Goal: Task Accomplishment & Management: Manage account settings

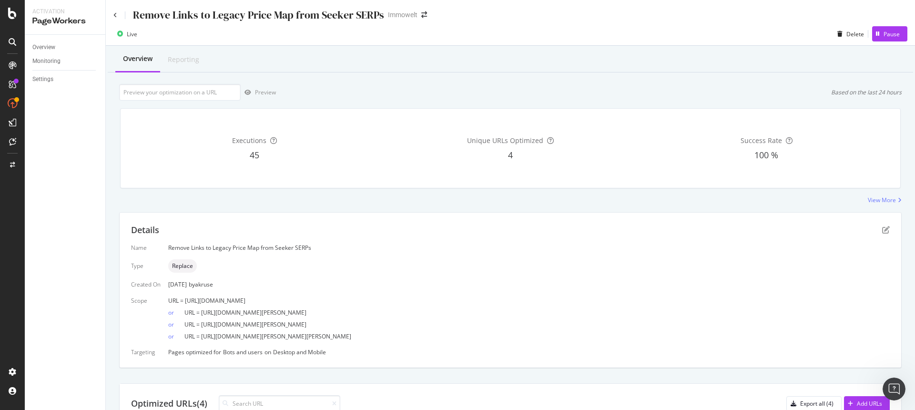
drag, startPoint x: 489, startPoint y: 334, endPoint x: 202, endPoint y: 338, distance: 287.3
click at [202, 338] on div "or URL = [URL][DOMAIN_NAME][PERSON_NAME][PERSON_NAME]" at bounding box center [528, 334] width 721 height 12
copy span "[URL][DOMAIN_NAME][PERSON_NAME][PERSON_NAME]"
click at [846, 36] on div "Delete" at bounding box center [855, 34] width 18 height 8
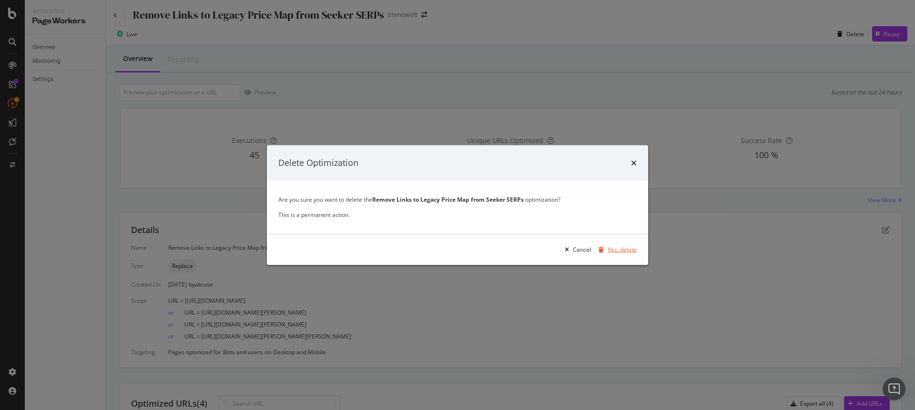
click at [620, 249] on div "Yes, delete" at bounding box center [621, 249] width 29 height 8
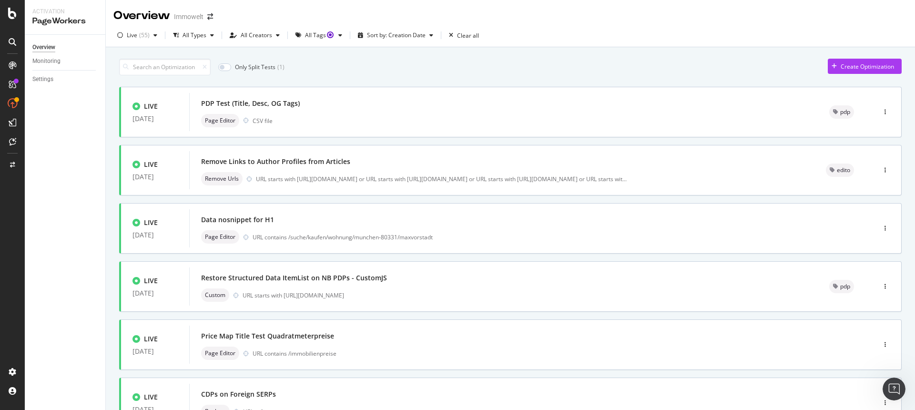
click at [58, 47] on link "Overview" at bounding box center [65, 47] width 66 height 10
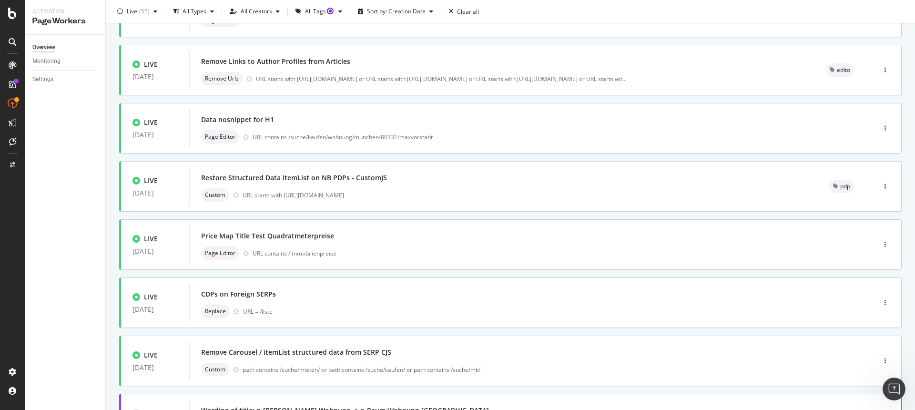
scroll to position [312, 0]
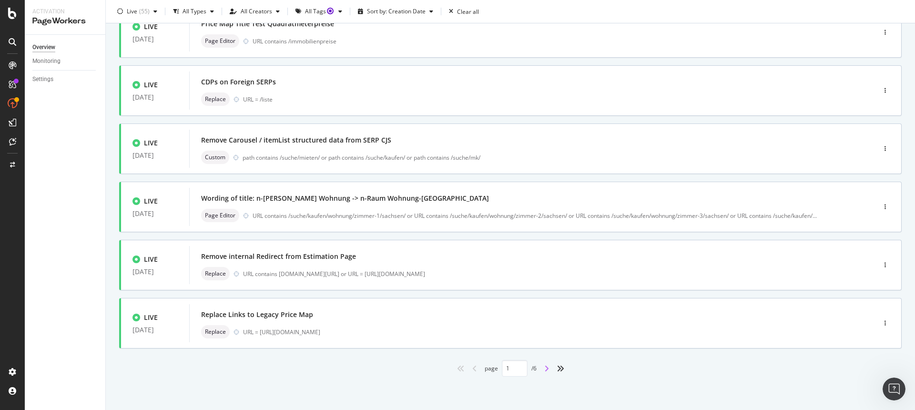
click at [545, 368] on icon "angle-right" at bounding box center [546, 368] width 5 height 8
type input "2"
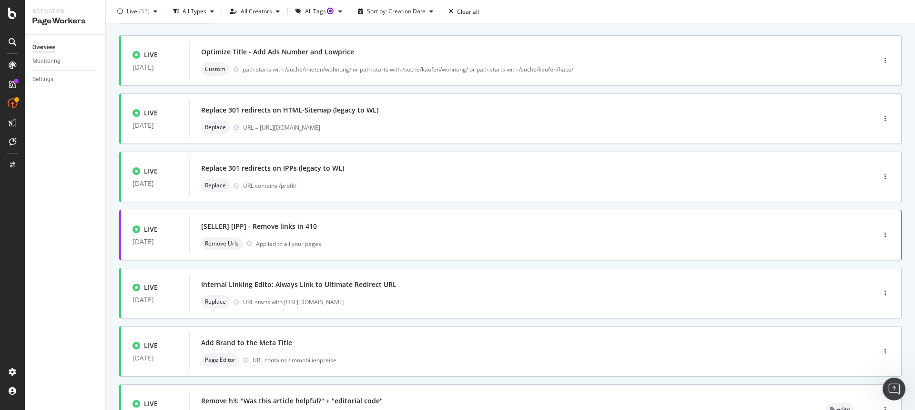
scroll to position [0, 0]
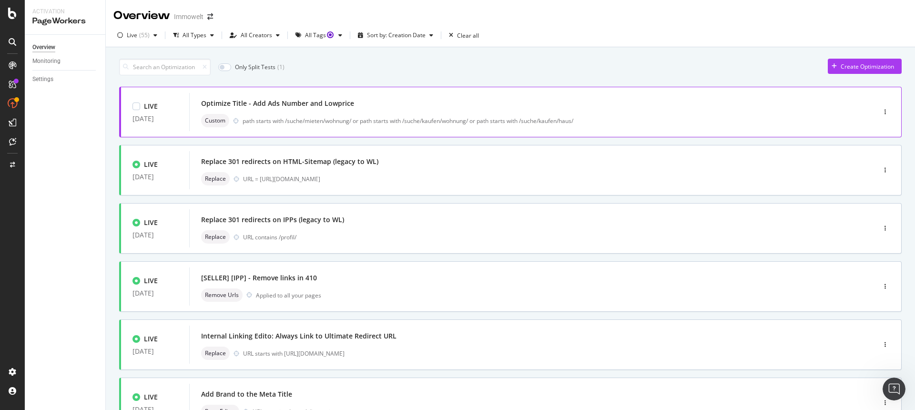
click at [406, 117] on div "path starts with /suche/mieten/wohnung/ or path starts with /suche/kaufen/wohnu…" at bounding box center [539, 121] width 592 height 8
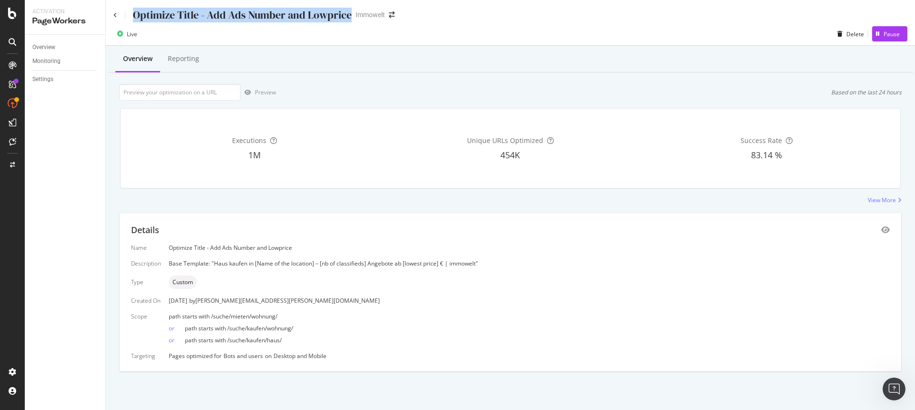
drag, startPoint x: 350, startPoint y: 15, endPoint x: 133, endPoint y: 10, distance: 217.3
click at [133, 10] on div "Optimize Title - Add Ads Number and Lowprice Immowelt" at bounding box center [258, 15] width 291 height 15
copy div "Optimize Title - Add Ads Number and Lowprice"
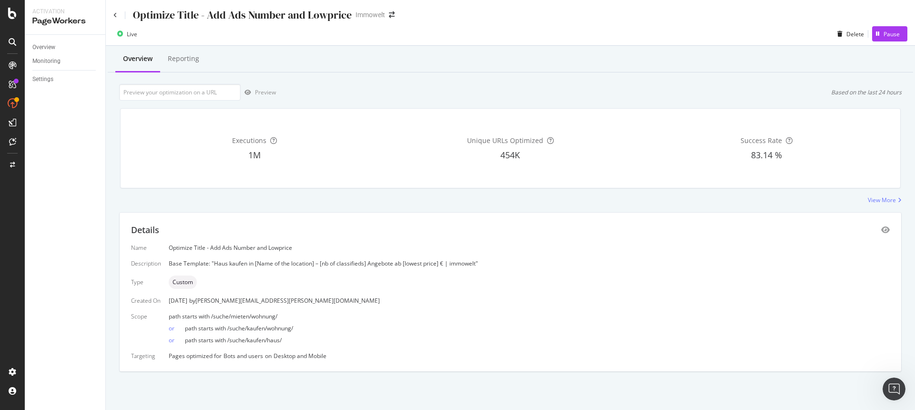
click at [411, 162] on div "Unique URLs Optimized 454K" at bounding box center [510, 148] width 252 height 64
click at [50, 49] on div "Overview" at bounding box center [43, 47] width 23 height 10
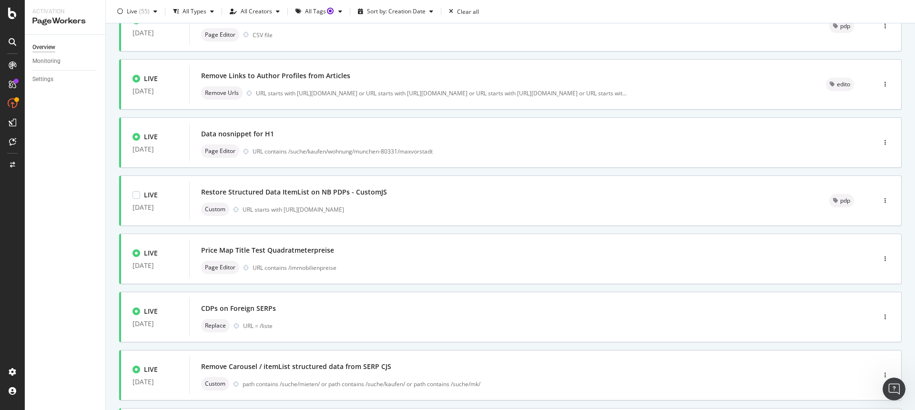
scroll to position [312, 0]
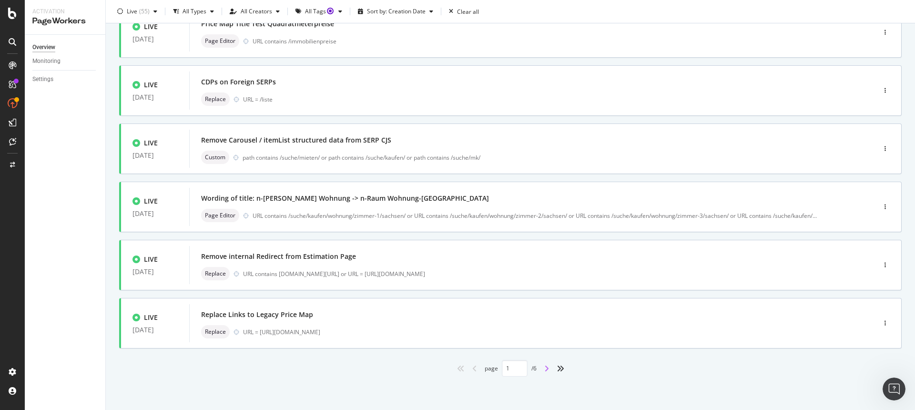
click at [544, 368] on icon "angle-right" at bounding box center [546, 368] width 5 height 8
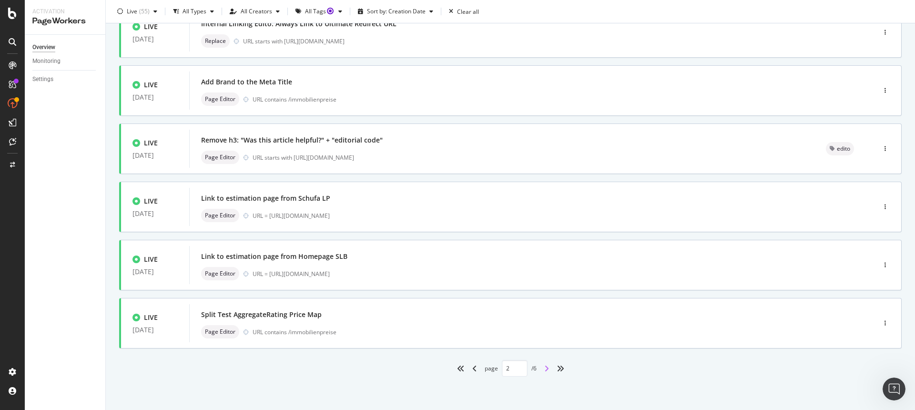
type input "2"
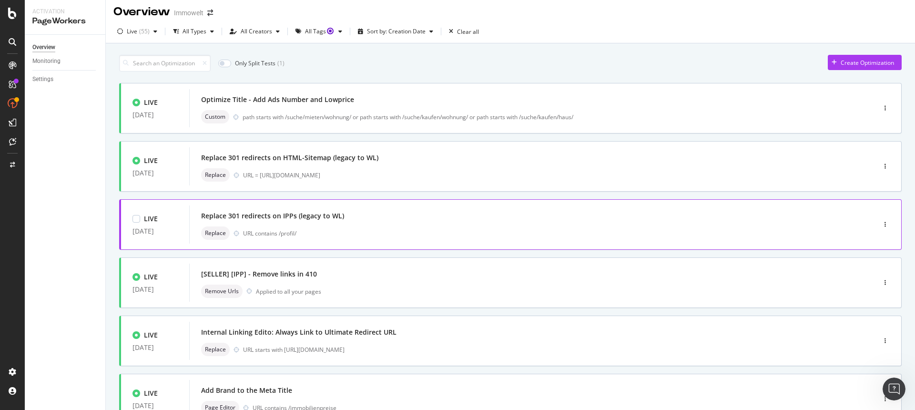
scroll to position [0, 0]
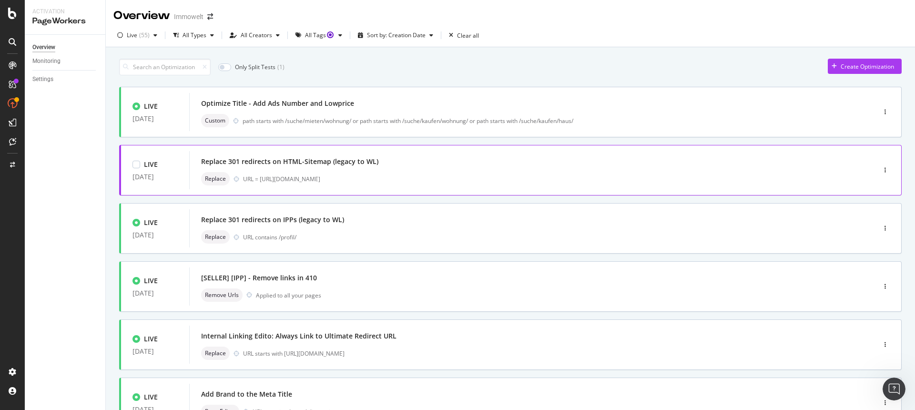
click at [414, 171] on div "Replace 301 redirects on HTML-Sitemap (legacy to WL) Replace URL = [URL][DOMAIN…" at bounding box center [518, 170] width 634 height 30
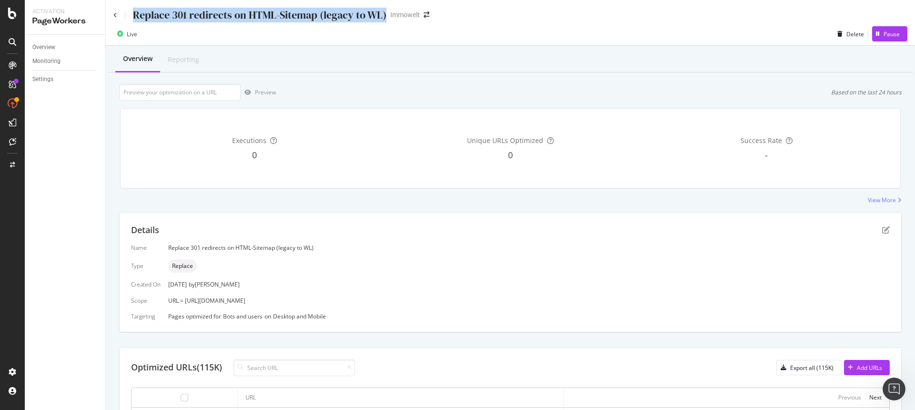
drag, startPoint x: 132, startPoint y: 17, endPoint x: 384, endPoint y: 18, distance: 251.6
click at [384, 18] on div "Replace 301 redirects on HTML-Sitemap (legacy to WL)" at bounding box center [259, 15] width 253 height 15
copy div "Replace 301 redirects on HTML-Sitemap (legacy to WL)"
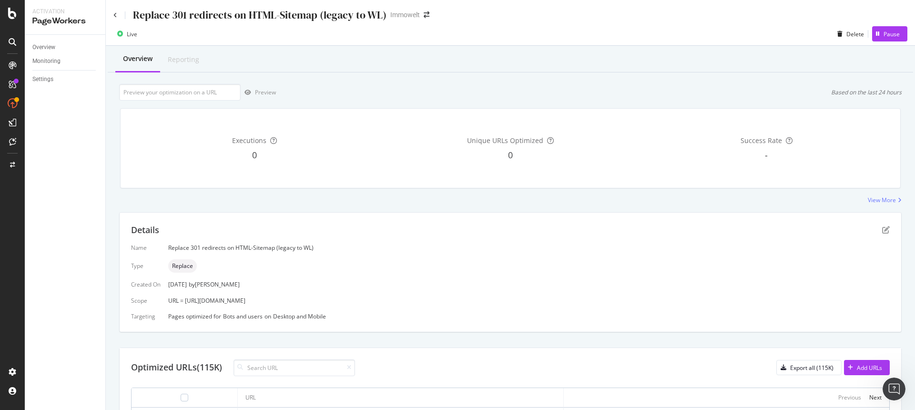
click at [345, 216] on div "Details Name Replace 301 redirects on HTML-Sitemap (legacy to WL) Type Replace …" at bounding box center [510, 271] width 781 height 119
click at [56, 47] on link "Overview" at bounding box center [65, 47] width 66 height 10
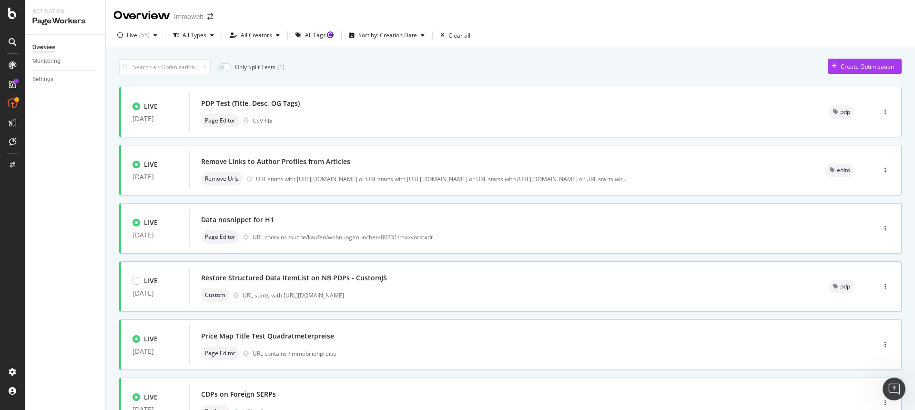
scroll to position [312, 0]
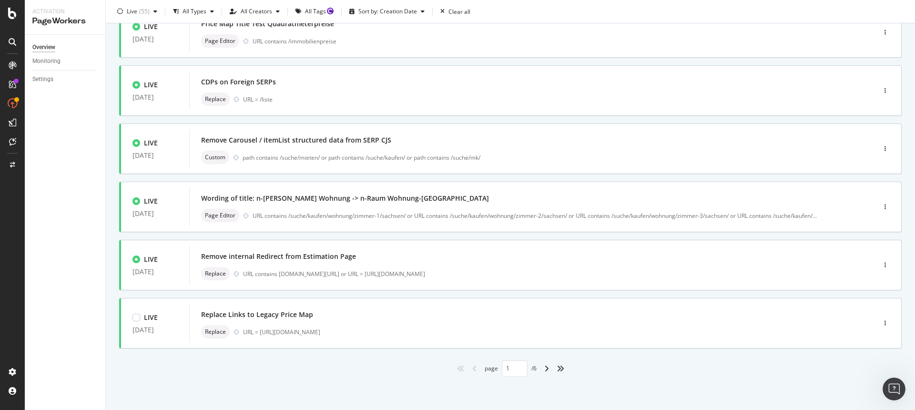
drag, startPoint x: 683, startPoint y: 353, endPoint x: 642, endPoint y: 365, distance: 42.8
click at [683, 353] on div "LIVE [DATE] PDP Test (Title, Desc, OG Tags) Page Editor CSV file pdp LIVE [DATE…" at bounding box center [510, 76] width 782 height 602
click at [545, 369] on icon "angle-right" at bounding box center [546, 368] width 5 height 8
type input "2"
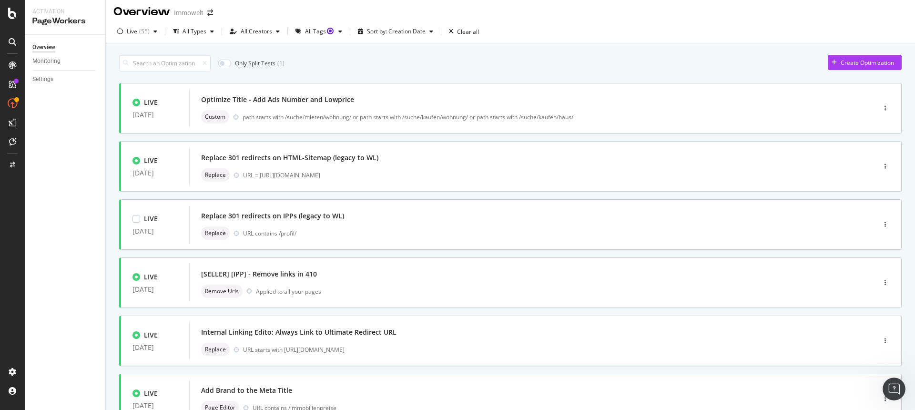
scroll to position [0, 0]
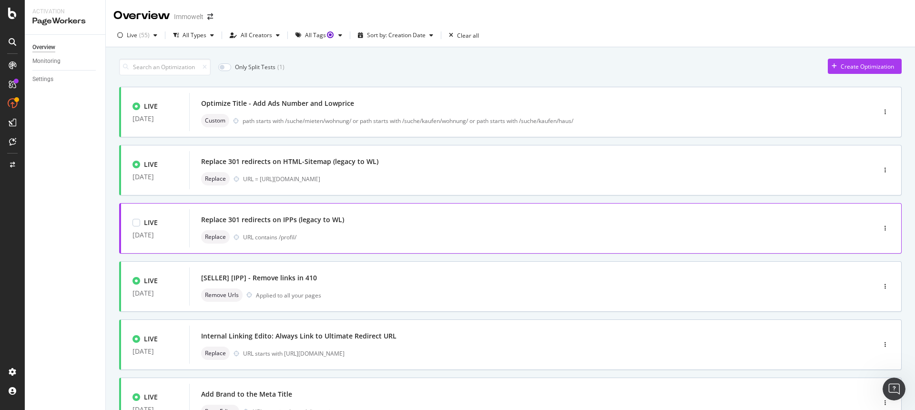
click at [397, 226] on div "Replace 301 redirects on IPPs (legacy to WL)" at bounding box center [518, 219] width 634 height 13
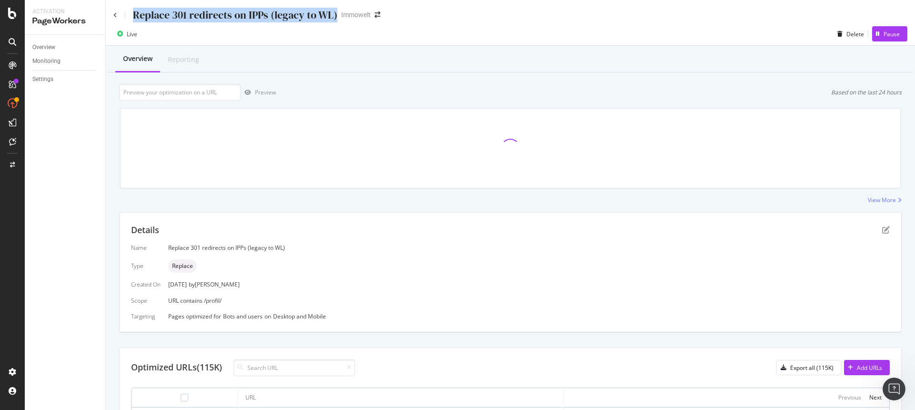
drag, startPoint x: 335, startPoint y: 15, endPoint x: 133, endPoint y: 18, distance: 202.0
click at [133, 18] on div "Replace 301 redirects on IPPs (legacy to WL) Immowelt" at bounding box center [251, 15] width 276 height 15
copy div "Replace 301 redirects on IPPs (legacy to WL)"
click at [55, 48] on div "Overview" at bounding box center [43, 47] width 23 height 10
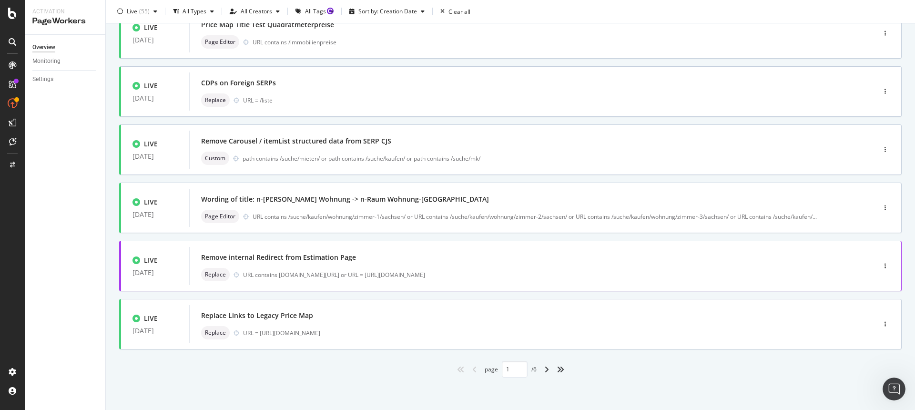
scroll to position [312, 0]
click at [544, 367] on icon "angle-right" at bounding box center [546, 368] width 5 height 8
type input "2"
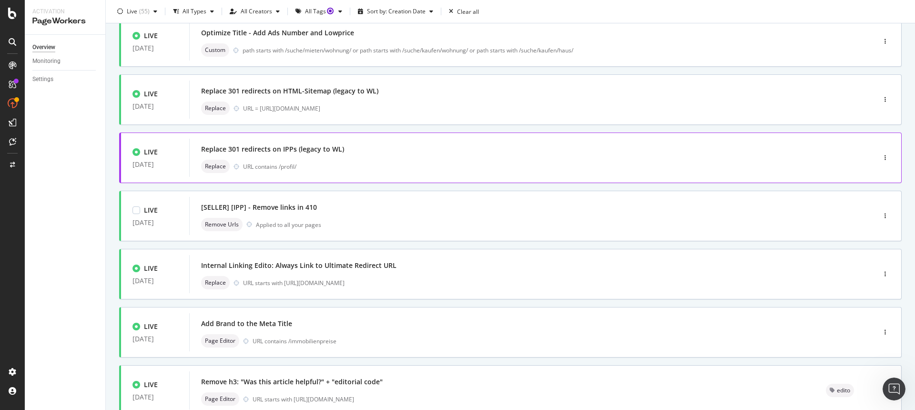
scroll to position [71, 0]
click at [352, 218] on div "Remove Urls Applied to all your pages" at bounding box center [518, 223] width 634 height 13
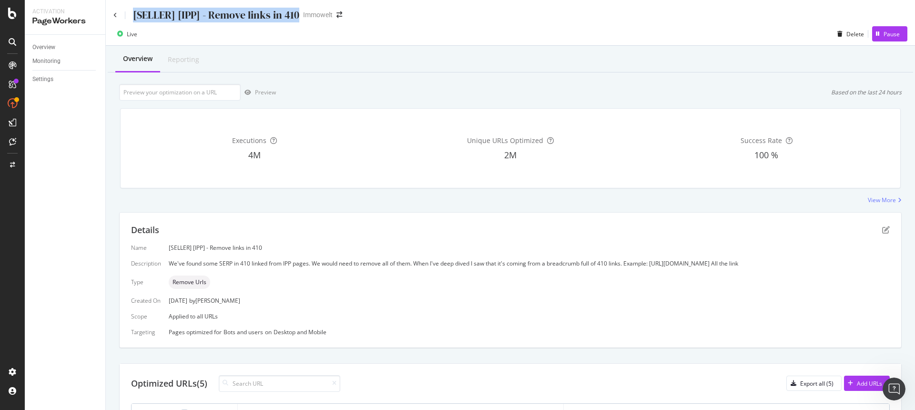
drag, startPoint x: 296, startPoint y: 17, endPoint x: 133, endPoint y: 10, distance: 163.6
click at [133, 10] on div "[SELLER] [IPP] - Remove links in 410 Immowelt" at bounding box center [232, 15] width 238 height 15
copy div "[SELLER] [IPP] - Remove links in 410"
click at [354, 121] on div "Executions 4M" at bounding box center [254, 148] width 252 height 64
click at [41, 46] on div "Overview" at bounding box center [43, 47] width 23 height 10
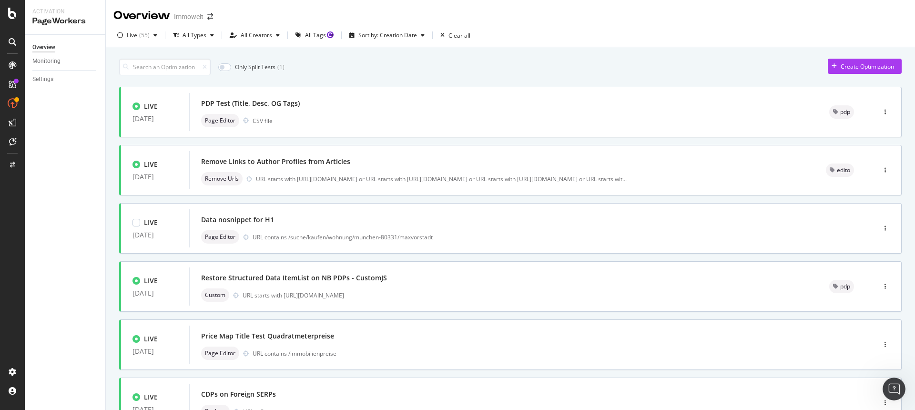
scroll to position [312, 0]
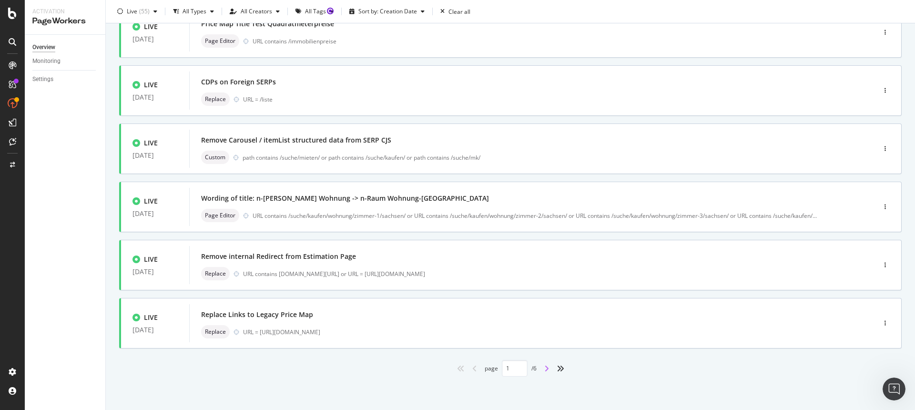
click at [544, 365] on icon "angle-right" at bounding box center [546, 368] width 5 height 8
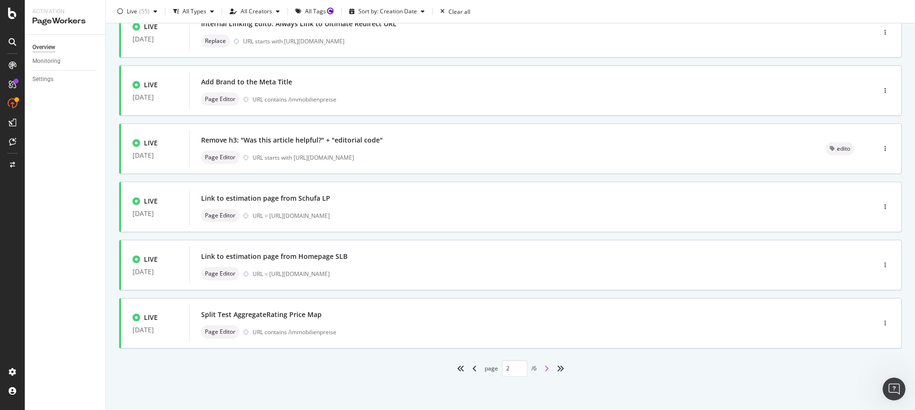
type input "2"
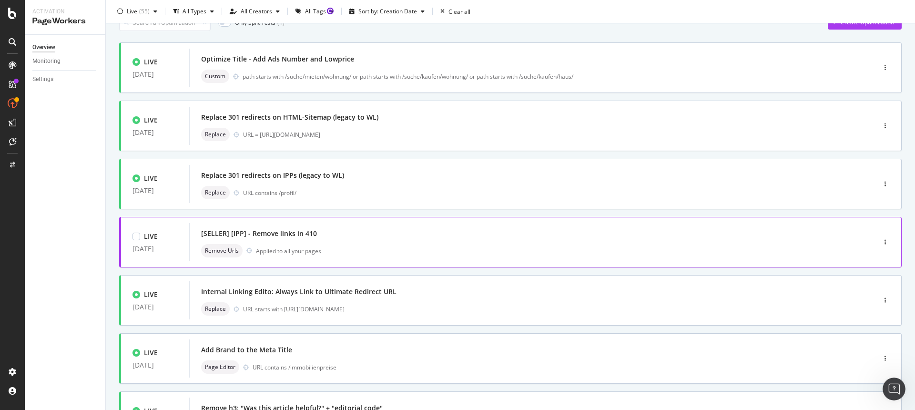
scroll to position [48, 0]
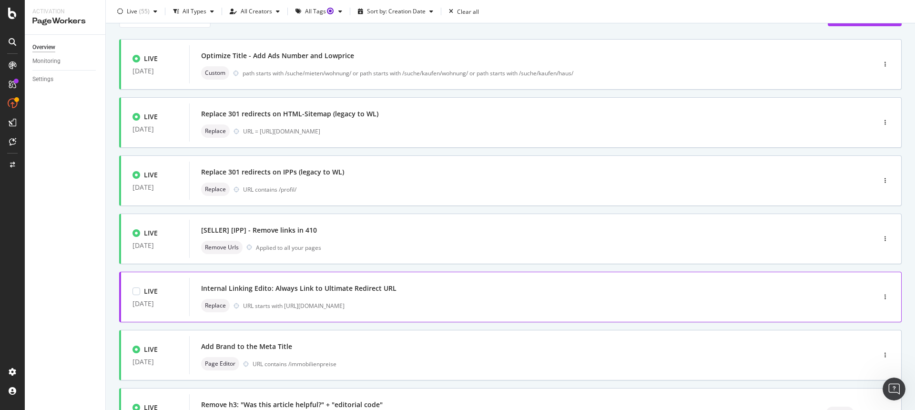
click at [456, 304] on div "URL starts with [URL][DOMAIN_NAME]" at bounding box center [539, 306] width 592 height 8
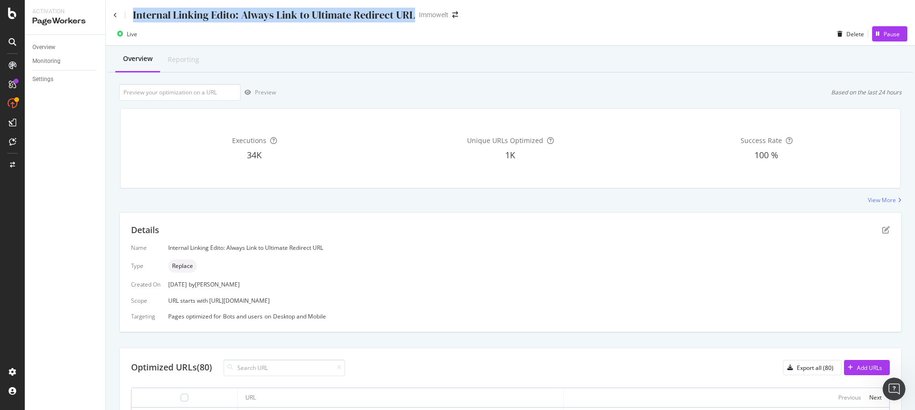
drag, startPoint x: 411, startPoint y: 15, endPoint x: 133, endPoint y: 16, distance: 277.8
click at [133, 16] on div "Internal Linking Edito: Always Link to Ultimate Redirect URL" at bounding box center [274, 15] width 282 height 15
copy div "Internal Linking Edito: Always Link to Ultimate Redirect URL"
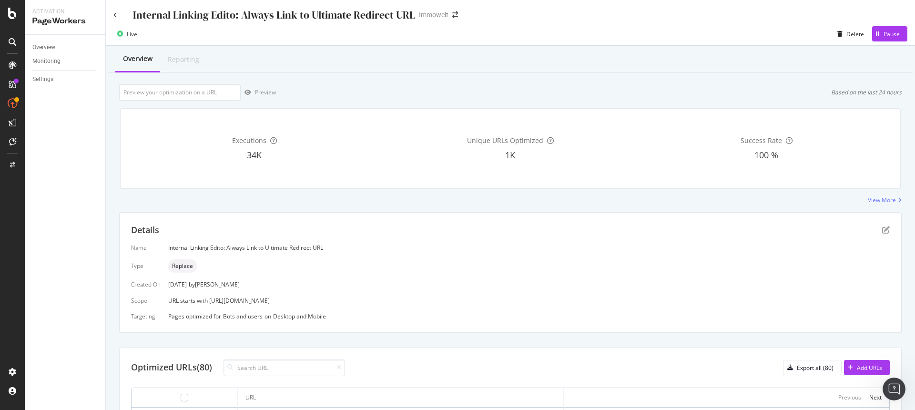
click at [377, 39] on div "Live Delete Pause" at bounding box center [510, 35] width 809 height 19
click at [364, 186] on div "Executions 34K Unique URLs Optimized 1K Success Rate 100 %" at bounding box center [510, 148] width 779 height 79
click at [57, 49] on link "Overview" at bounding box center [65, 47] width 66 height 10
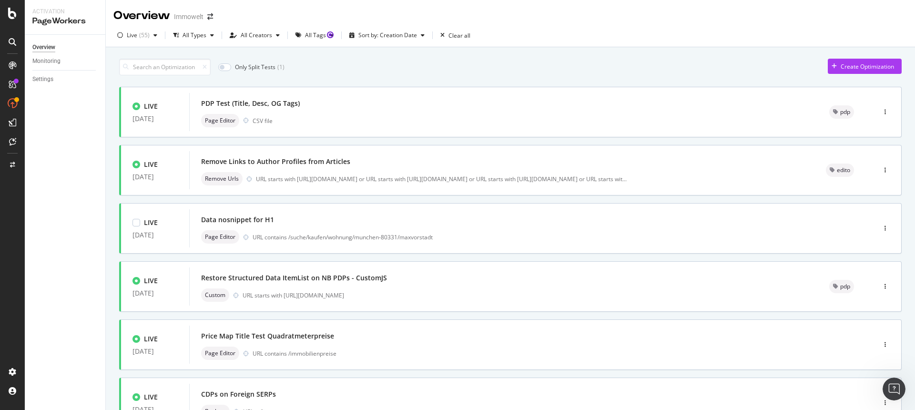
scroll to position [312, 0]
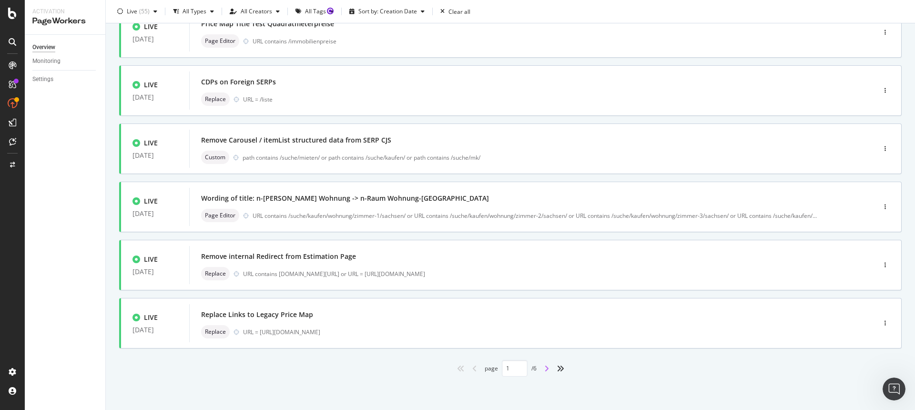
click at [544, 369] on icon "angle-right" at bounding box center [546, 368] width 5 height 8
type input "2"
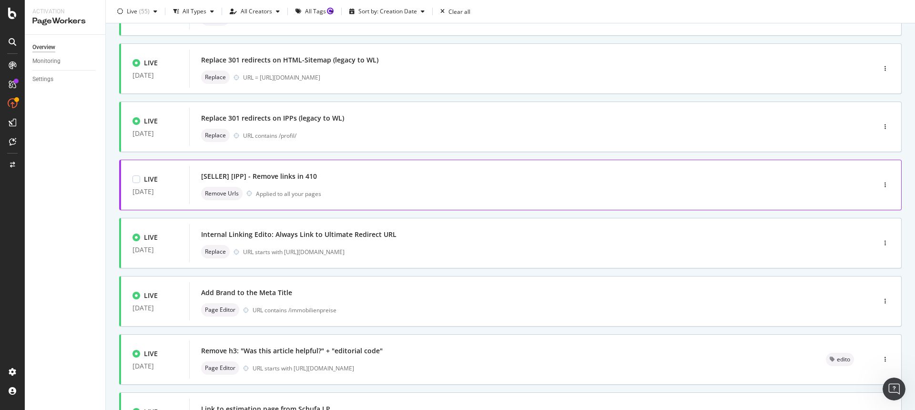
scroll to position [282, 0]
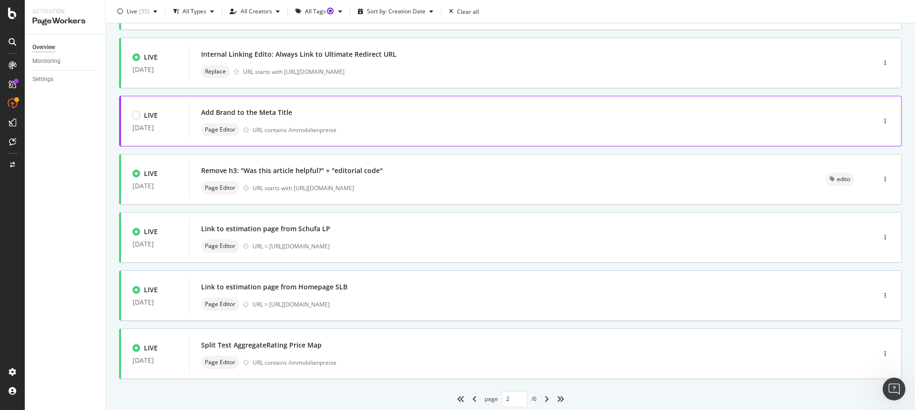
click at [360, 131] on div "URL contains /immobilienpreise" at bounding box center [544, 130] width 582 height 8
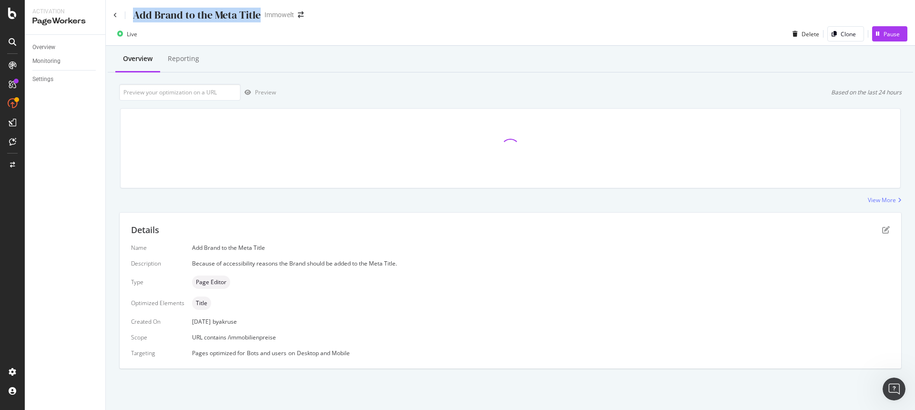
drag, startPoint x: 259, startPoint y: 15, endPoint x: 133, endPoint y: 16, distance: 125.8
click at [133, 16] on div "Add Brand to the Meta Title Immowelt" at bounding box center [213, 15] width 200 height 15
copy div "Add Brand to the Meta Title"
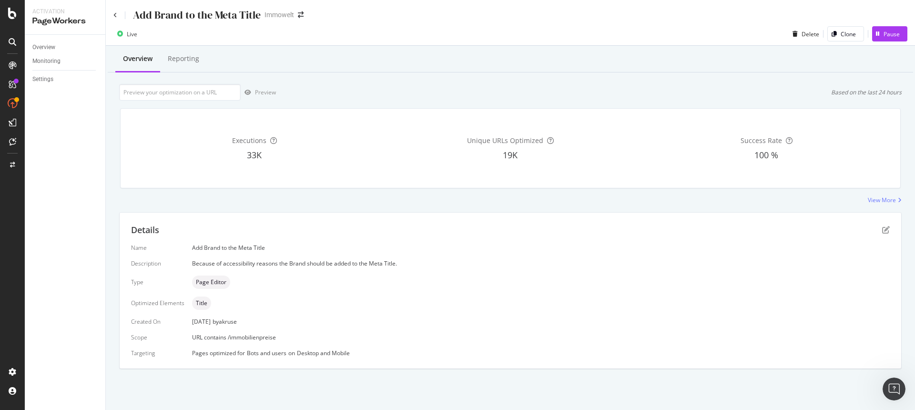
click at [735, 39] on div "Live Delete Clone Pause" at bounding box center [510, 35] width 809 height 19
click at [63, 44] on link "Overview" at bounding box center [65, 47] width 66 height 10
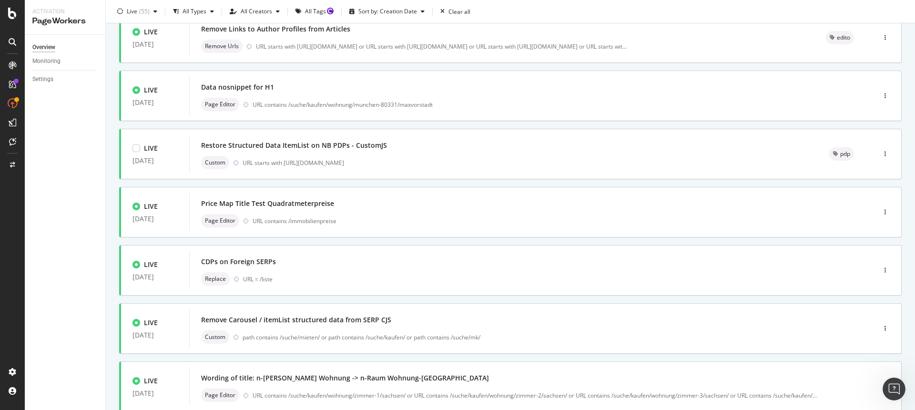
scroll to position [312, 0]
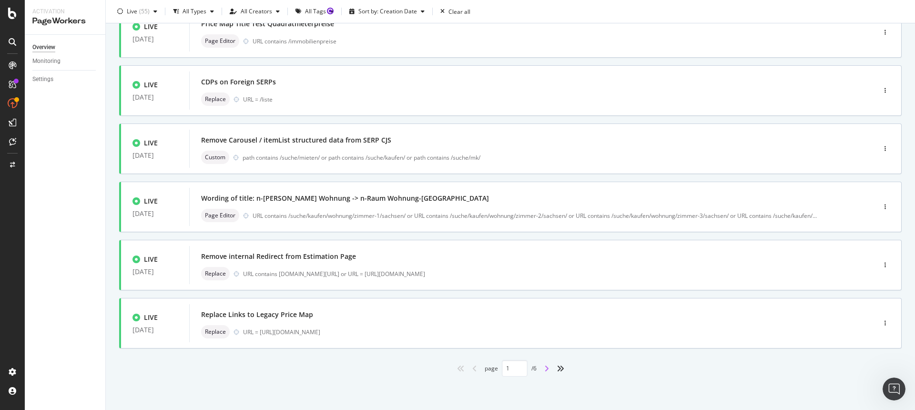
click at [544, 366] on icon "angle-right" at bounding box center [546, 368] width 5 height 8
type input "2"
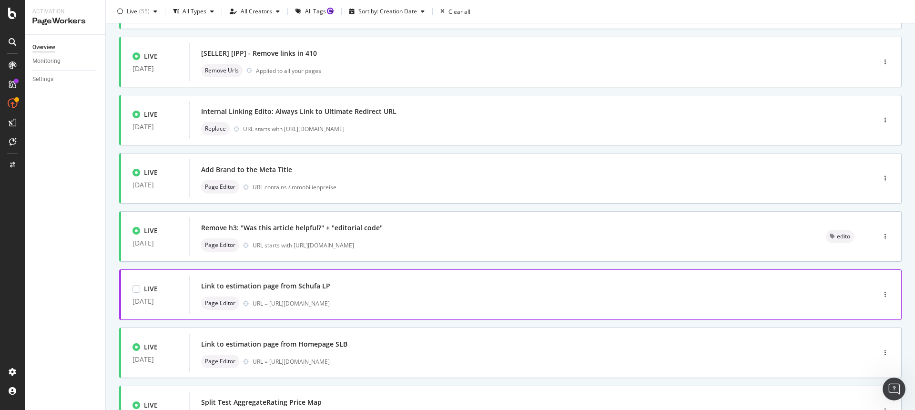
scroll to position [252, 0]
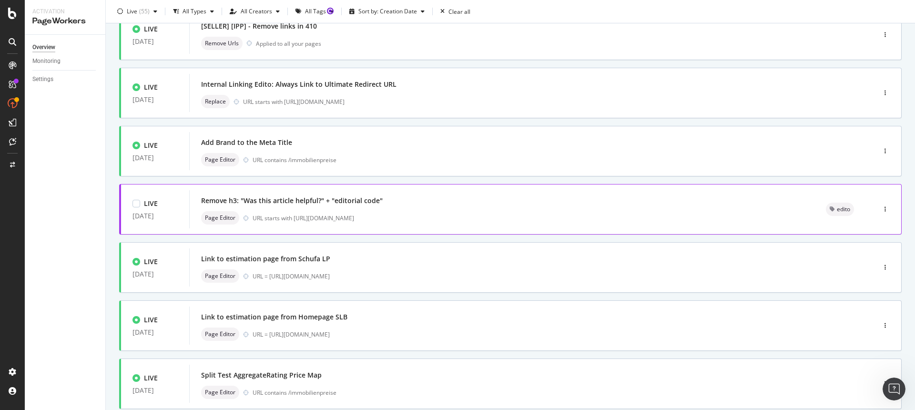
click at [422, 206] on div "Remove h3: "Was this article helpful?" + "editorial code"" at bounding box center [502, 200] width 602 height 13
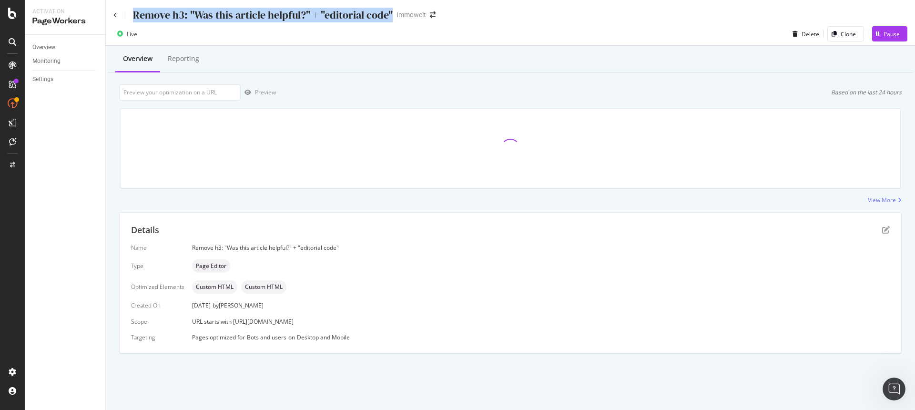
drag, startPoint x: 385, startPoint y: 14, endPoint x: 131, endPoint y: 15, distance: 253.9
click at [131, 15] on div "Remove h3: "Was this article helpful?" + "editorial code" Immowelt" at bounding box center [279, 15] width 332 height 15
copy div "Remove h3: "Was this article helpful?" + "editorial code""
click at [56, 45] on link "Overview" at bounding box center [65, 47] width 66 height 10
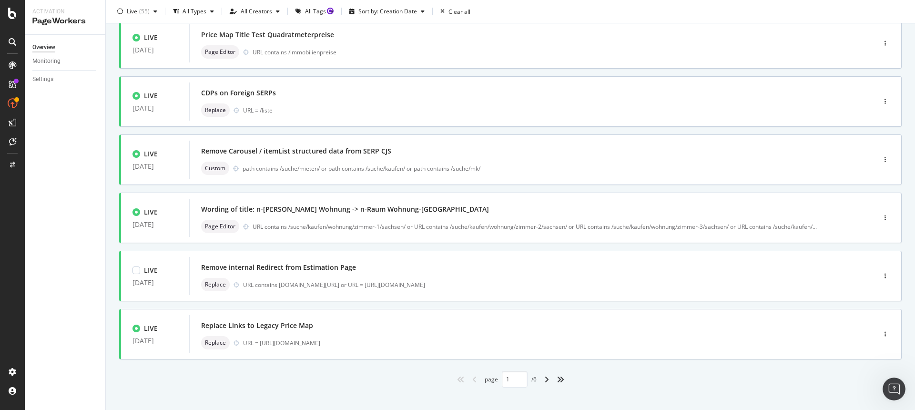
scroll to position [312, 0]
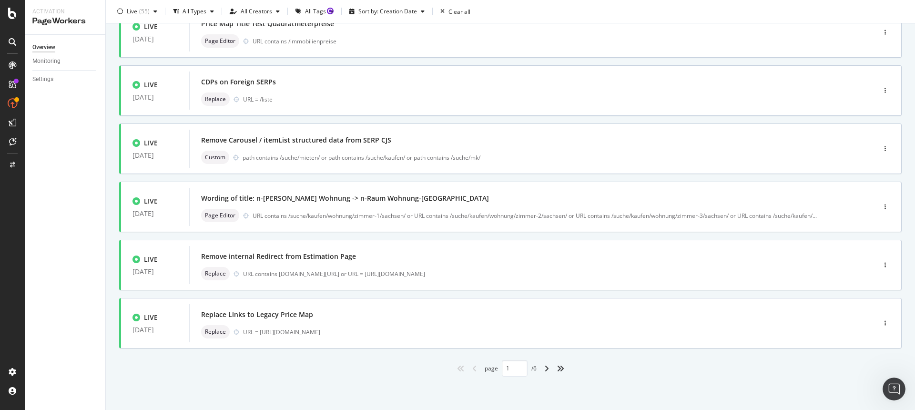
click at [540, 367] on div "angle-right" at bounding box center [546, 368] width 12 height 15
type input "2"
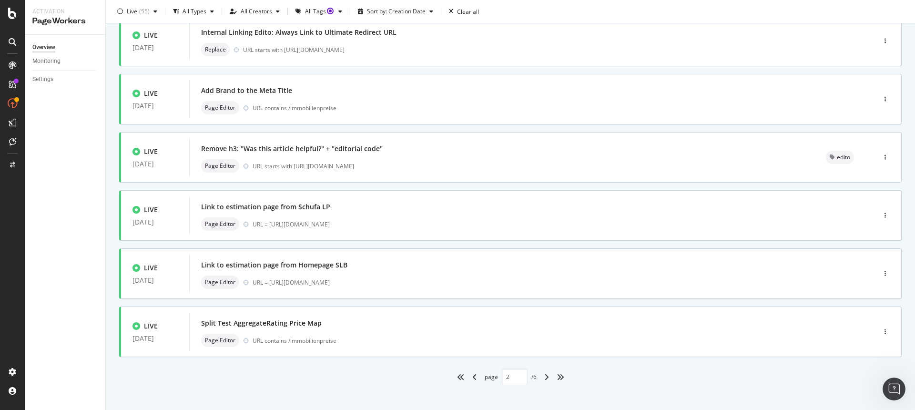
scroll to position [0, 0]
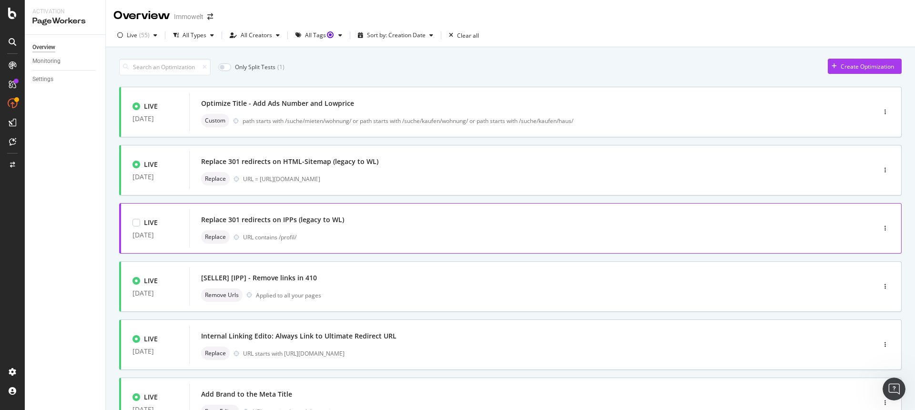
click at [470, 221] on div "Replace 301 redirects on IPPs (legacy to WL)" at bounding box center [518, 219] width 634 height 13
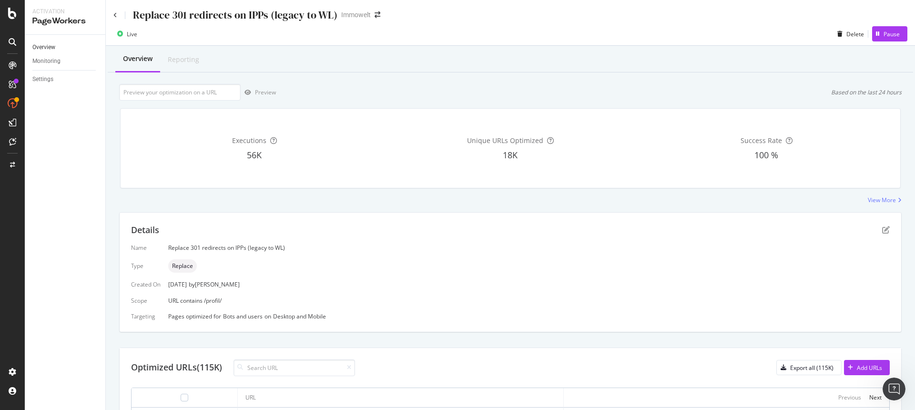
click at [56, 46] on link "Overview" at bounding box center [65, 47] width 66 height 10
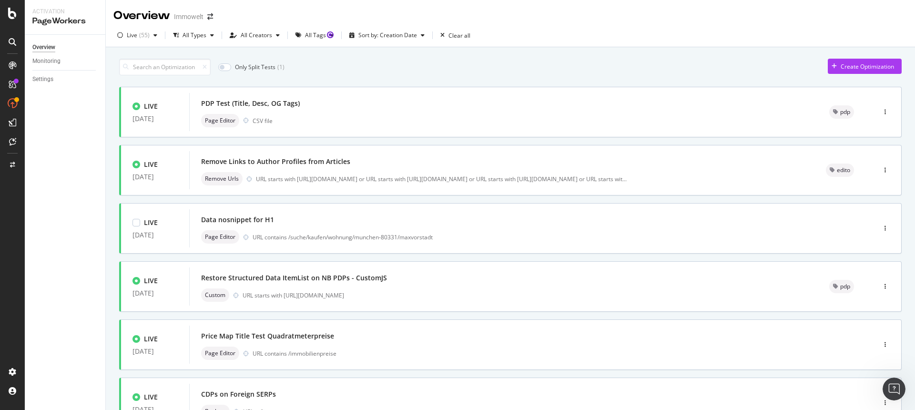
scroll to position [312, 0]
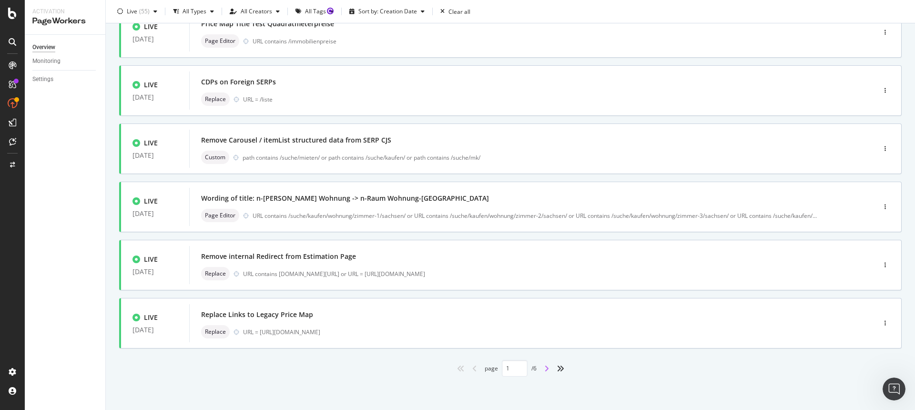
click at [544, 367] on icon "angle-right" at bounding box center [546, 368] width 5 height 8
type input "2"
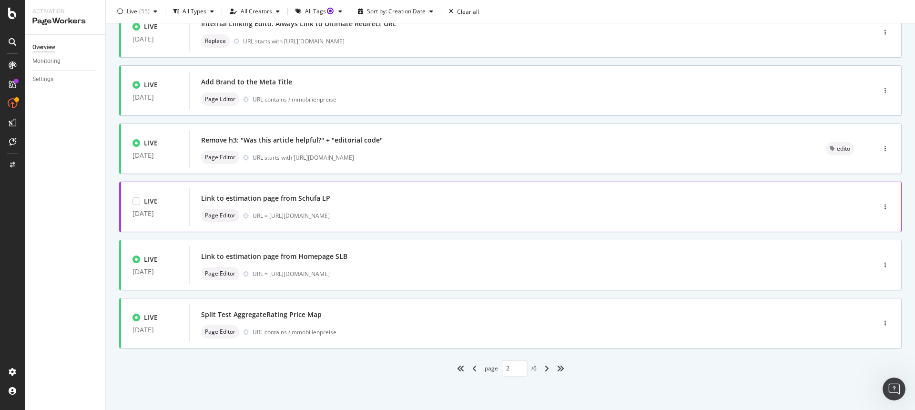
click at [349, 203] on div "Link to estimation page from Schufa LP" at bounding box center [518, 198] width 634 height 13
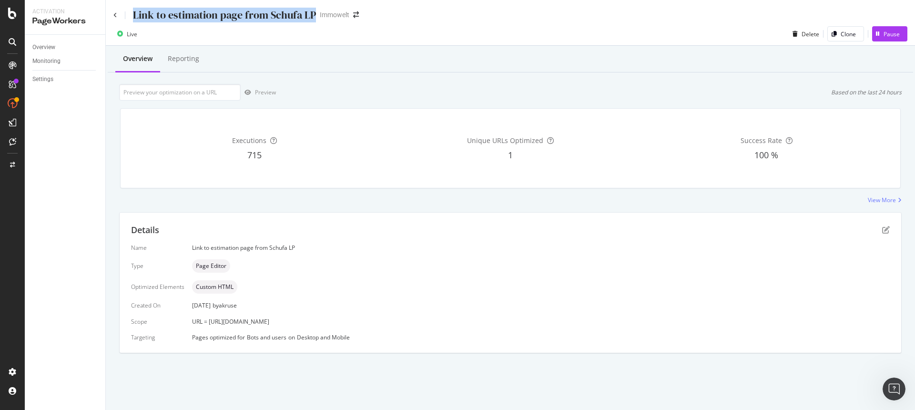
drag, startPoint x: 314, startPoint y: 16, endPoint x: 133, endPoint y: 14, distance: 180.1
click at [133, 14] on div "Link to estimation page from Schufa LP" at bounding box center [224, 15] width 183 height 15
click at [175, 139] on div "Executions" at bounding box center [254, 141] width 252 height 10
click at [48, 48] on div "Overview" at bounding box center [43, 47] width 23 height 10
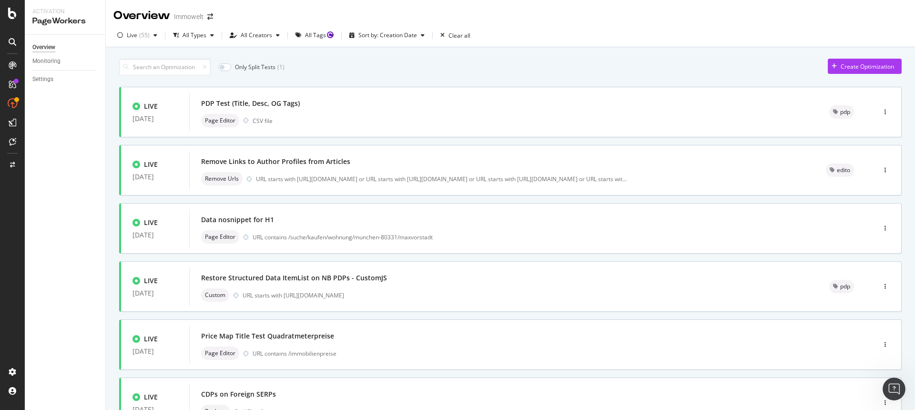
scroll to position [312, 0]
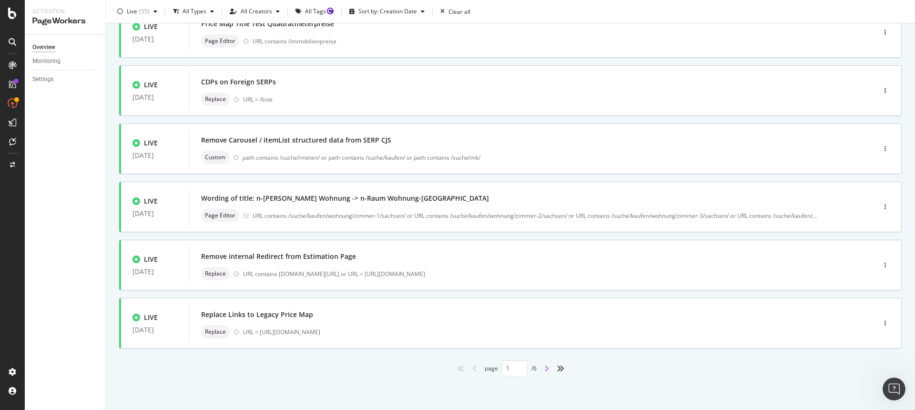
click at [544, 366] on icon "angle-right" at bounding box center [546, 368] width 5 height 8
type input "2"
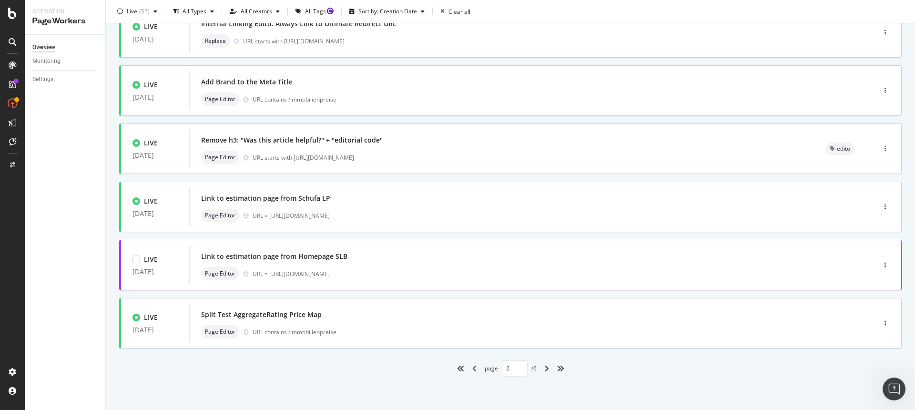
click at [374, 257] on div "Link to estimation page from Homepage SLB" at bounding box center [518, 256] width 634 height 13
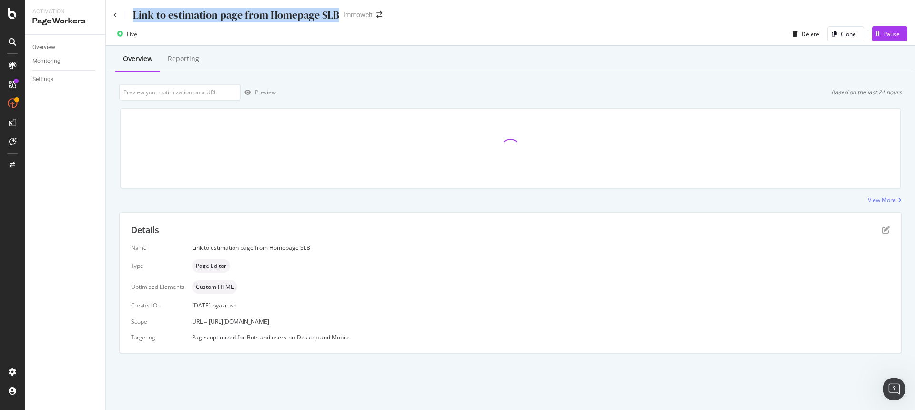
drag, startPoint x: 338, startPoint y: 16, endPoint x: 134, endPoint y: 16, distance: 203.4
click at [134, 16] on div "Link to estimation page from Homepage SLB Immowelt" at bounding box center [252, 15] width 278 height 15
copy div "Link to estimation page from Homepage SLB"
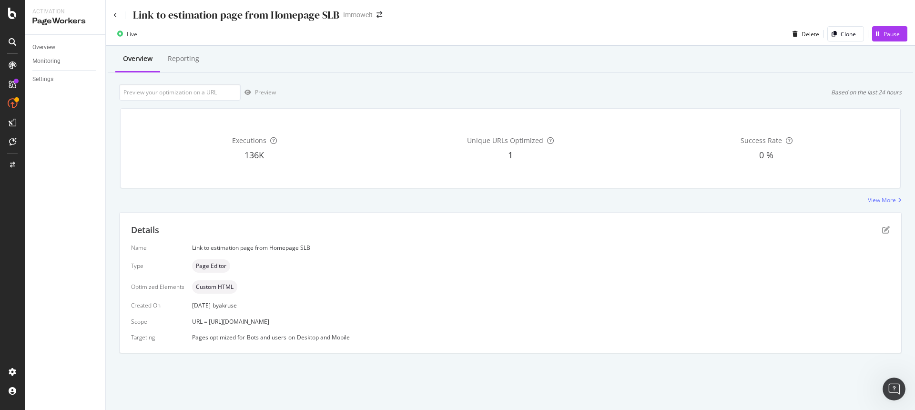
click at [269, 178] on div "Executions 136K" at bounding box center [254, 148] width 252 height 64
click at [55, 45] on div "Overview" at bounding box center [43, 47] width 23 height 10
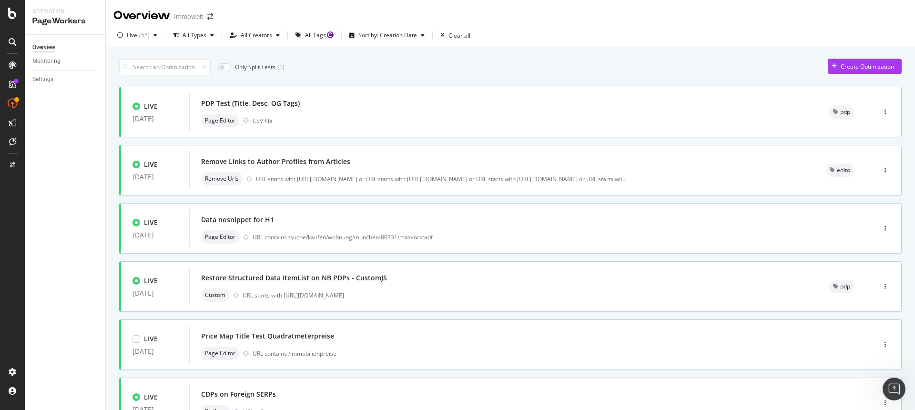
scroll to position [312, 0]
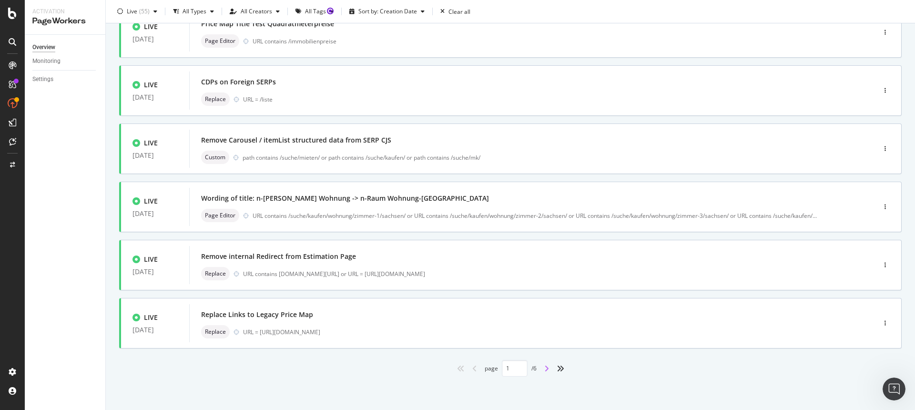
click at [544, 369] on icon "angle-right" at bounding box center [546, 368] width 5 height 8
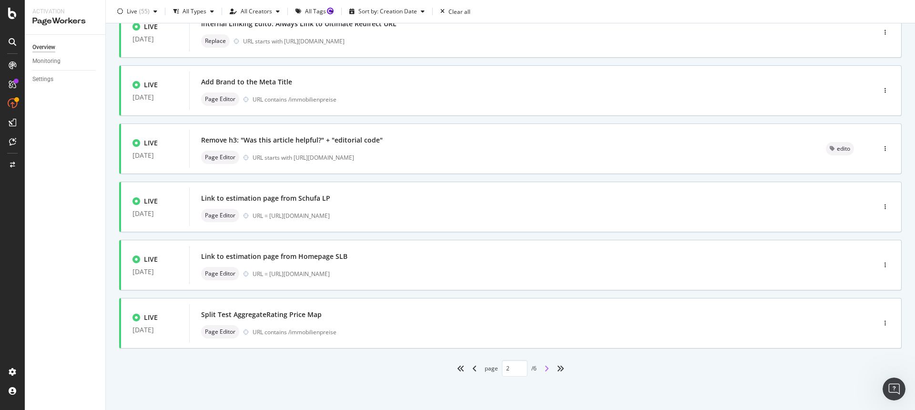
type input "2"
click at [362, 318] on div "Split Test AggregateRating Price Map" at bounding box center [518, 314] width 634 height 13
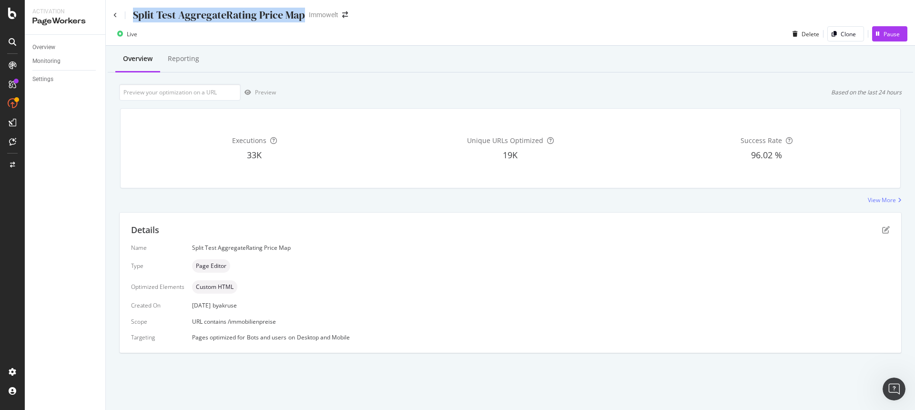
drag, startPoint x: 303, startPoint y: 15, endPoint x: 131, endPoint y: 16, distance: 171.0
click at [131, 16] on div "Split Test AggregateRating Price Map" at bounding box center [209, 15] width 192 height 15
copy div "Split Test AggregateRating Price Map"
click at [354, 273] on div "Page Editor" at bounding box center [541, 265] width 698 height 13
click at [52, 47] on div "Overview" at bounding box center [43, 47] width 23 height 10
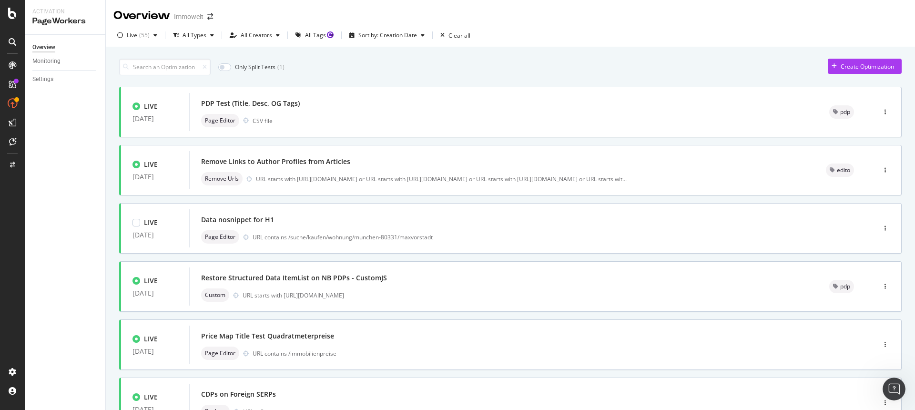
scroll to position [312, 0]
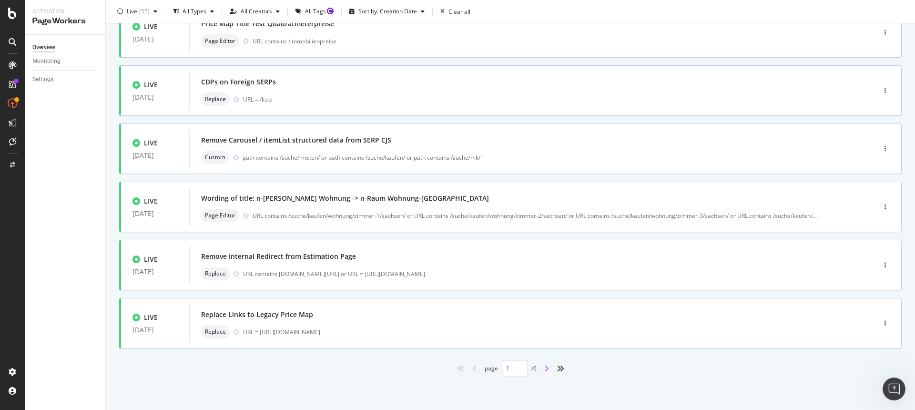
click at [544, 365] on icon "angle-right" at bounding box center [546, 368] width 5 height 8
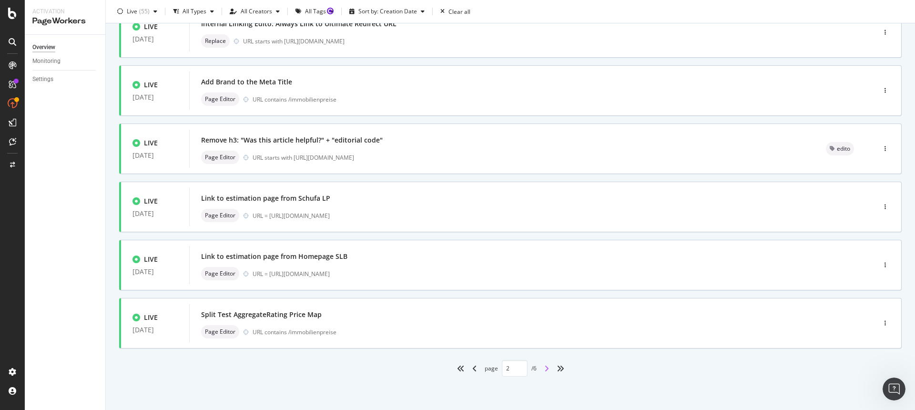
click at [544, 370] on icon "angle-right" at bounding box center [546, 368] width 5 height 8
type input "3"
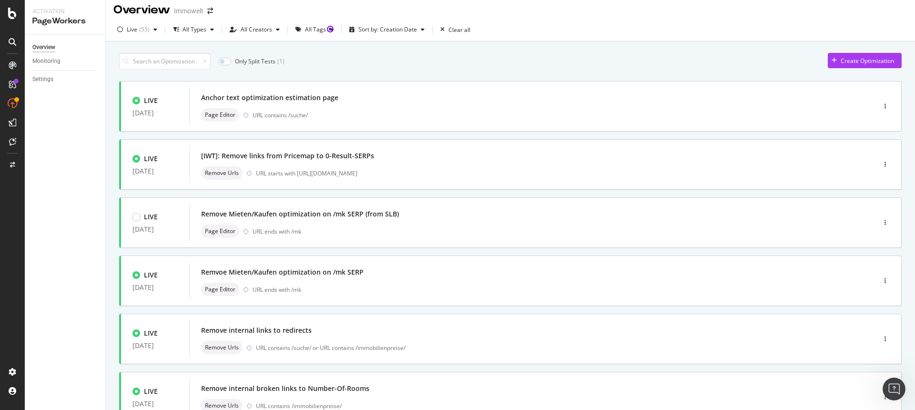
scroll to position [0, 0]
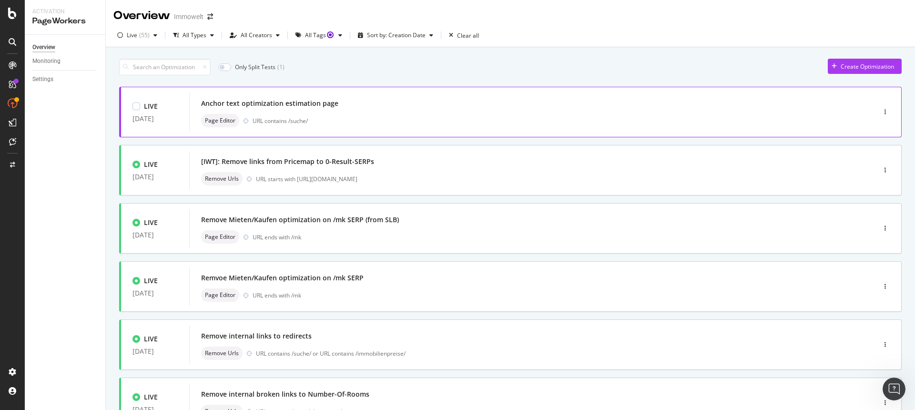
click at [342, 107] on div "Anchor text optimization estimation page" at bounding box center [518, 103] width 634 height 13
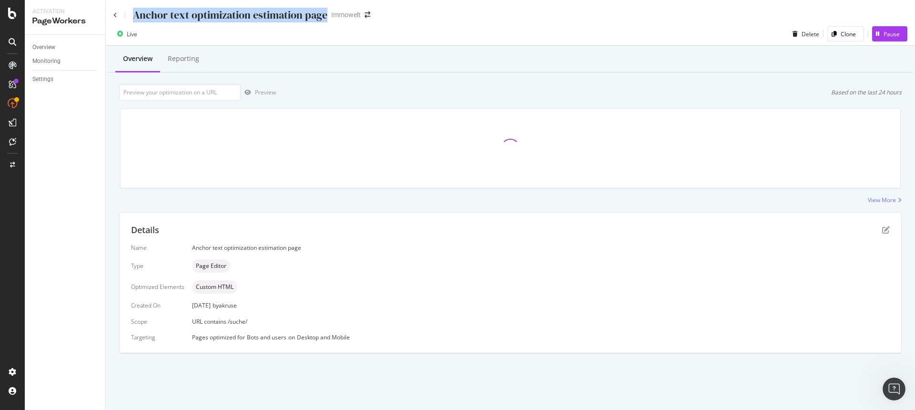
drag, startPoint x: 324, startPoint y: 16, endPoint x: 134, endPoint y: 14, distance: 189.6
click at [134, 14] on div "Anchor text optimization estimation page" at bounding box center [230, 15] width 194 height 15
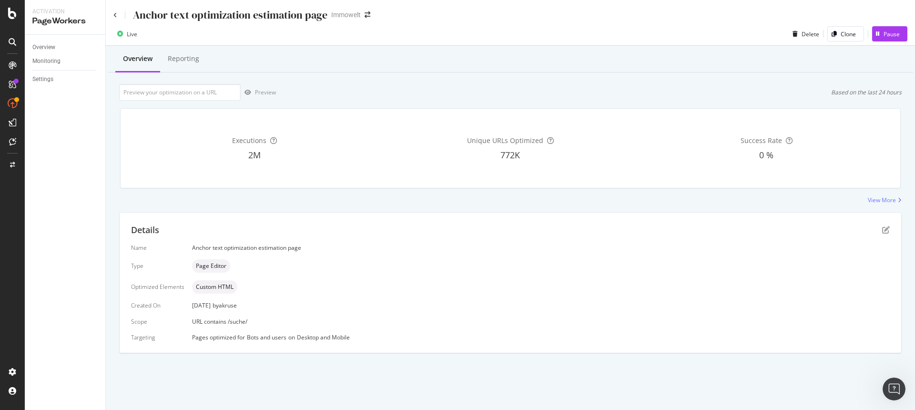
click at [542, 24] on div "Live Delete Clone Pause" at bounding box center [510, 33] width 809 height 23
click at [359, 118] on div "Executions 2M" at bounding box center [254, 148] width 252 height 64
click at [52, 47] on div "Overview" at bounding box center [43, 47] width 23 height 10
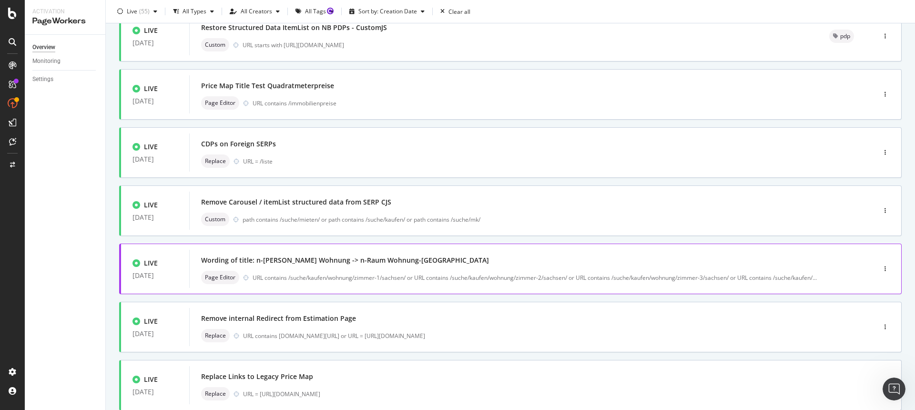
scroll to position [312, 0]
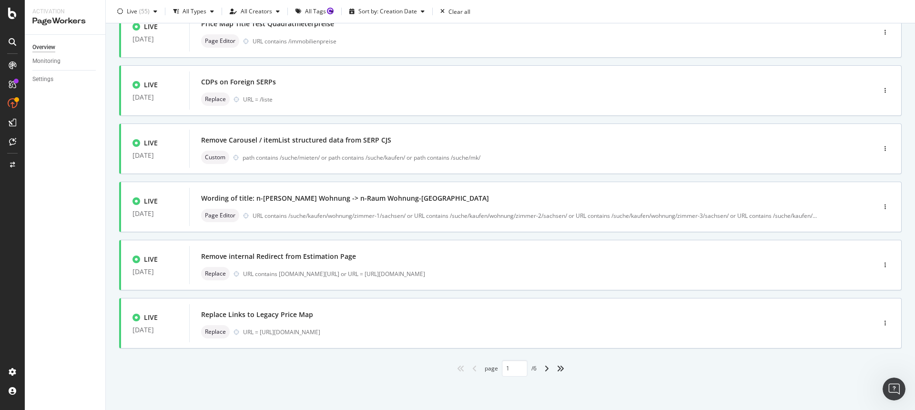
click at [540, 365] on div "angle-right" at bounding box center [546, 368] width 12 height 15
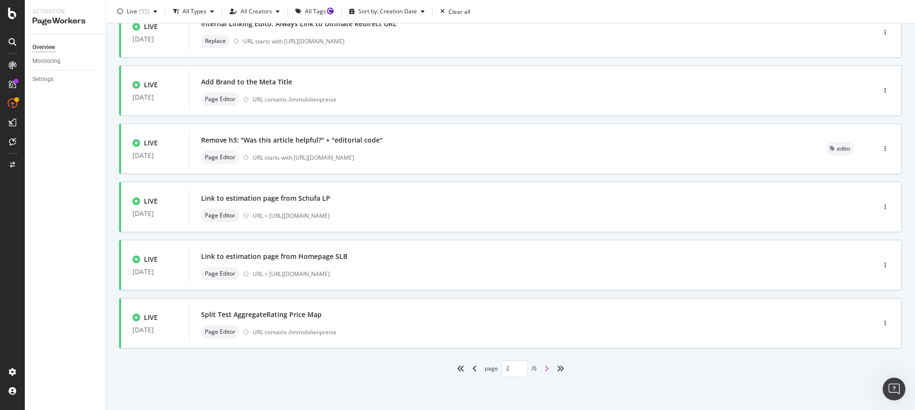
click at [544, 368] on icon "angle-right" at bounding box center [546, 368] width 5 height 8
type input "3"
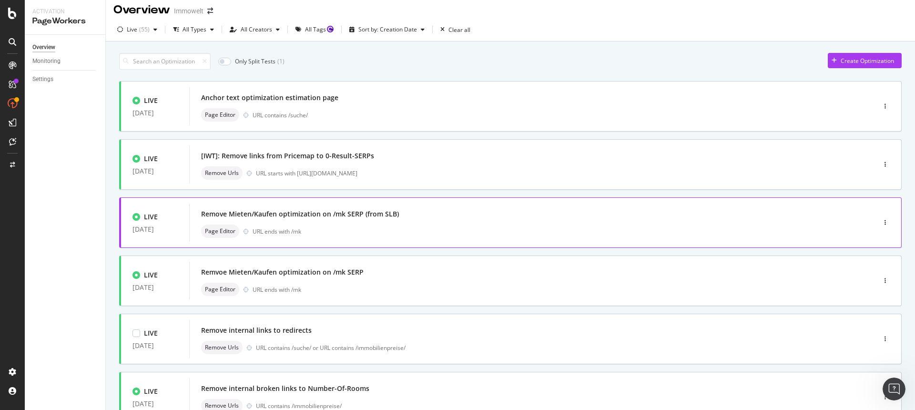
scroll to position [0, 0]
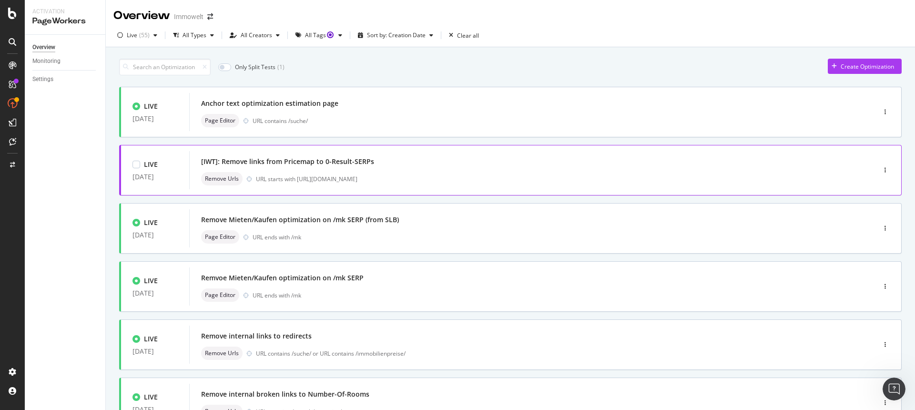
click at [472, 174] on div "Remove Urls URL starts with [URL][DOMAIN_NAME]" at bounding box center [518, 178] width 634 height 13
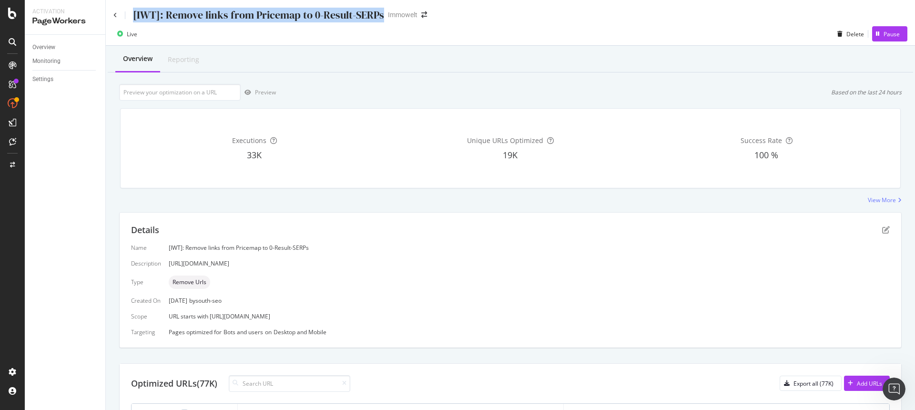
drag, startPoint x: 381, startPoint y: 18, endPoint x: 130, endPoint y: 10, distance: 251.2
click at [130, 10] on div "[IWT]: Remove links from Pricemap to 0-Result-SERPs" at bounding box center [248, 15] width 271 height 15
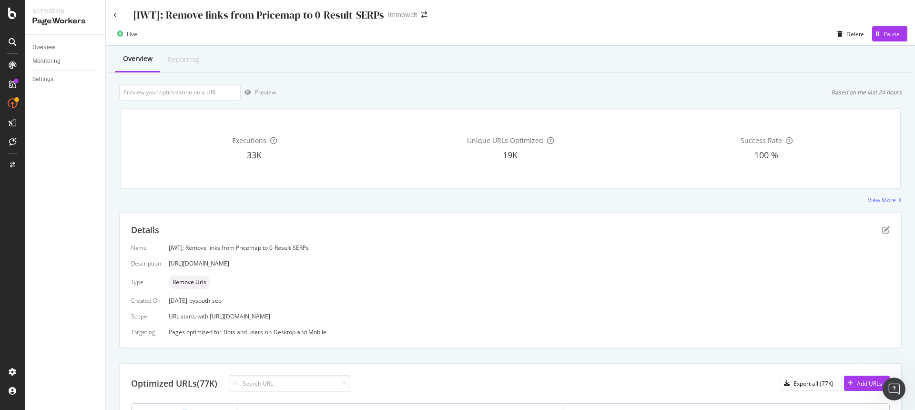
drag, startPoint x: 117, startPoint y: 228, endPoint x: 116, endPoint y: 223, distance: 4.9
click at [117, 228] on div "Overview Reporting Preview Based on the last 24 hours Executions 33K Unique URL…" at bounding box center [510, 382] width 809 height 673
click at [67, 45] on link "Overview" at bounding box center [65, 47] width 66 height 10
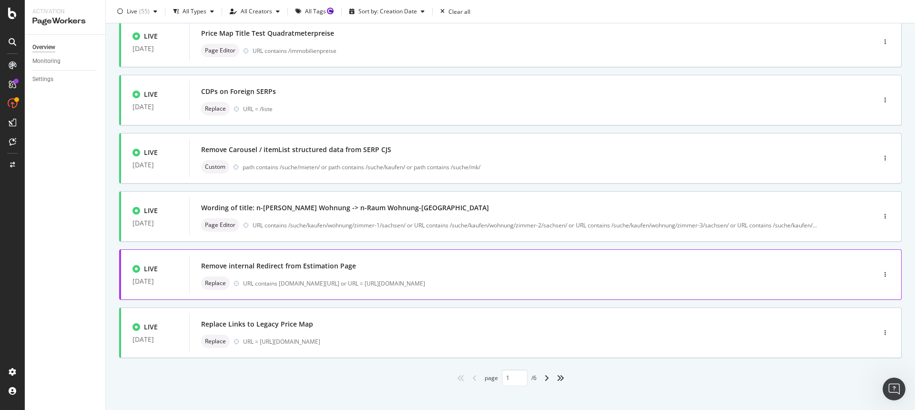
scroll to position [312, 0]
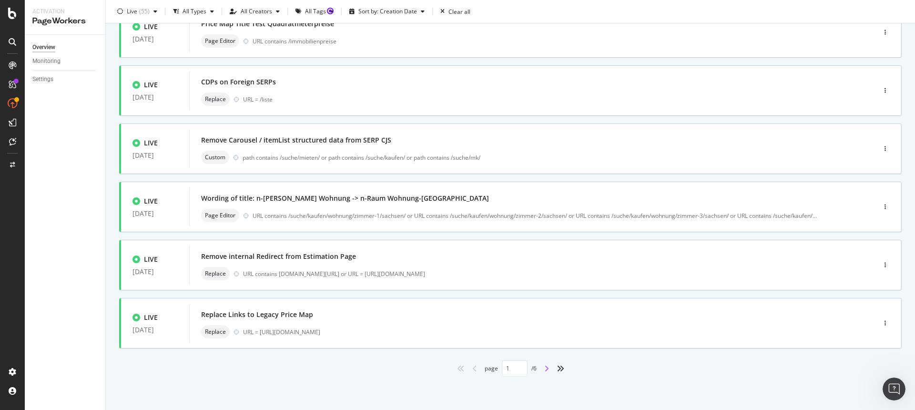
click at [545, 367] on icon "angle-right" at bounding box center [546, 368] width 5 height 8
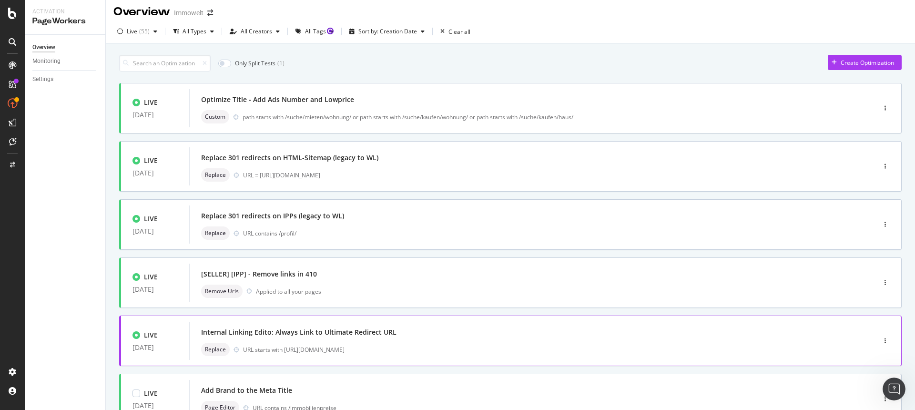
scroll to position [0, 0]
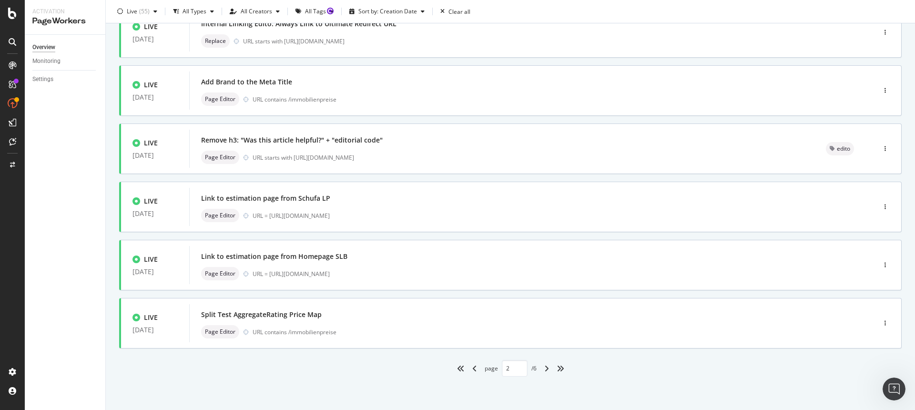
click at [545, 363] on div "angle-right" at bounding box center [546, 368] width 12 height 15
type input "3"
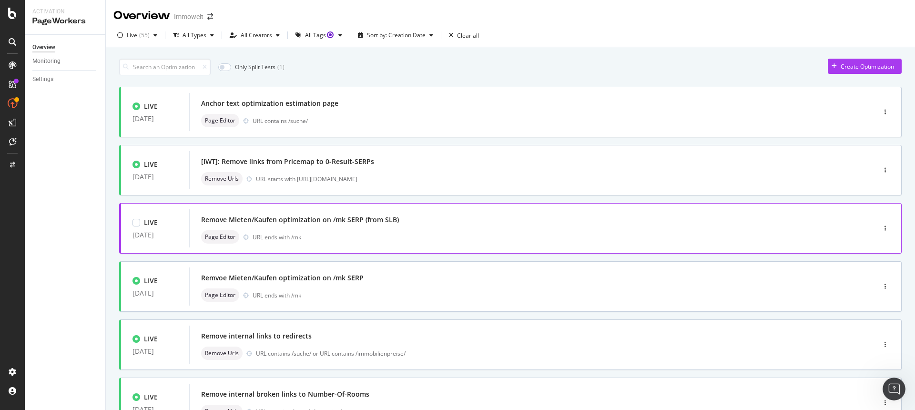
click at [471, 226] on div "Remove Mieten/Kaufen optimization on /mk SERP (from SLB)" at bounding box center [518, 219] width 634 height 13
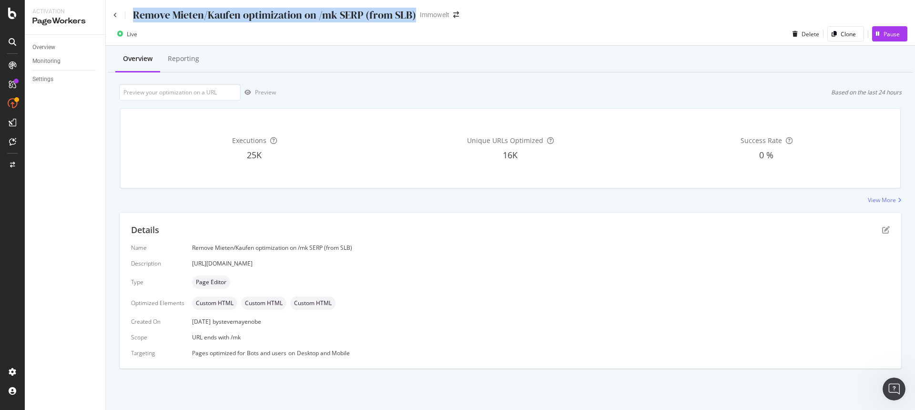
drag, startPoint x: 415, startPoint y: 17, endPoint x: 134, endPoint y: 16, distance: 281.6
click at [134, 16] on div "Remove Mieten/Kaufen optimization on /mk SERP (from SLB) Immowelt" at bounding box center [290, 15] width 355 height 15
click at [61, 48] on link "Overview" at bounding box center [65, 47] width 66 height 10
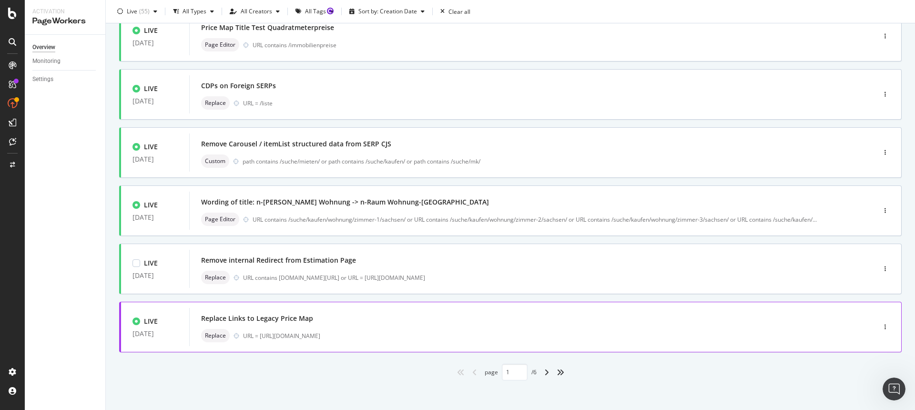
scroll to position [312, 0]
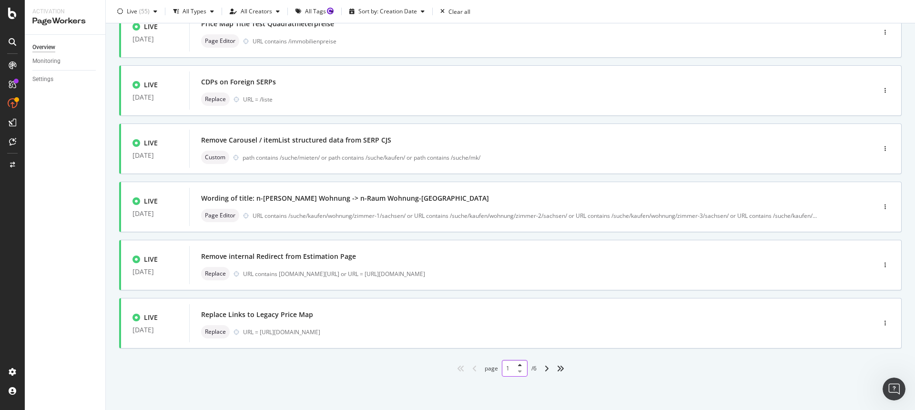
drag, startPoint x: 506, startPoint y: 368, endPoint x: 487, endPoint y: 366, distance: 18.6
click at [487, 366] on div "page 1 / 6" at bounding box center [511, 368] width 52 height 17
type input "3"
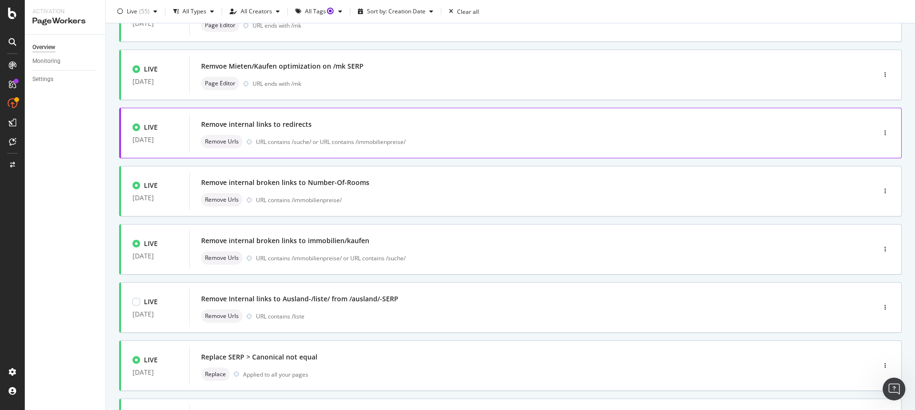
scroll to position [0, 0]
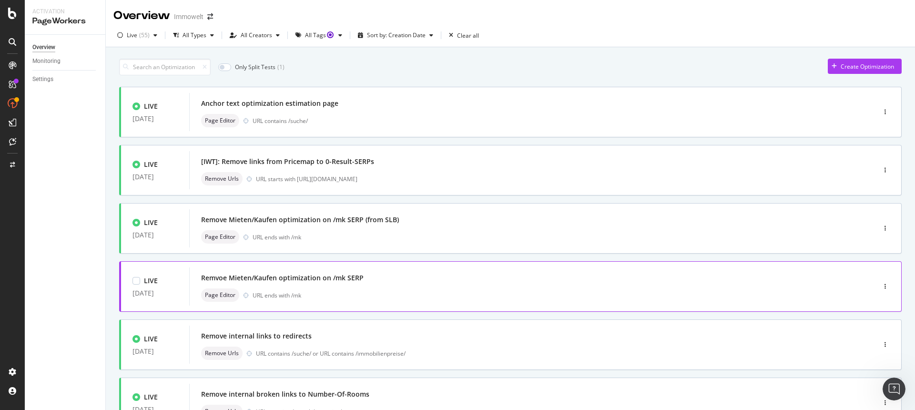
click at [378, 287] on div "Remvoe Mieten/Kaufen optimization on /mk SERP Page Editor URL ends with /mk" at bounding box center [518, 286] width 634 height 30
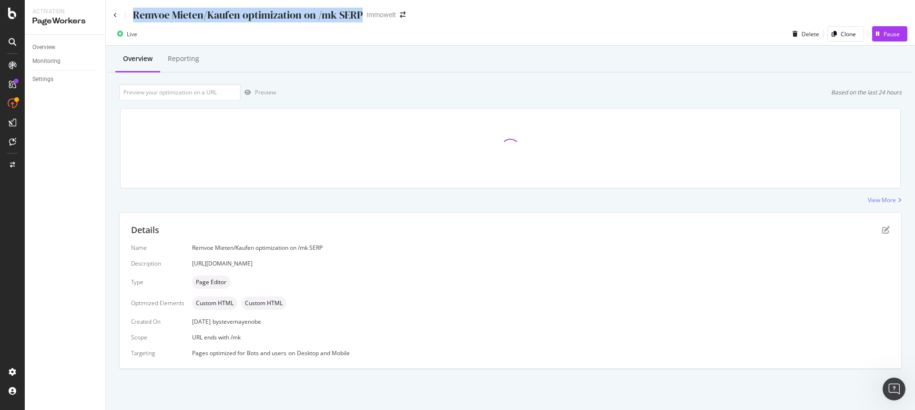
drag, startPoint x: 364, startPoint y: 15, endPoint x: 134, endPoint y: 18, distance: 229.2
click at [134, 18] on div "Remvoe Mieten/Kaufen optimization on /mk SERP Immowelt" at bounding box center [264, 15] width 302 height 15
click at [42, 46] on div "Overview" at bounding box center [43, 47] width 23 height 10
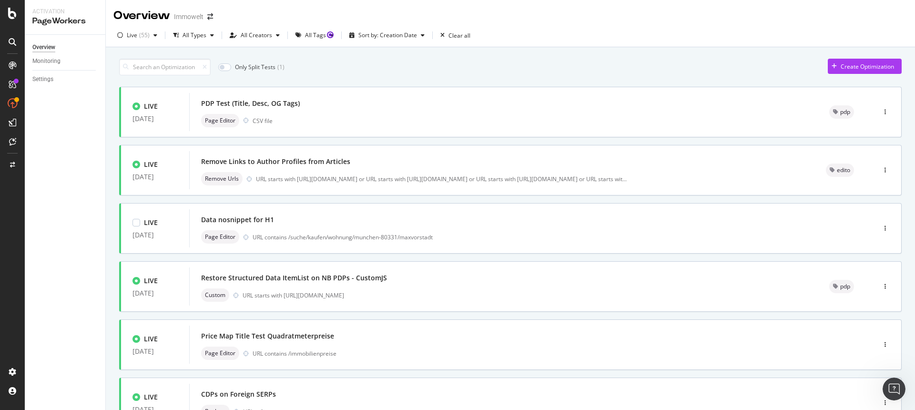
scroll to position [312, 0]
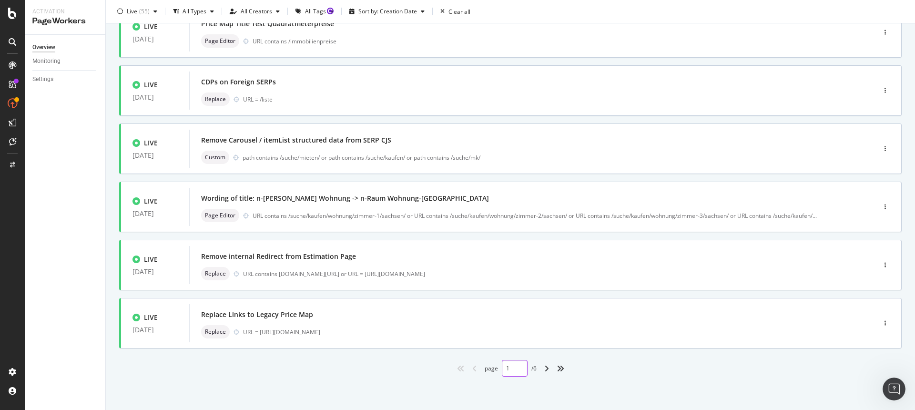
click at [511, 367] on div "1" at bounding box center [515, 368] width 26 height 17
click at [517, 365] on button at bounding box center [520, 366] width 8 height 6
type input "3"
click at [397, 375] on div "page 3 / 6" at bounding box center [510, 368] width 782 height 17
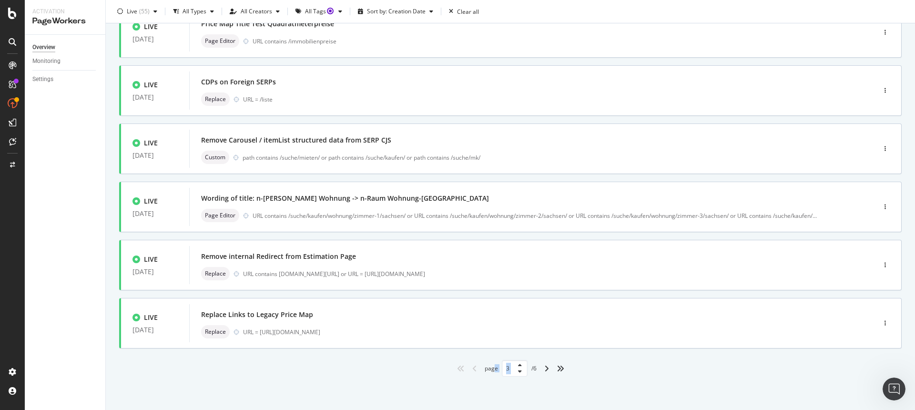
drag, startPoint x: 508, startPoint y: 369, endPoint x: 489, endPoint y: 368, distance: 18.6
click at [489, 368] on div "page 3 / 6" at bounding box center [511, 368] width 52 height 17
click at [366, 361] on div "page 3 / 6" at bounding box center [510, 368] width 782 height 17
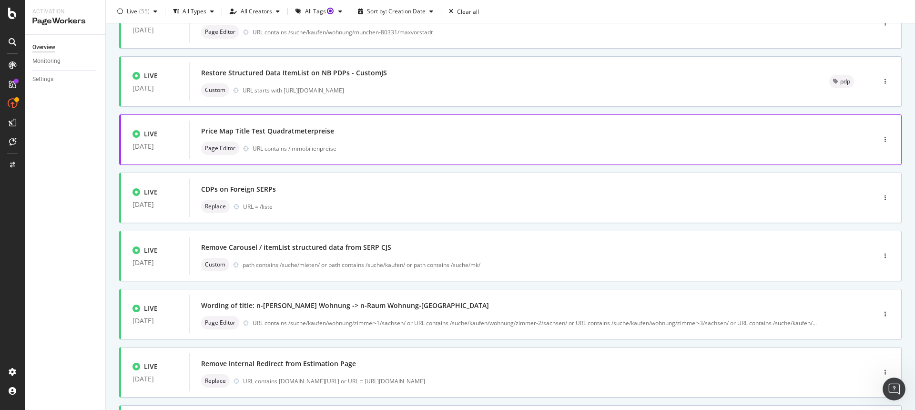
scroll to position [40, 0]
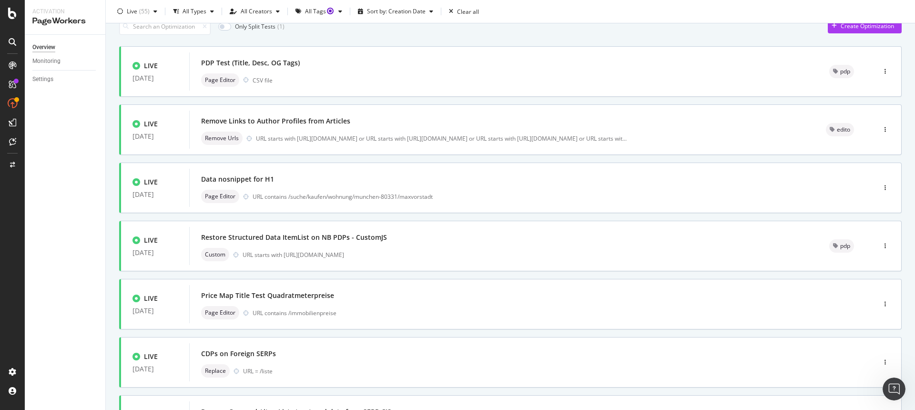
click at [56, 49] on link "Overview" at bounding box center [65, 47] width 66 height 10
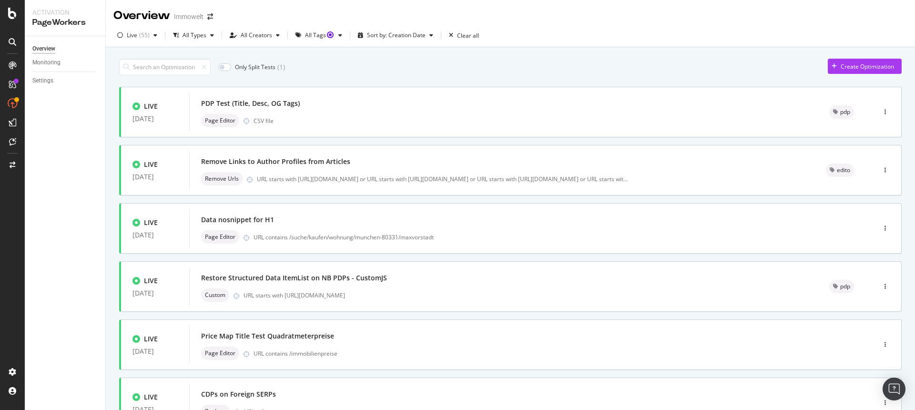
scroll to position [312, 0]
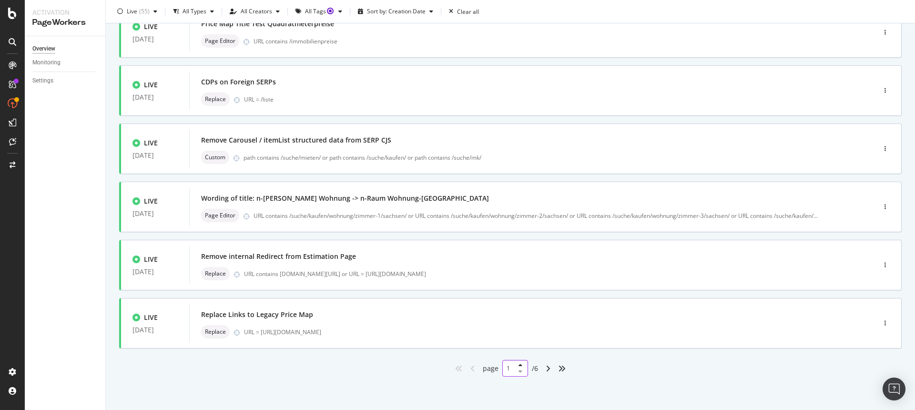
drag, startPoint x: 510, startPoint y: 368, endPoint x: 499, endPoint y: 368, distance: 10.5
click at [502, 368] on input "1" at bounding box center [515, 368] width 26 height 17
click at [502, 367] on div "1" at bounding box center [515, 368] width 26 height 17
drag, startPoint x: 510, startPoint y: 371, endPoint x: 499, endPoint y: 366, distance: 11.5
click at [502, 366] on div "1" at bounding box center [515, 368] width 26 height 17
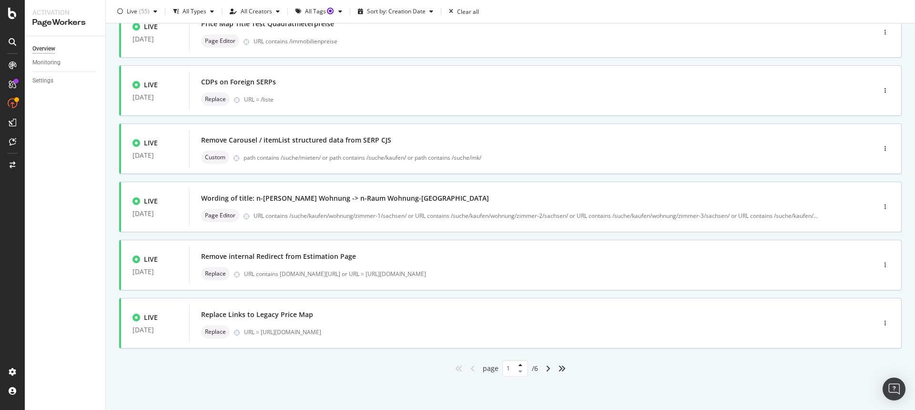
click at [684, 358] on div "LIVE 01 Oct. 2025 PDP Test (Title, Desc, OG Tags) Page Editor CSV file pdp LIVE…" at bounding box center [510, 76] width 782 height 602
drag, startPoint x: 505, startPoint y: 370, endPoint x: 490, endPoint y: 369, distance: 14.8
click at [490, 369] on div "page 1 / 6" at bounding box center [510, 368] width 55 height 17
type input "3"
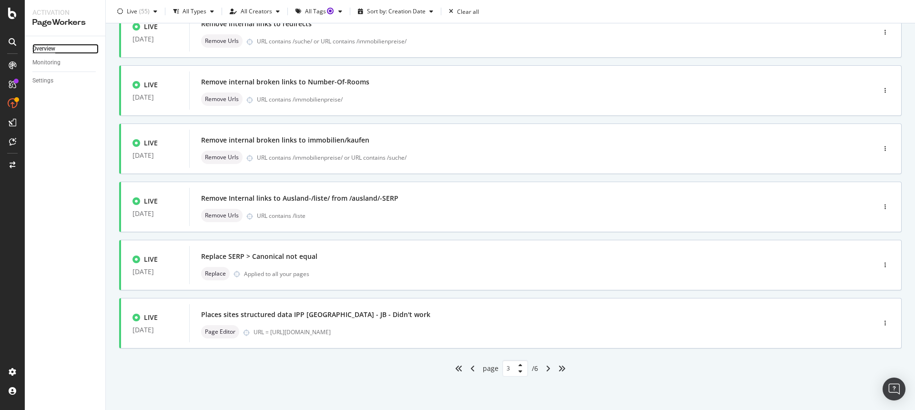
click at [50, 44] on div "Overview" at bounding box center [43, 49] width 23 height 10
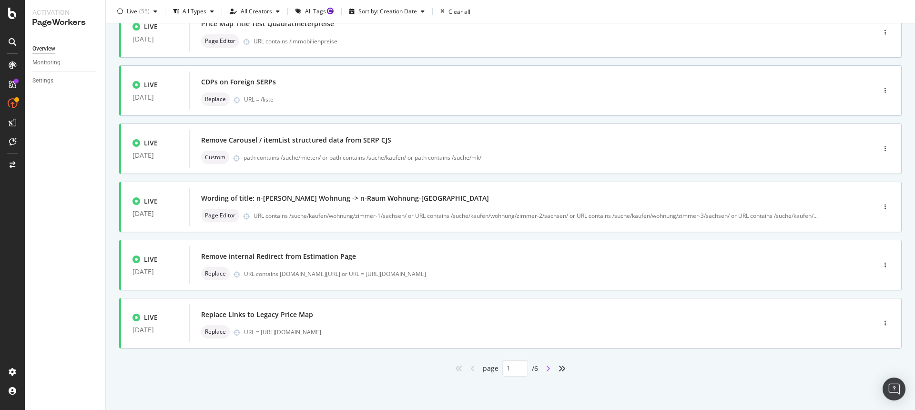
click at [546, 368] on icon "angle-right" at bounding box center [548, 368] width 5 height 8
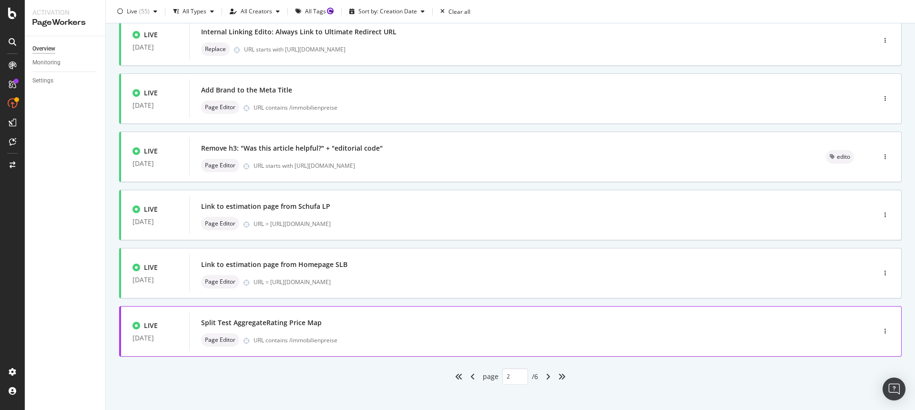
scroll to position [312, 0]
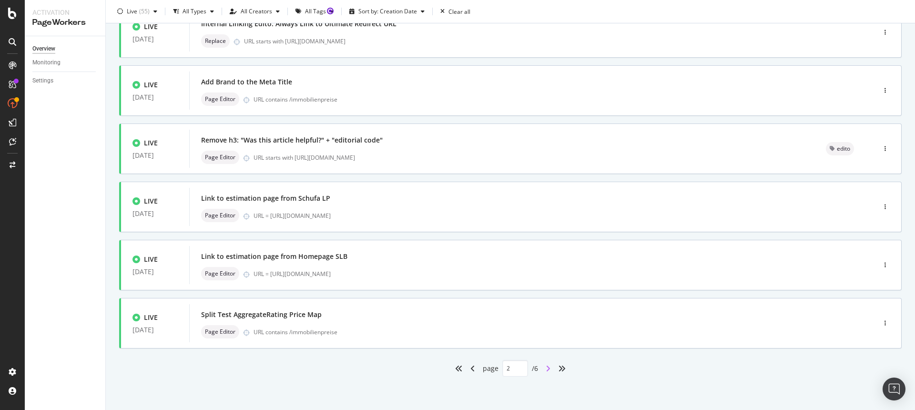
click at [546, 367] on icon "angle-right" at bounding box center [548, 368] width 5 height 8
type input "3"
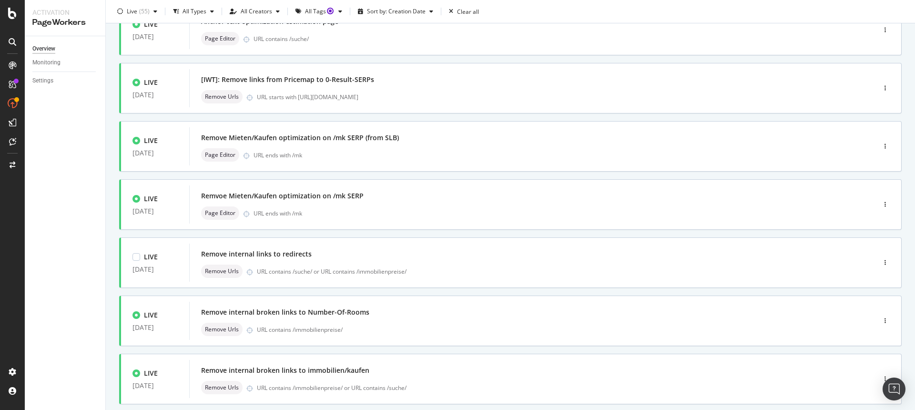
scroll to position [89, 0]
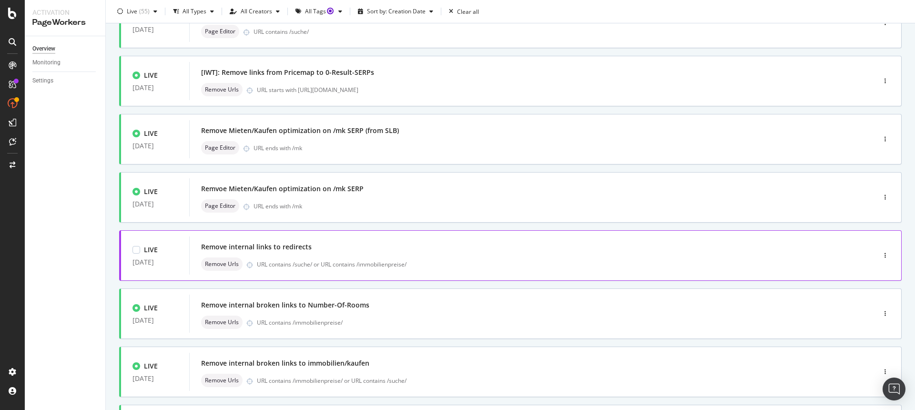
click at [458, 260] on div "URL contains /suche/ or URL contains /immobilienpreise/" at bounding box center [546, 264] width 578 height 8
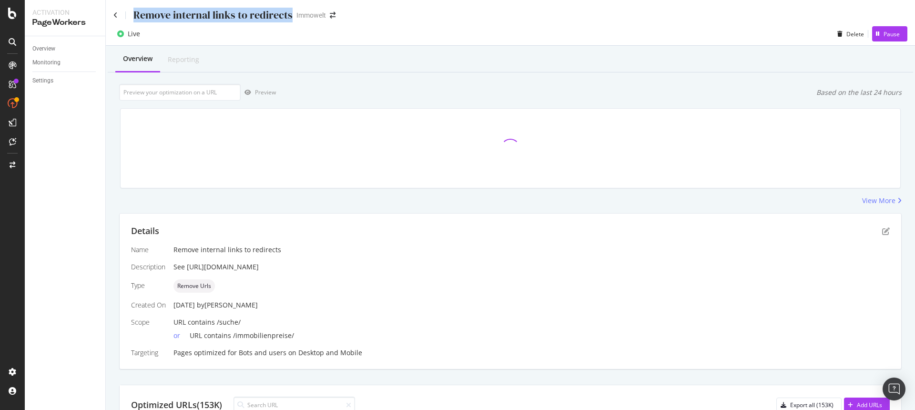
drag, startPoint x: 292, startPoint y: 12, endPoint x: 131, endPoint y: 9, distance: 161.1
click at [131, 9] on div "Remove internal links to redirects Immowelt" at bounding box center [229, 15] width 232 height 15
copy div "Remove internal links to redirects"
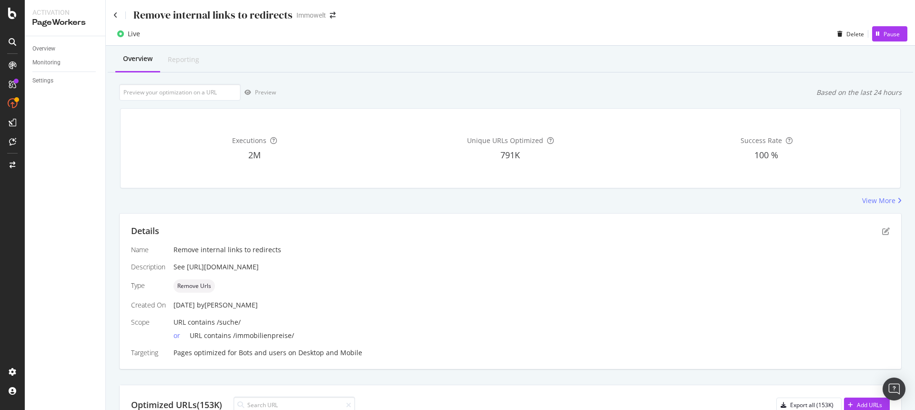
click at [121, 119] on div "Executions 2M Unique URLs Optimized 791K Success Rate 100 %" at bounding box center [510, 148] width 779 height 79
click at [38, 45] on div "Overview" at bounding box center [43, 49] width 23 height 10
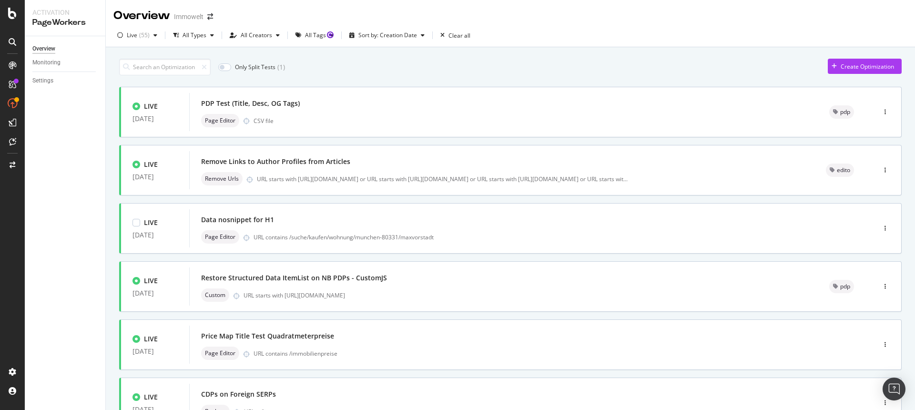
scroll to position [312, 0]
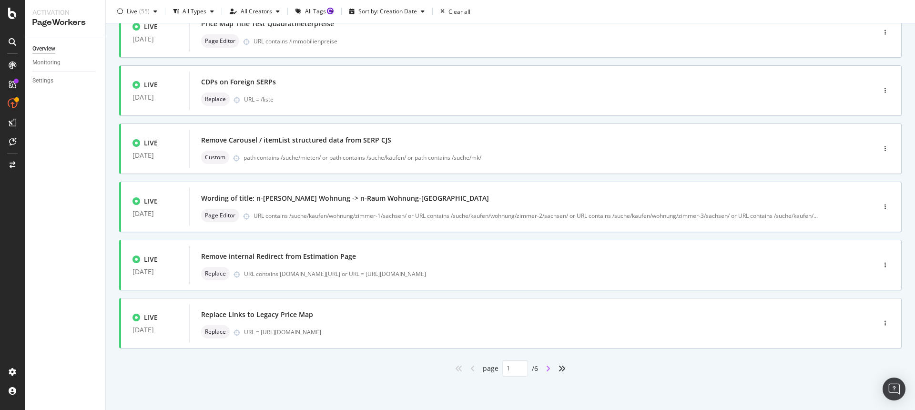
click at [546, 366] on icon "angle-right" at bounding box center [548, 368] width 5 height 8
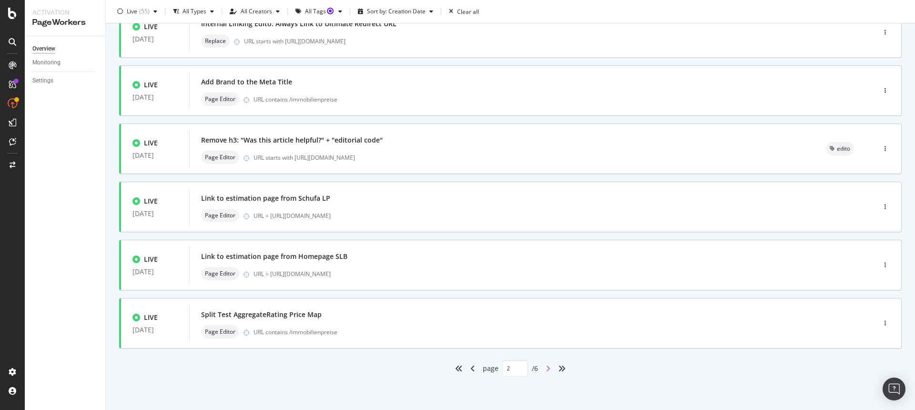
click at [546, 368] on icon "angle-right" at bounding box center [548, 368] width 5 height 8
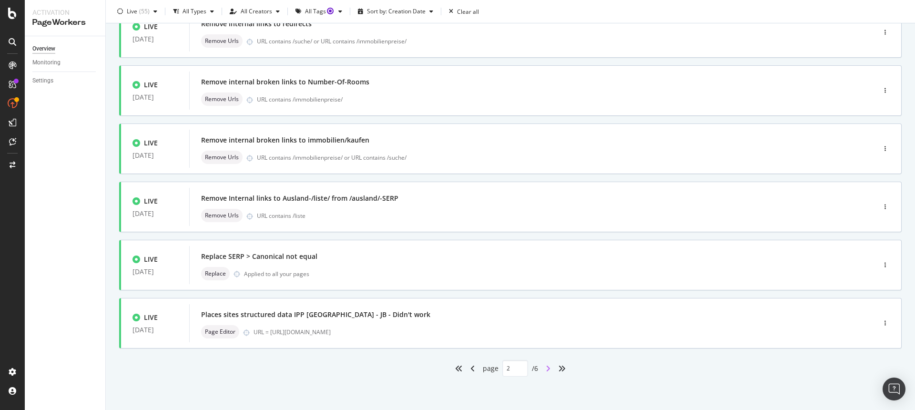
type input "3"
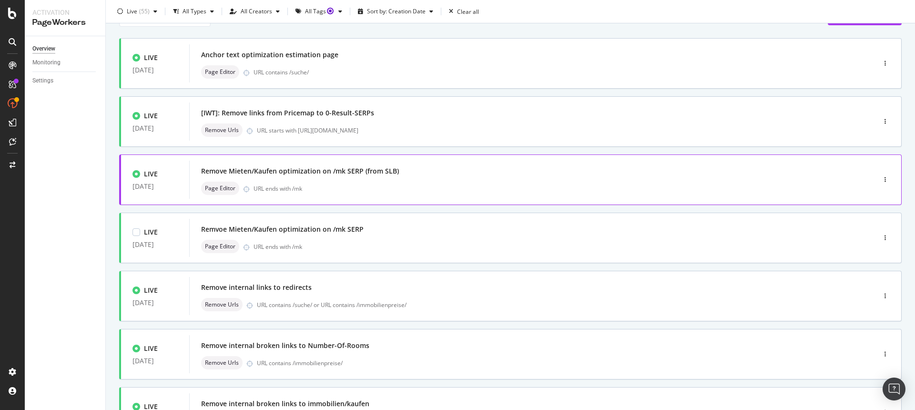
scroll to position [99, 0]
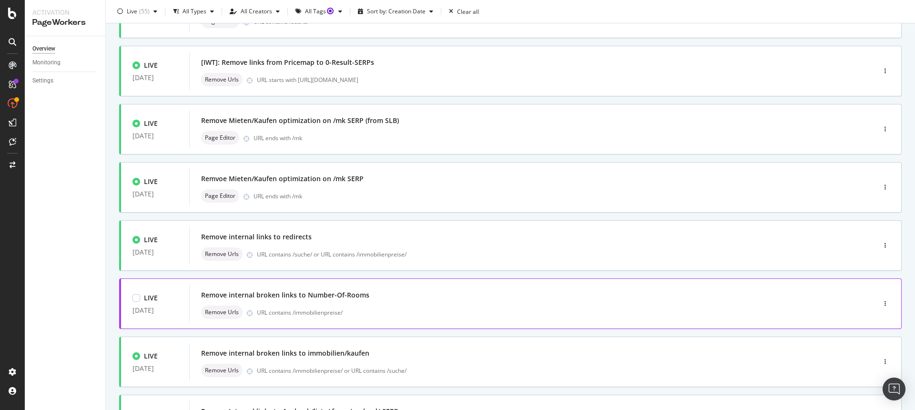
click at [415, 300] on div "Remove internal broken links to Number-Of-Rooms" at bounding box center [518, 294] width 634 height 13
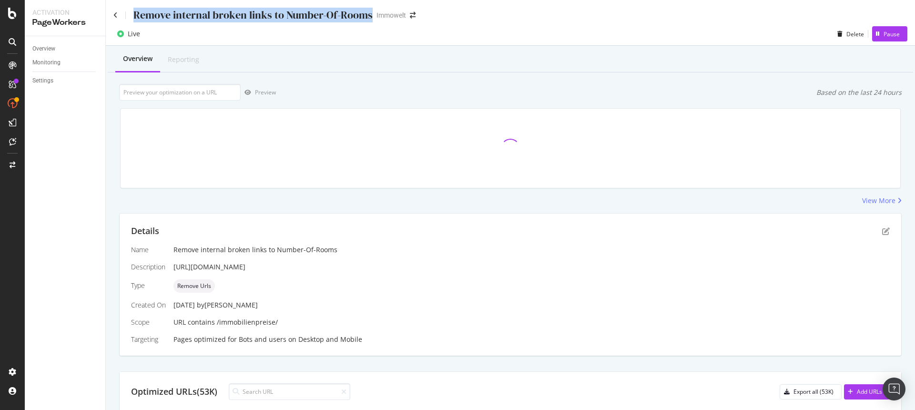
drag, startPoint x: 371, startPoint y: 16, endPoint x: 135, endPoint y: 19, distance: 235.4
click at [135, 19] on div "Remove internal broken links to Number-Of-Rooms" at bounding box center [252, 15] width 239 height 15
copy div "Remove internal broken links to Number-Of-Rooms"
click at [58, 52] on link "Overview" at bounding box center [65, 49] width 66 height 10
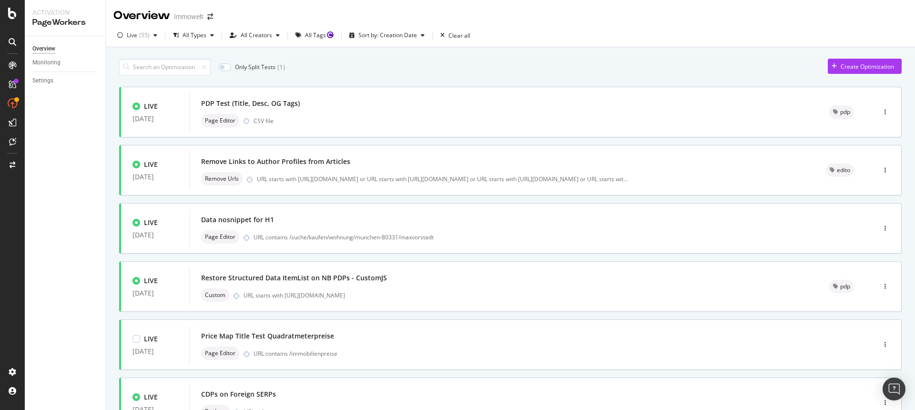
scroll to position [312, 0]
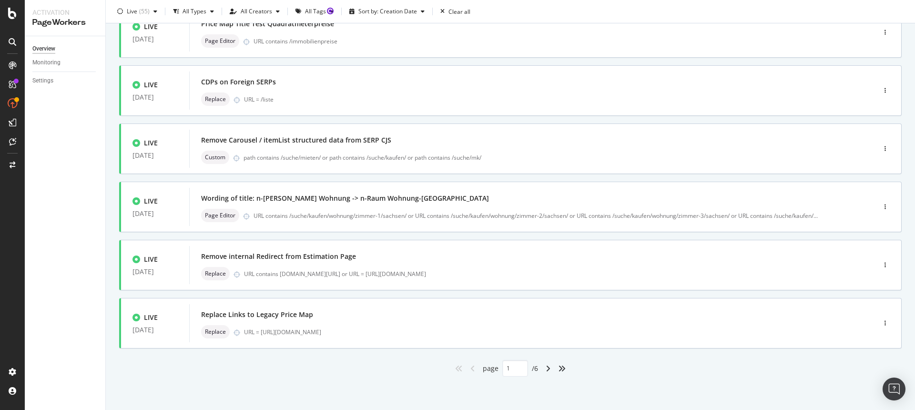
click at [549, 368] on div "angle-right" at bounding box center [548, 368] width 12 height 15
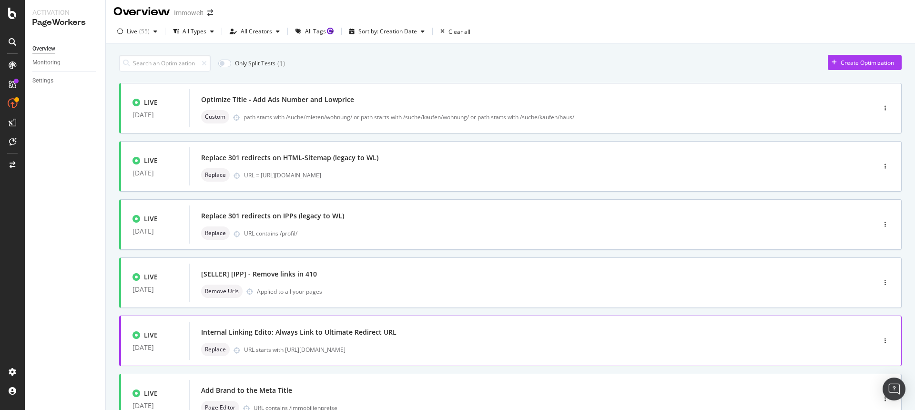
scroll to position [0, 0]
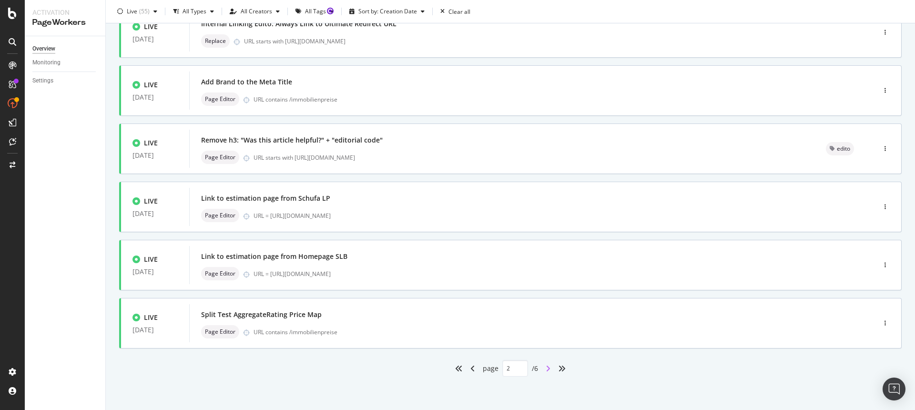
click at [546, 368] on icon "angle-right" at bounding box center [548, 368] width 5 height 8
type input "3"
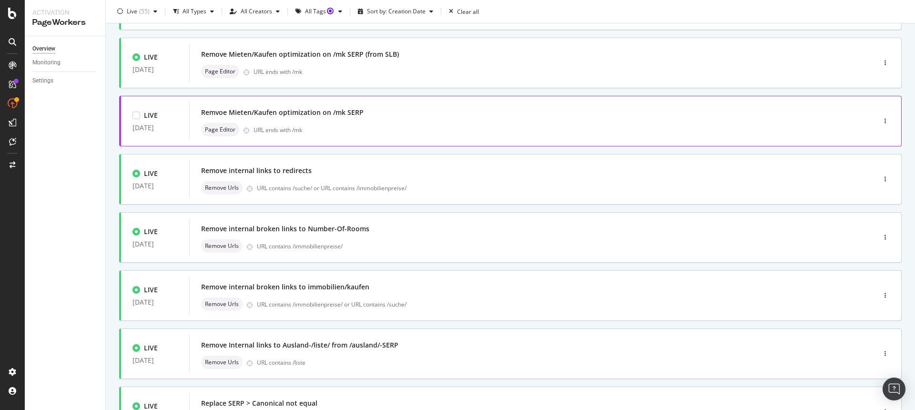
scroll to position [204, 0]
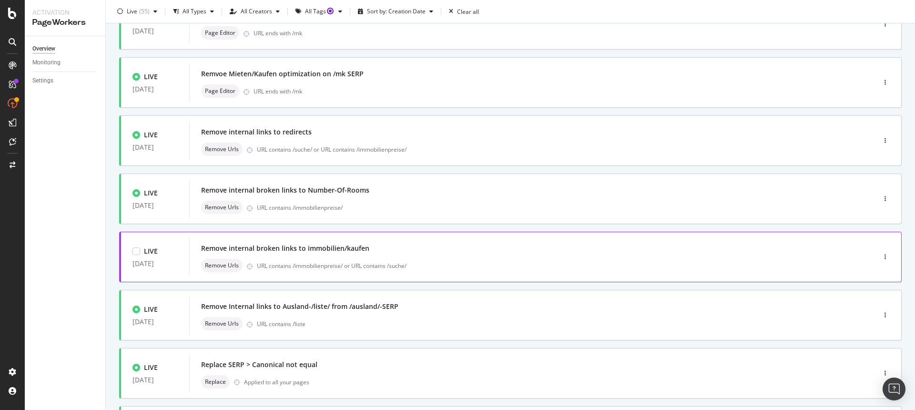
click at [365, 247] on div "Remove internal broken links to immobilien/kaufen" at bounding box center [285, 248] width 168 height 10
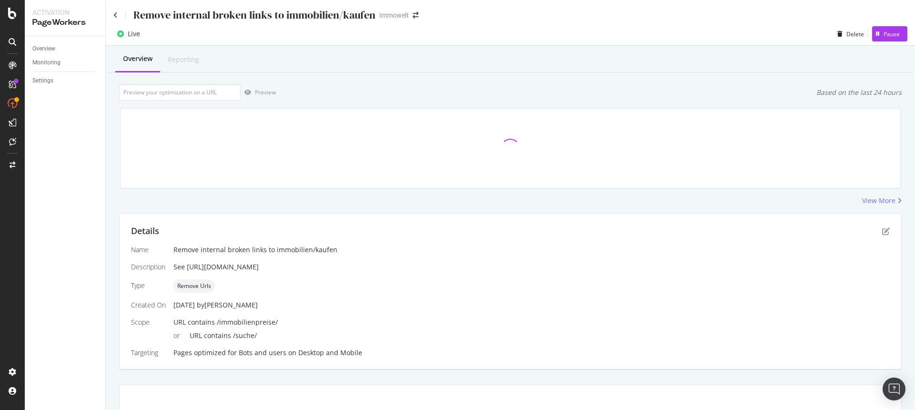
scroll to position [3, 0]
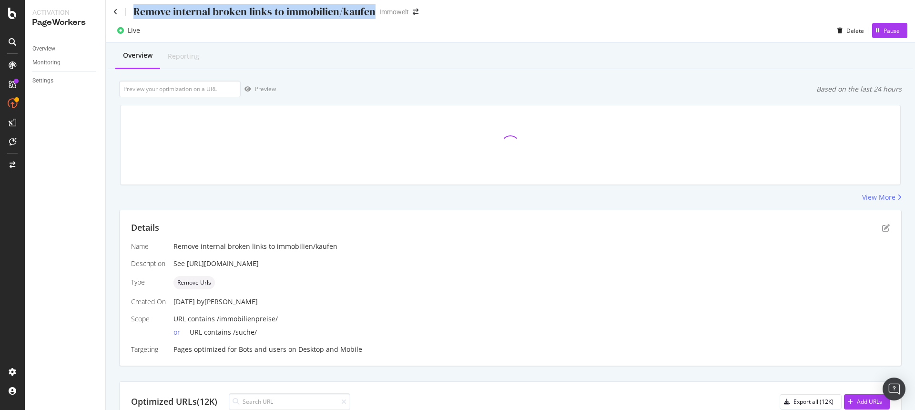
drag, startPoint x: 374, startPoint y: 15, endPoint x: 134, endPoint y: 14, distance: 239.2
click at [134, 14] on div "Remove internal broken links to immobilien/kaufen Immowelt" at bounding box center [270, 11] width 314 height 15
copy div "Remove internal broken links to immobilien/kaufen"
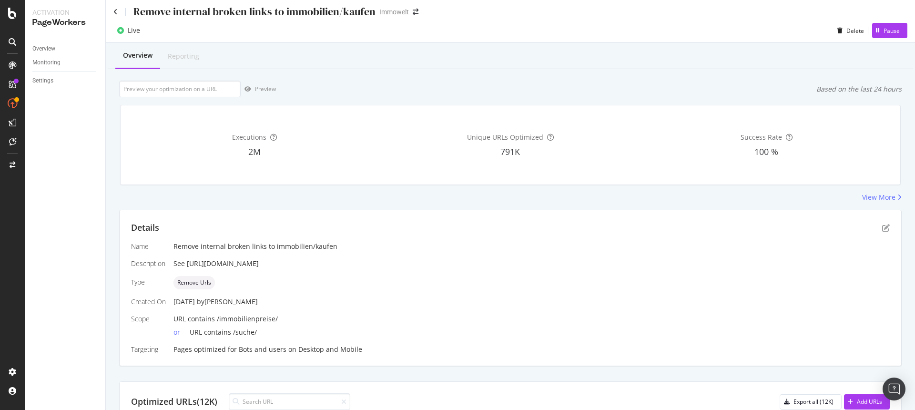
click at [89, 141] on div "Overview Monitoring Settings" at bounding box center [65, 223] width 81 height 374
click at [62, 49] on link "Overview" at bounding box center [65, 49] width 66 height 10
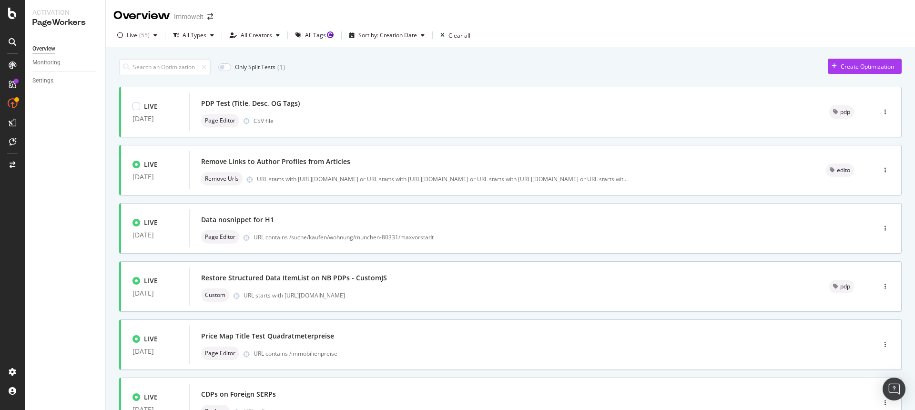
scroll to position [312, 0]
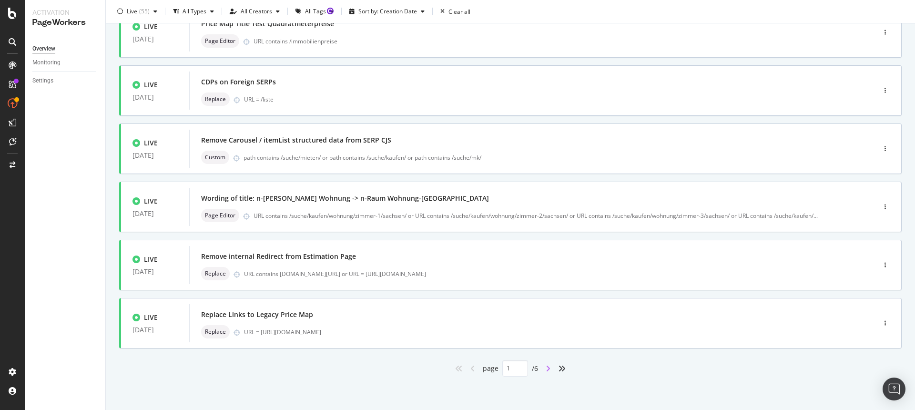
click at [546, 364] on icon "angle-right" at bounding box center [548, 368] width 5 height 8
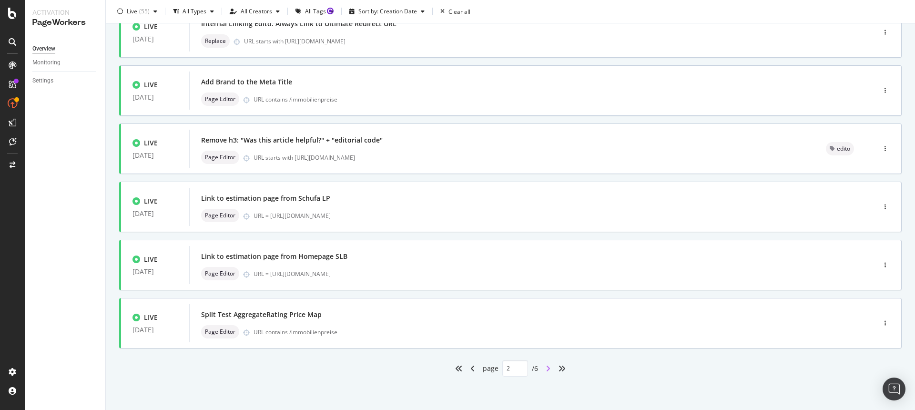
click at [546, 369] on icon "angle-right" at bounding box center [548, 368] width 5 height 8
type input "3"
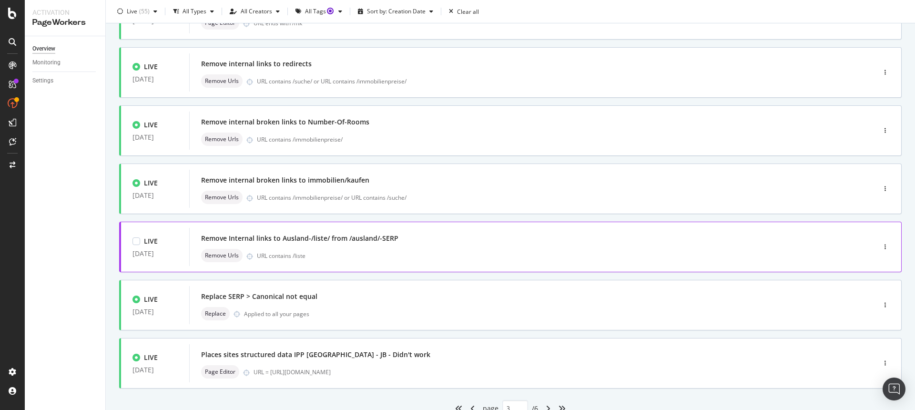
scroll to position [302, 0]
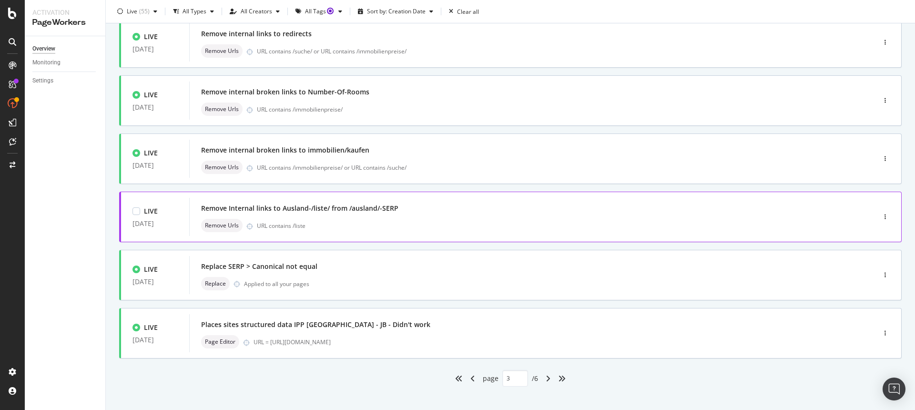
click at [369, 212] on div "Remove Internal links to Ausland-/liste/ from /ausland/-SERP" at bounding box center [299, 208] width 197 height 10
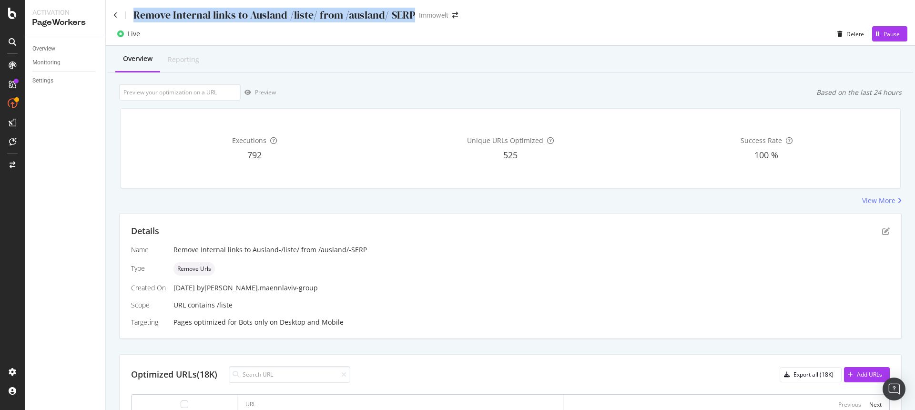
drag, startPoint x: 413, startPoint y: 16, endPoint x: 134, endPoint y: 16, distance: 279.2
click at [134, 16] on div "Remove Internal links to Ausland-/liste/ from /ausland/-SERP Immowelt" at bounding box center [290, 15] width 354 height 15
copy div "Remove Internal links to Ausland-/liste/ from /ausland/-SERP"
click at [49, 45] on div "Overview" at bounding box center [43, 49] width 23 height 10
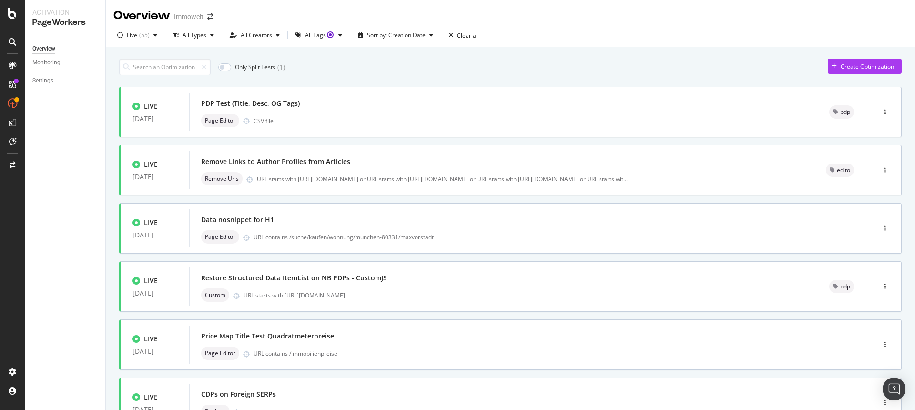
scroll to position [312, 0]
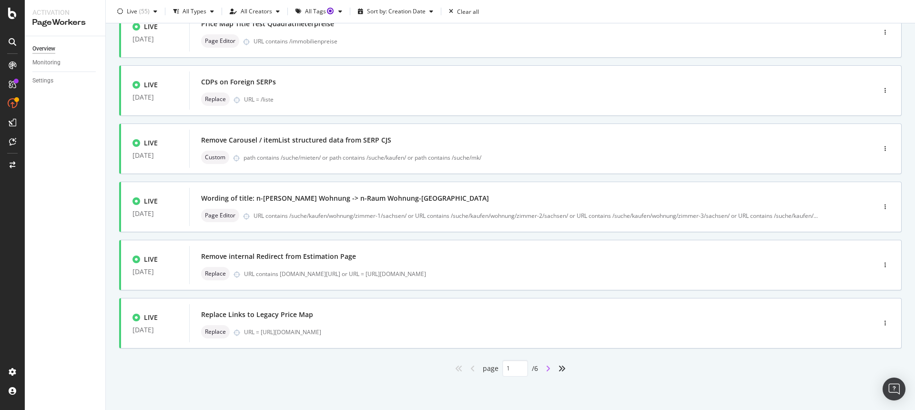
click at [546, 366] on icon "angle-right" at bounding box center [548, 368] width 5 height 8
type input "2"
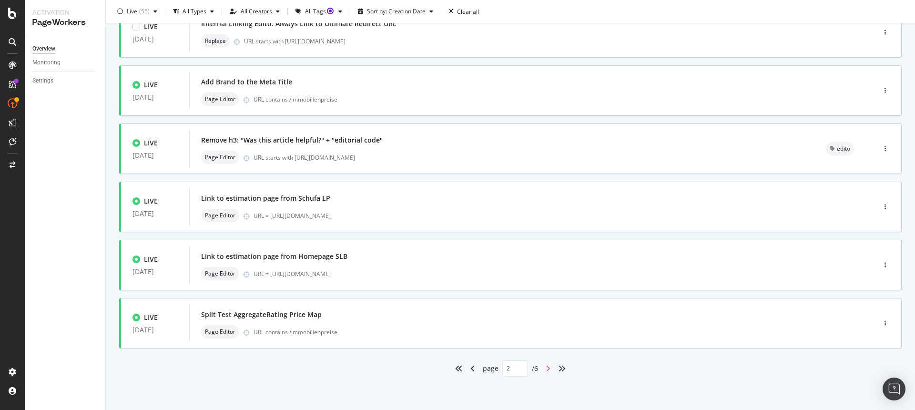
click at [543, 58] on div "LIVE 23 Apr. 2025 Internal Linking Edito: Always Link to Ultimate Redirect URL …" at bounding box center [510, 32] width 782 height 51
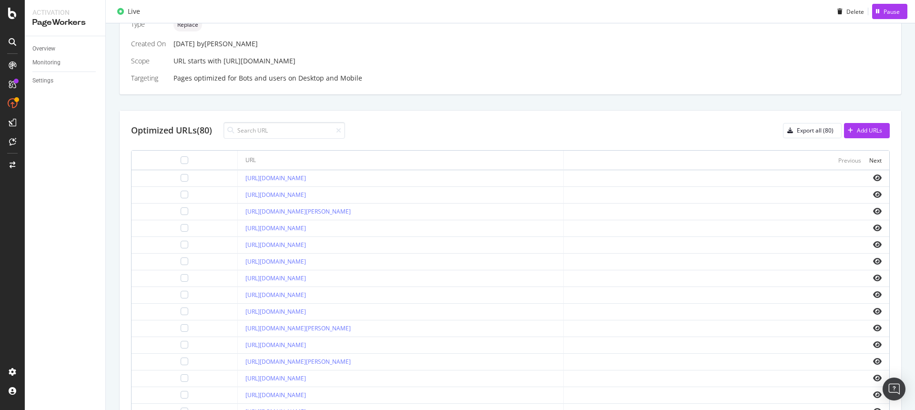
scroll to position [300, 0]
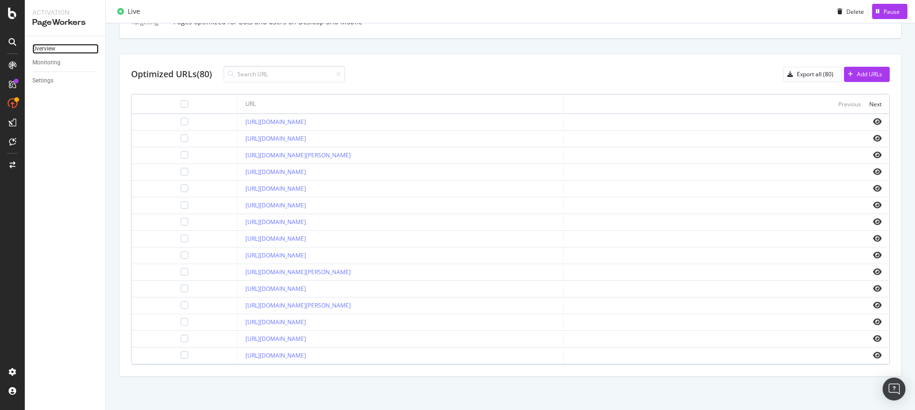
click at [57, 48] on link "Overview" at bounding box center [65, 49] width 66 height 10
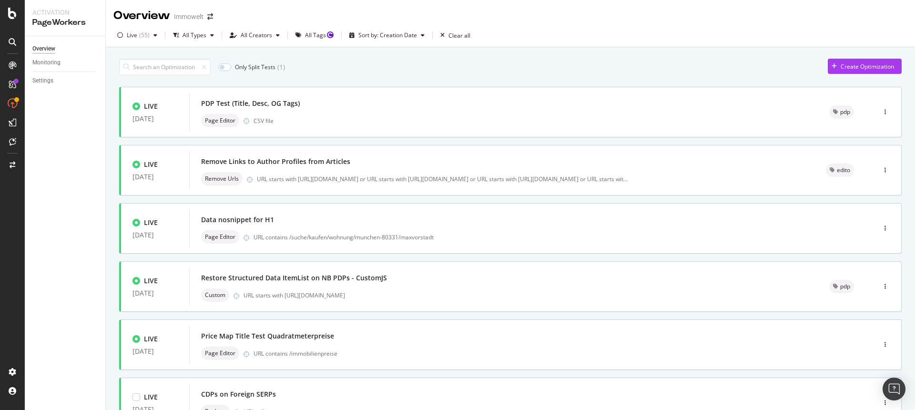
scroll to position [312, 0]
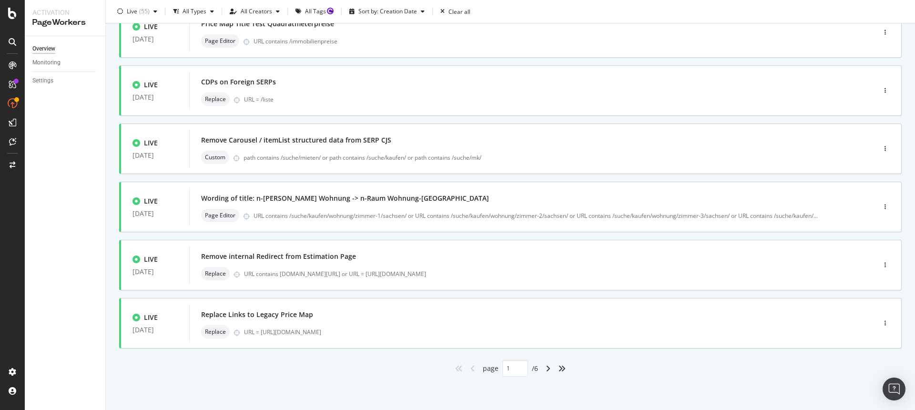
click at [547, 370] on div "angle-right" at bounding box center [548, 368] width 12 height 15
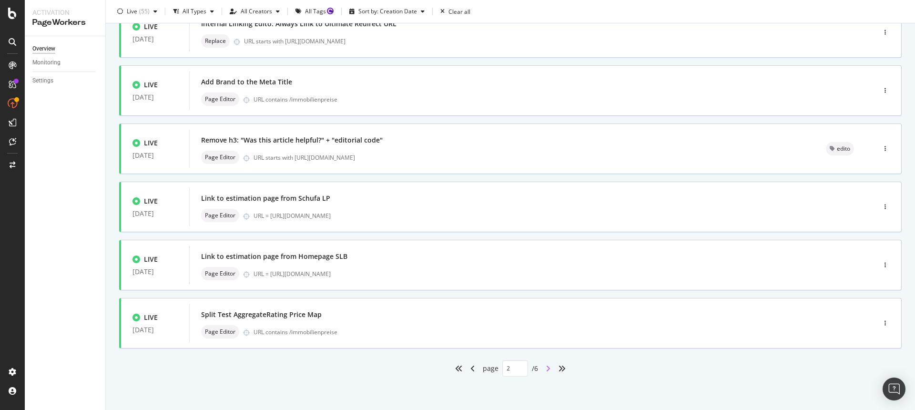
click at [546, 371] on icon "angle-right" at bounding box center [548, 368] width 5 height 8
type input "3"
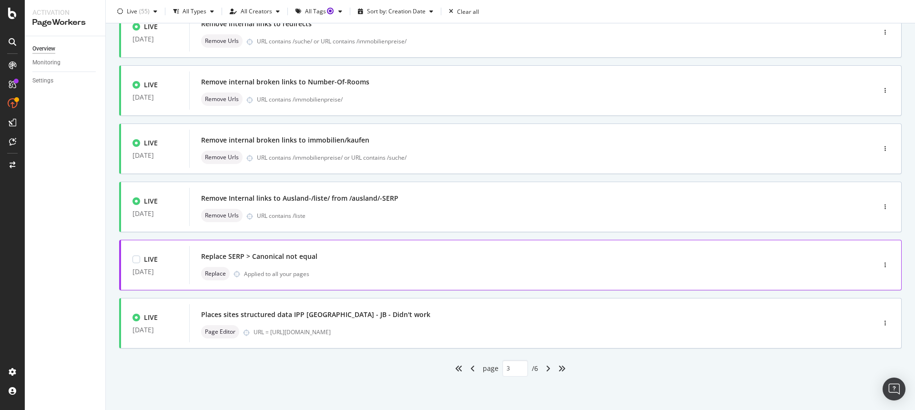
click at [367, 269] on div "Replace Applied to all your pages" at bounding box center [518, 273] width 634 height 13
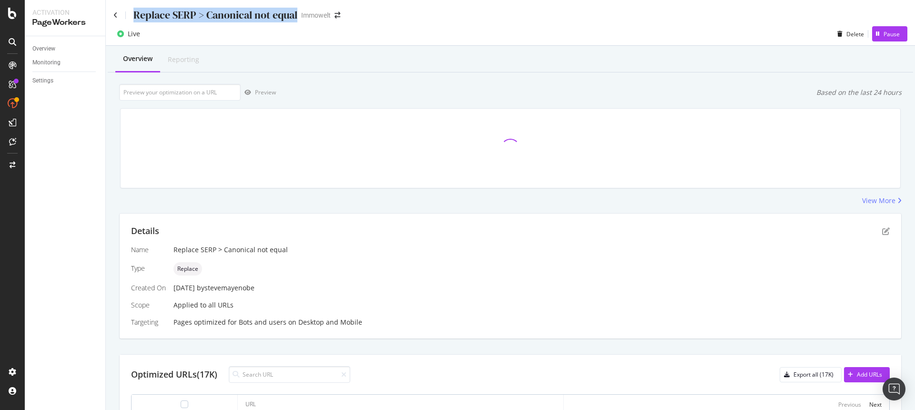
drag, startPoint x: 298, startPoint y: 17, endPoint x: 123, endPoint y: 15, distance: 175.3
click at [123, 15] on div "Replace SERP > Canonical not equal Immowelt" at bounding box center [231, 15] width 236 height 15
copy div "Replace SERP > Canonical not equal"
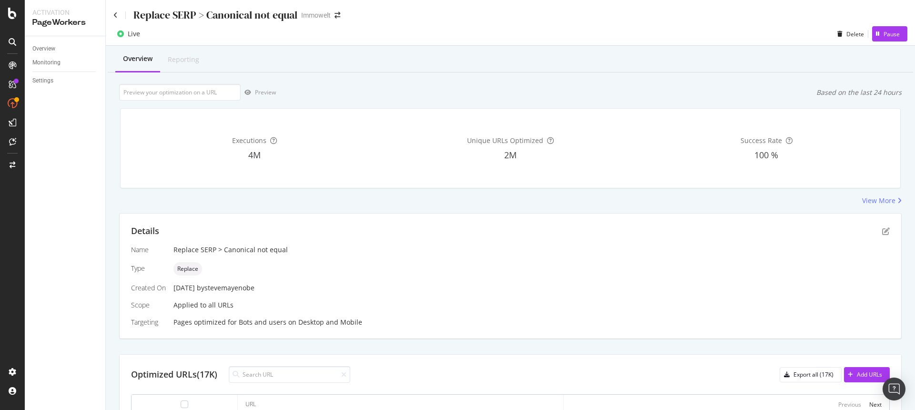
drag, startPoint x: 260, startPoint y: 52, endPoint x: 280, endPoint y: 27, distance: 32.2
click at [261, 52] on div "Overview Reporting" at bounding box center [510, 60] width 805 height 26
click at [454, 207] on div "Overview Reporting Preview Based on the last 24 hours Executions 4M Unique URLs…" at bounding box center [510, 378] width 809 height 664
click at [49, 49] on div "Overview" at bounding box center [43, 49] width 23 height 10
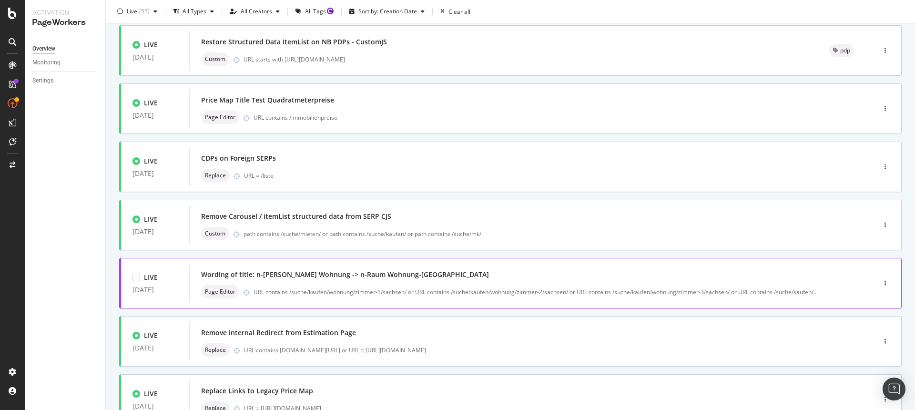
scroll to position [312, 0]
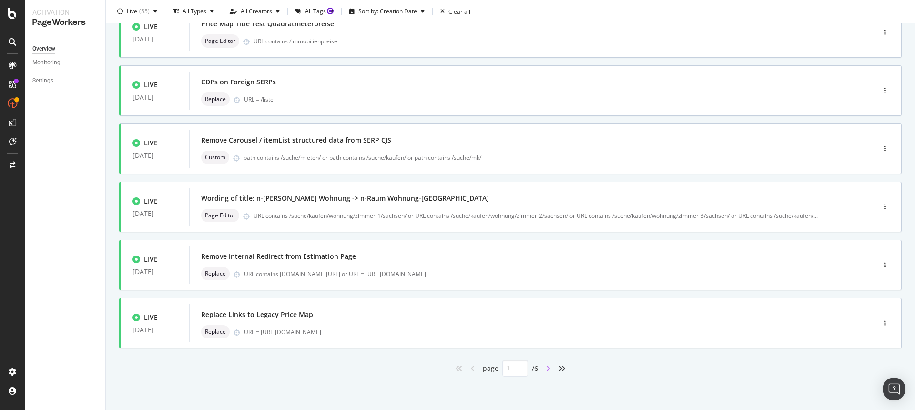
click at [546, 369] on icon "angle-right" at bounding box center [548, 368] width 5 height 8
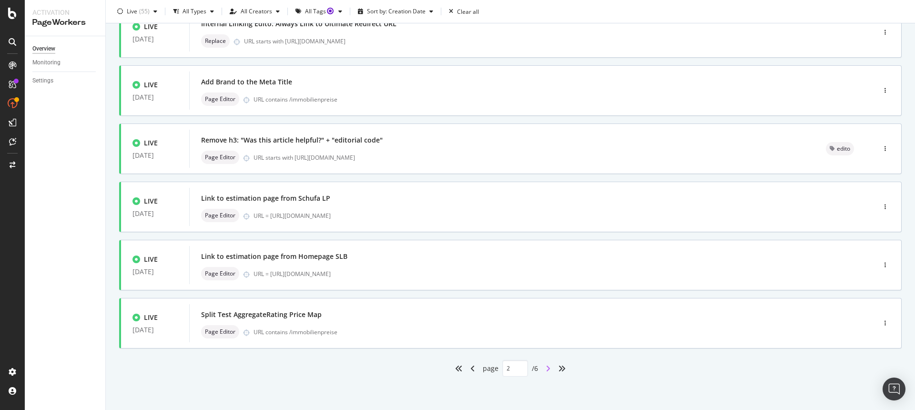
click at [546, 368] on icon "angle-right" at bounding box center [548, 368] width 5 height 8
type input "3"
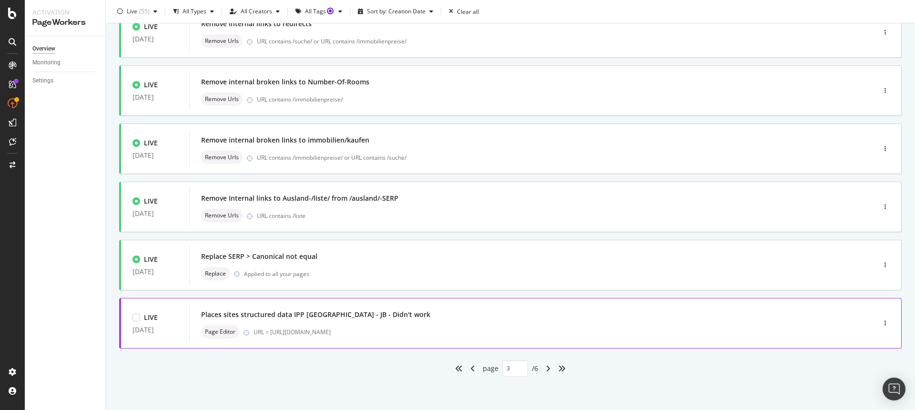
click at [435, 321] on div "Places sites structured data IPP Augsburg - JB - Didn't work Page Editor URL = …" at bounding box center [518, 323] width 634 height 30
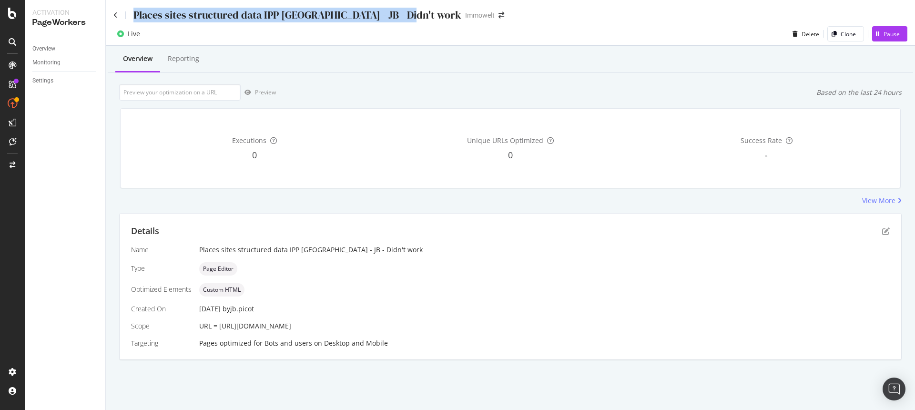
drag, startPoint x: 132, startPoint y: 16, endPoint x: 405, endPoint y: 16, distance: 272.5
click at [405, 16] on div "Places sites structured data IPP Augsburg - JB - Didn't work Immowelt" at bounding box center [313, 15] width 400 height 15
copy div "Places sites structured data IPP [GEOGRAPHIC_DATA] - JB - Didn't work"
click at [57, 49] on link "Overview" at bounding box center [65, 49] width 66 height 10
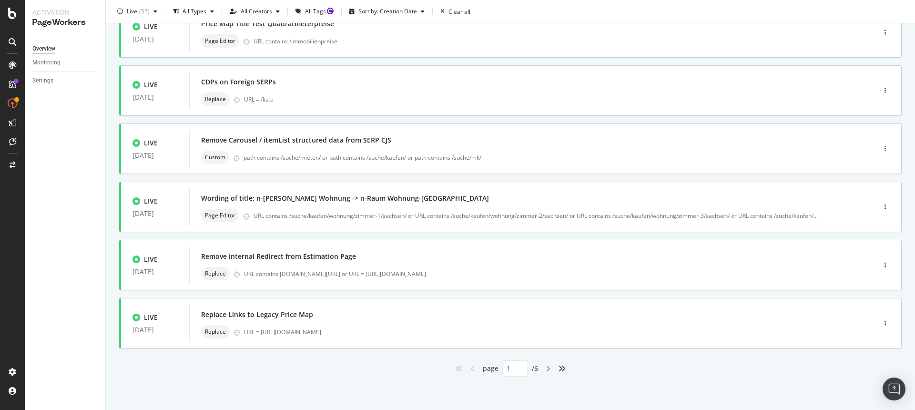
click at [546, 369] on icon "angle-right" at bounding box center [548, 368] width 5 height 8
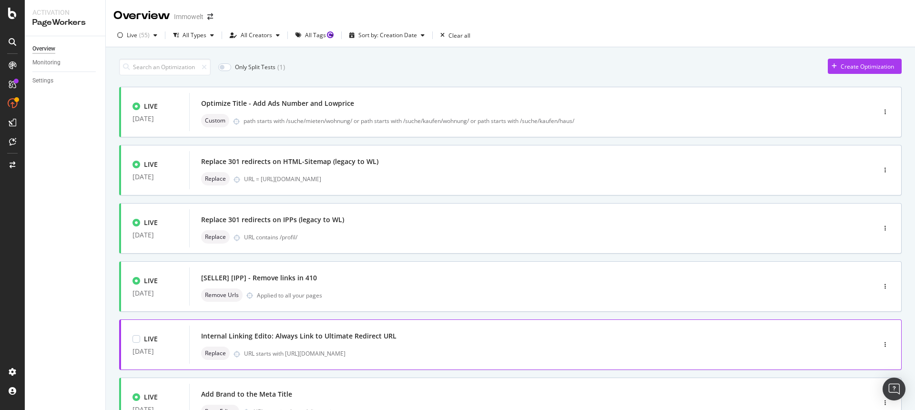
scroll to position [312, 0]
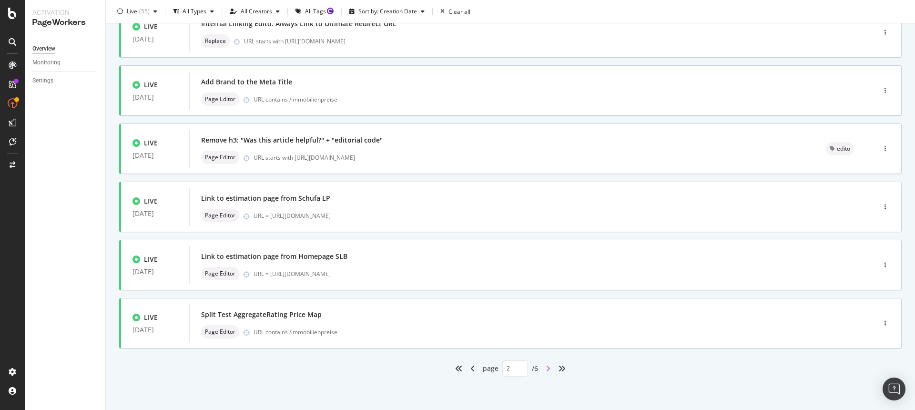
click at [546, 369] on icon "angle-right" at bounding box center [548, 368] width 5 height 8
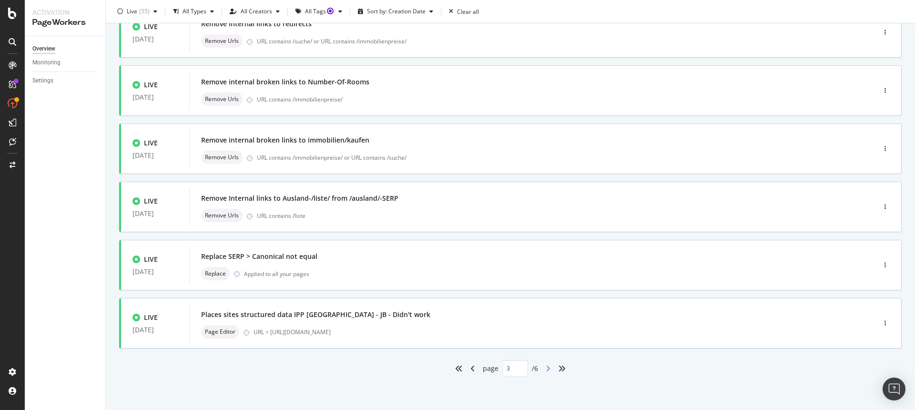
click at [546, 371] on icon "angle-right" at bounding box center [548, 368] width 5 height 8
type input "4"
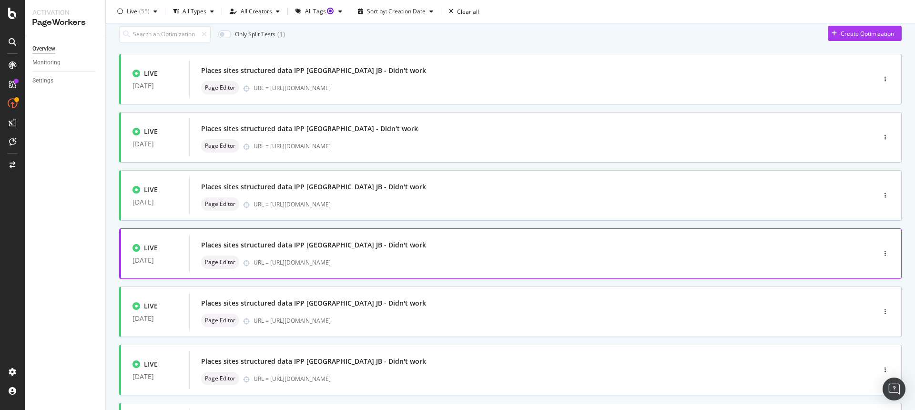
scroll to position [0, 0]
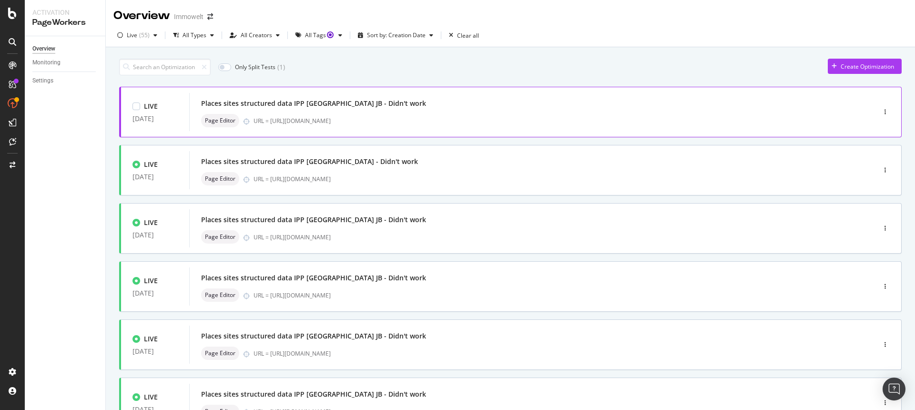
click at [473, 112] on div "Places sites structured data IPP Hannover JB - Didn't work Page Editor URL = ht…" at bounding box center [518, 112] width 634 height 30
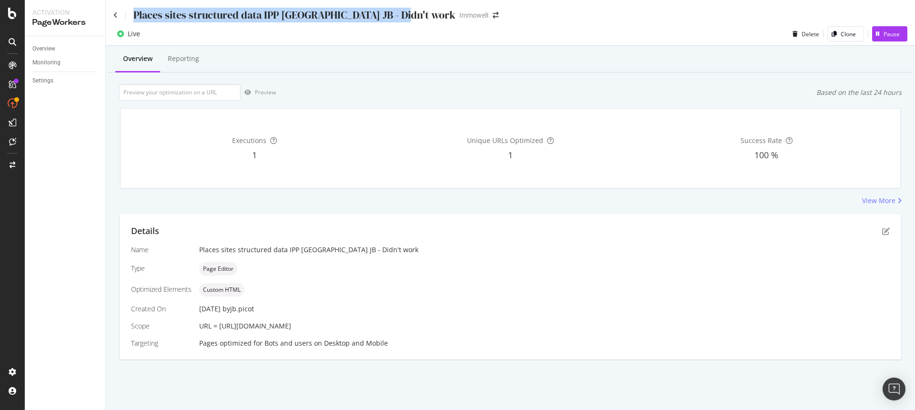
drag, startPoint x: 399, startPoint y: 16, endPoint x: 135, endPoint y: 15, distance: 264.0
click at [135, 15] on div "Places sites structured data IPP Hannover JB - Didn't work" at bounding box center [294, 15] width 322 height 15
copy div "Places sites structured data IPP Hannover JB - Didn't work"
click at [60, 48] on link "Overview" at bounding box center [65, 49] width 66 height 10
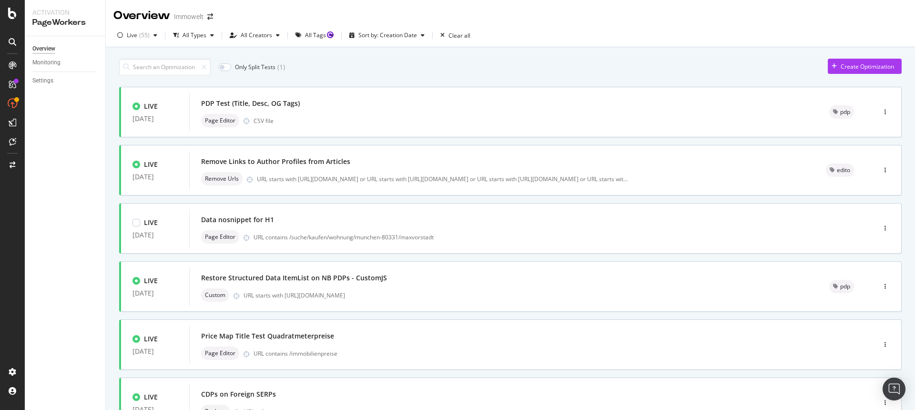
scroll to position [312, 0]
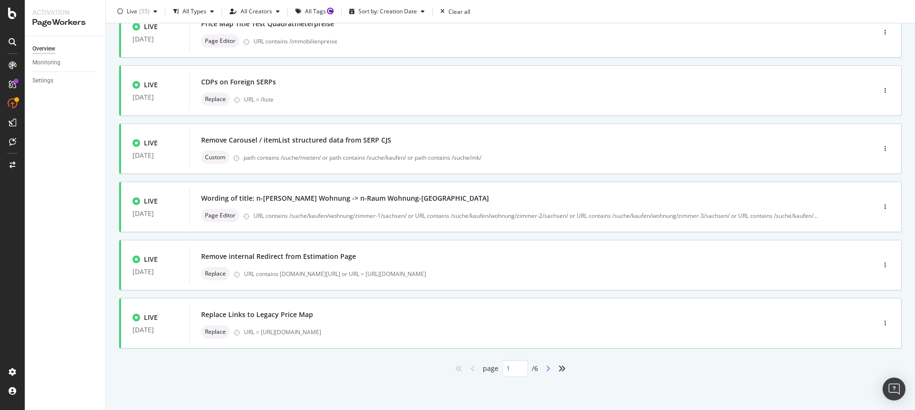
click at [546, 368] on icon "angle-right" at bounding box center [548, 368] width 5 height 8
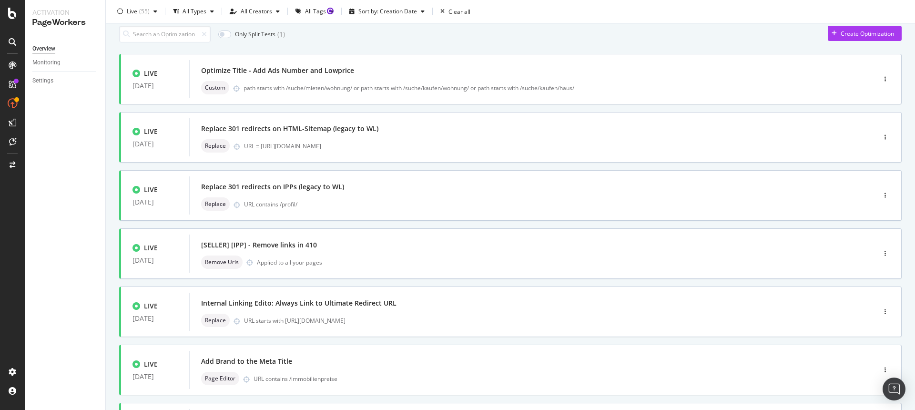
scroll to position [0, 0]
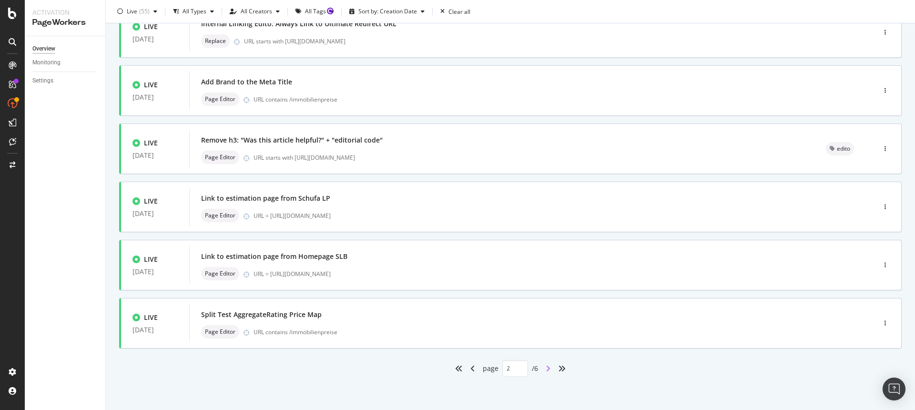
click at [546, 369] on icon "angle-right" at bounding box center [548, 368] width 5 height 8
type input "3"
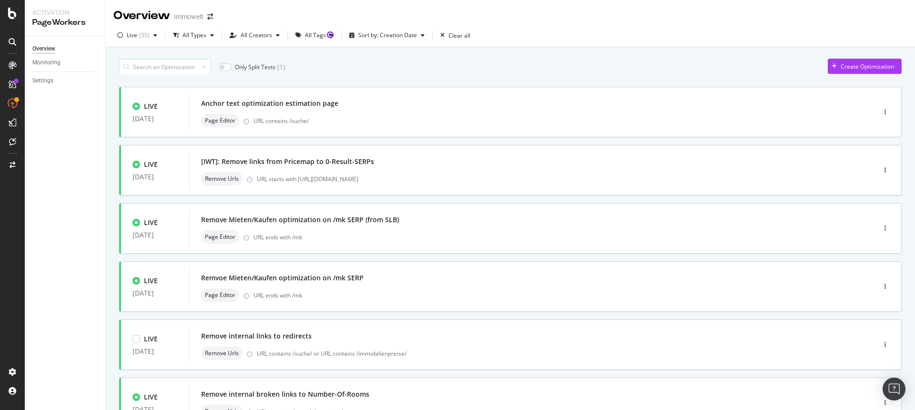
scroll to position [312, 0]
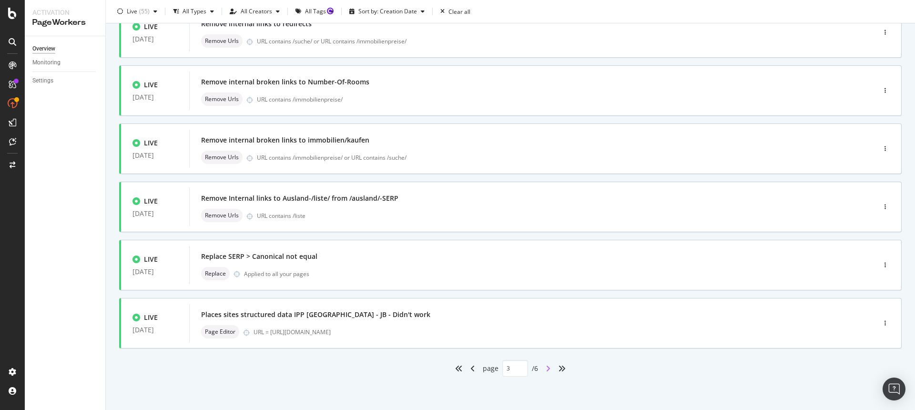
click at [544, 58] on div "LIVE 19 Dec. 2024 Remove internal links to redirects Remove Urls URL contains /…" at bounding box center [510, 32] width 782 height 51
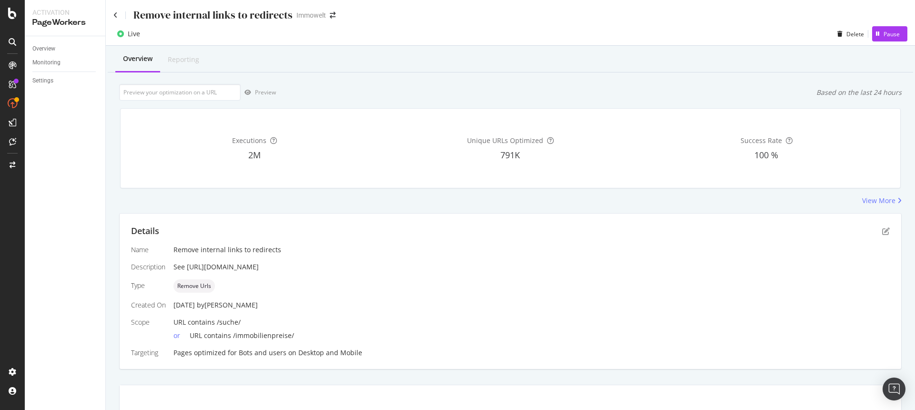
scroll to position [3, 0]
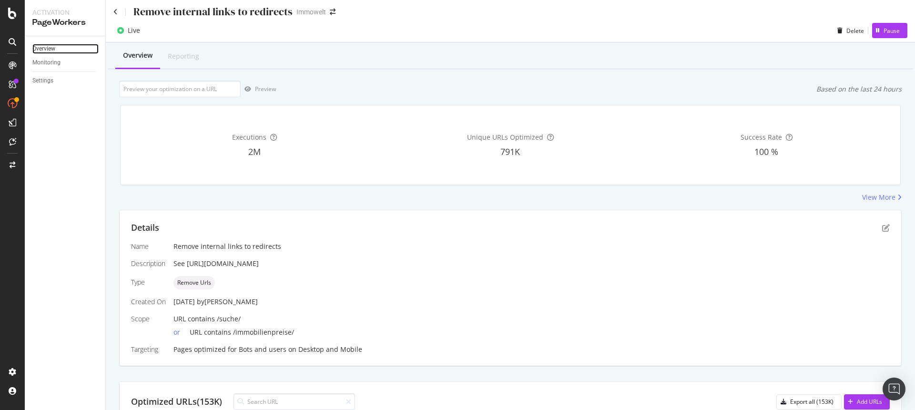
click at [58, 49] on link "Overview" at bounding box center [65, 49] width 66 height 10
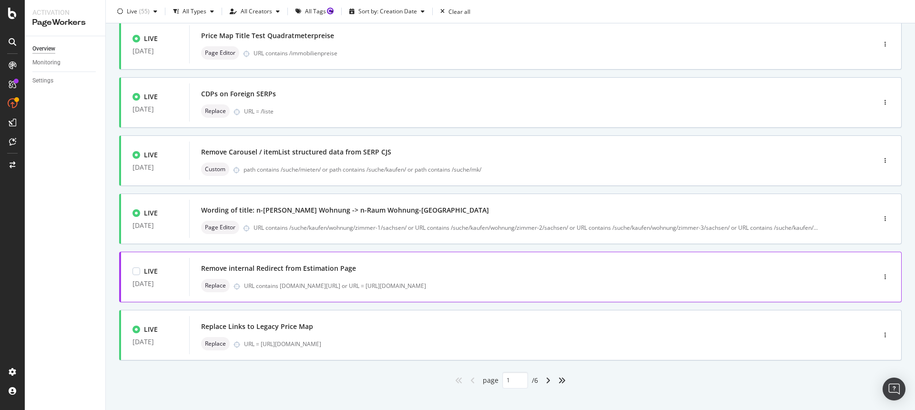
scroll to position [312, 0]
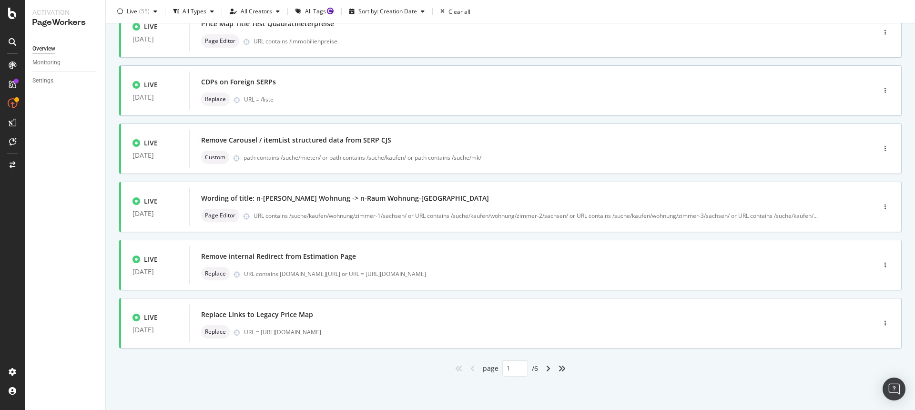
click at [542, 368] on div "angle-right" at bounding box center [548, 368] width 12 height 15
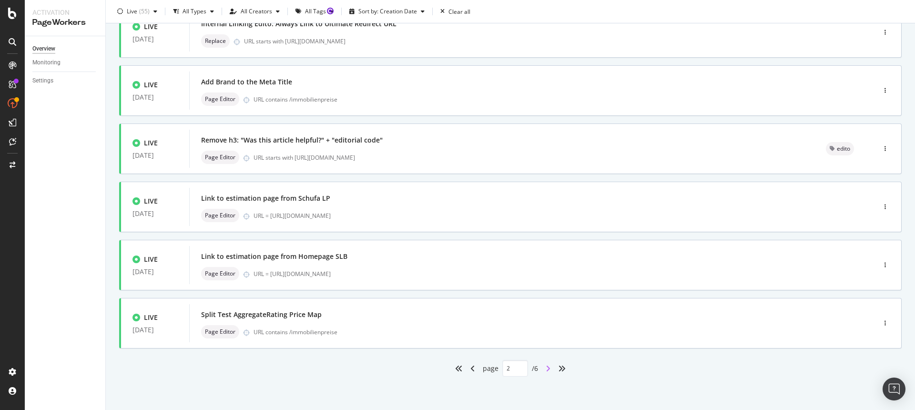
click at [546, 366] on icon "angle-right" at bounding box center [548, 368] width 5 height 8
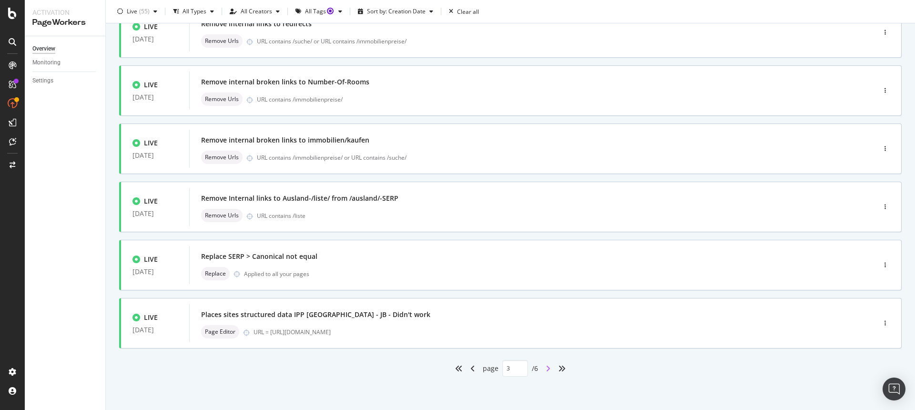
click at [547, 369] on icon "angle-right" at bounding box center [548, 368] width 5 height 8
type input "4"
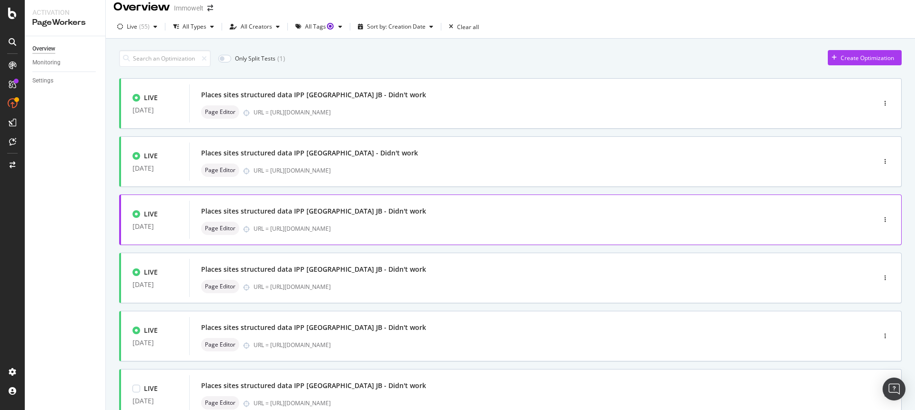
scroll to position [0, 0]
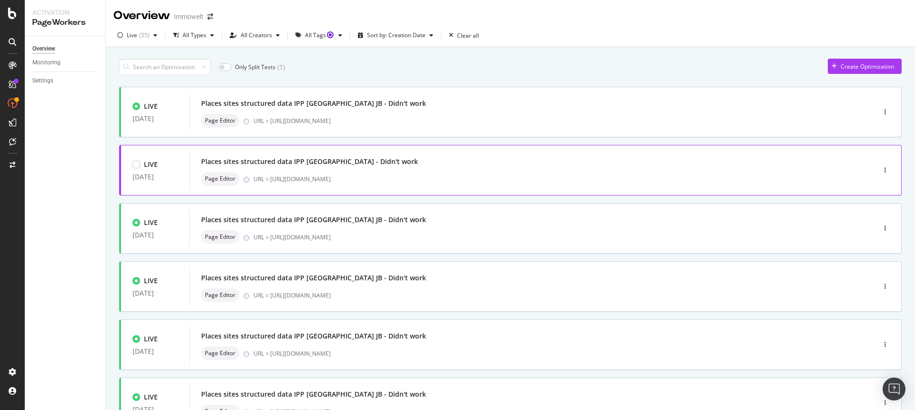
click at [454, 177] on div "URL = https://www.immowelt.de/makler/stadt-frankfurt-am-main" at bounding box center [543, 179] width 581 height 8
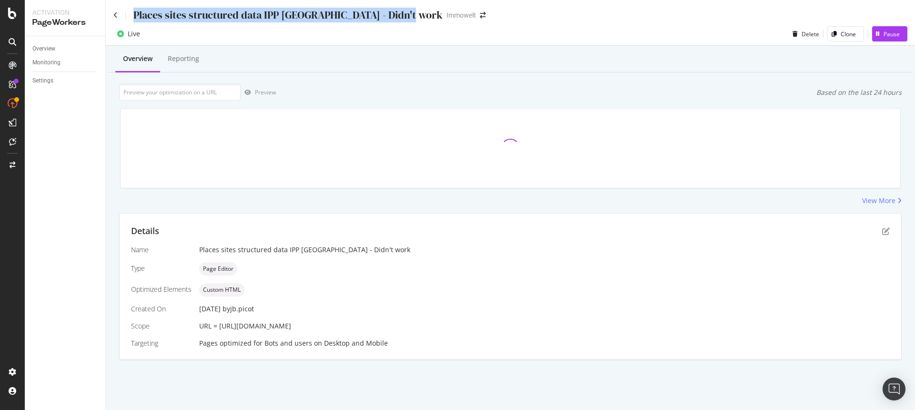
drag, startPoint x: 397, startPoint y: 17, endPoint x: 134, endPoint y: 11, distance: 263.5
click at [134, 11] on div "Places sites structured data IPP Frankfurt JB - Didn't work Immowelt" at bounding box center [304, 15] width 382 height 15
copy div "Places sites structured data IPP Frankfurt JB - Didn't work"
click at [58, 50] on link "Overview" at bounding box center [65, 49] width 66 height 10
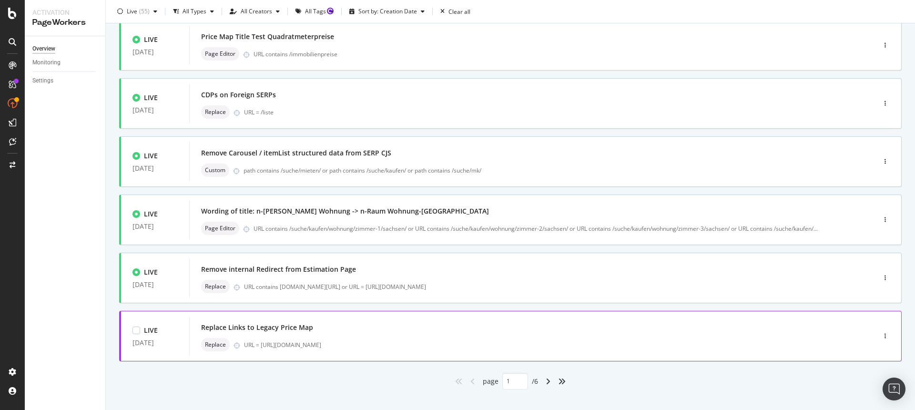
scroll to position [312, 0]
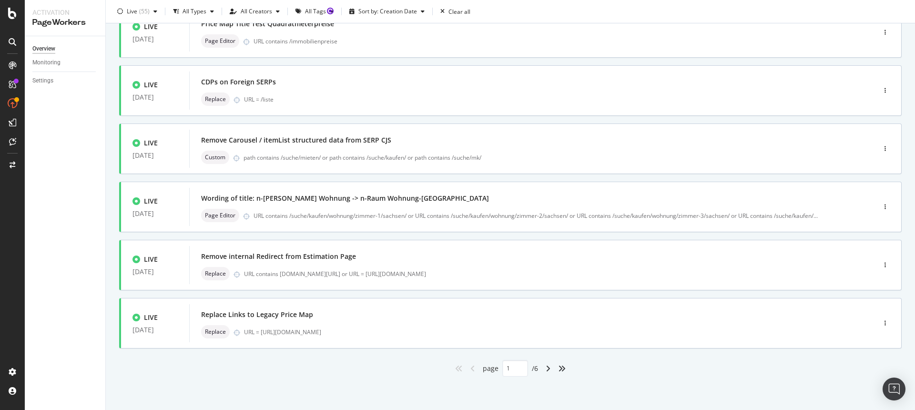
click at [542, 368] on div "angle-right" at bounding box center [548, 368] width 12 height 15
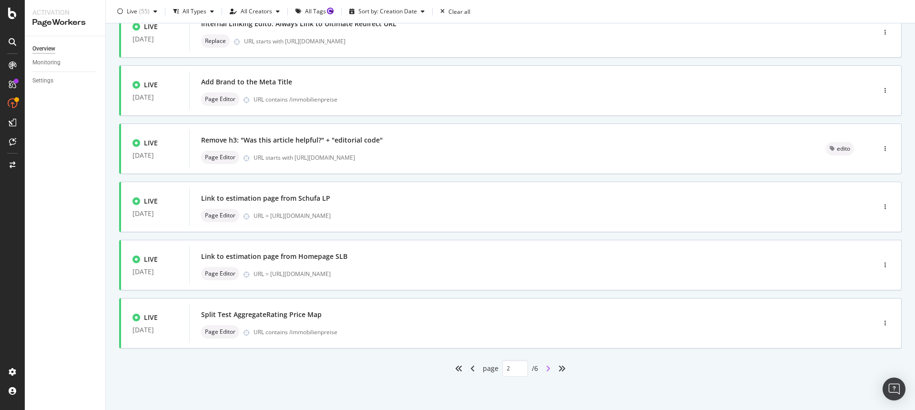
click at [546, 370] on icon "angle-right" at bounding box center [548, 368] width 5 height 8
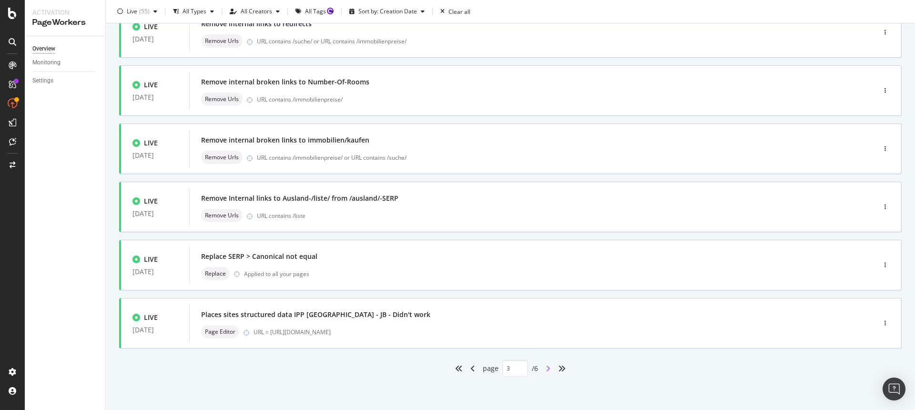
click at [546, 366] on icon "angle-right" at bounding box center [548, 368] width 5 height 8
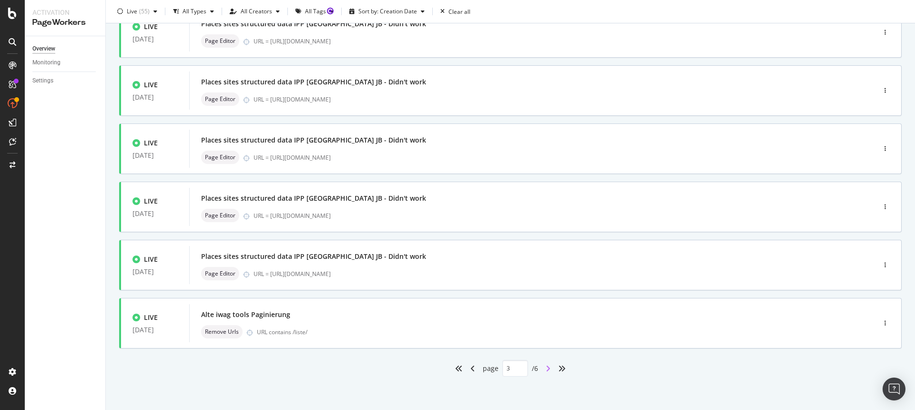
type input "4"
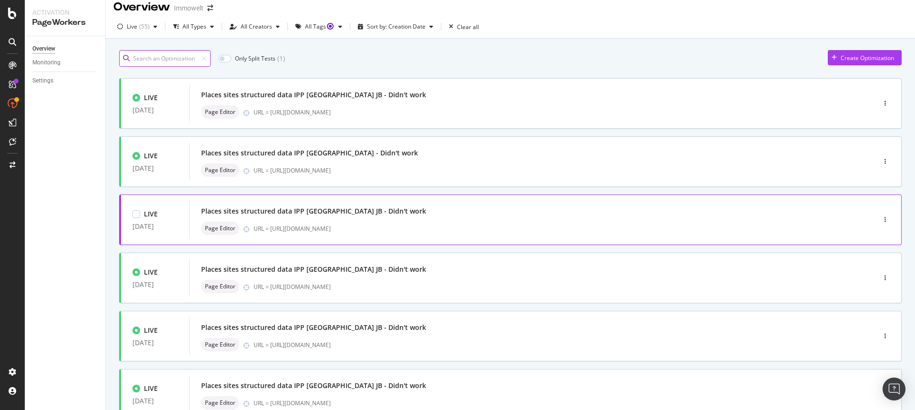
scroll to position [7, 0]
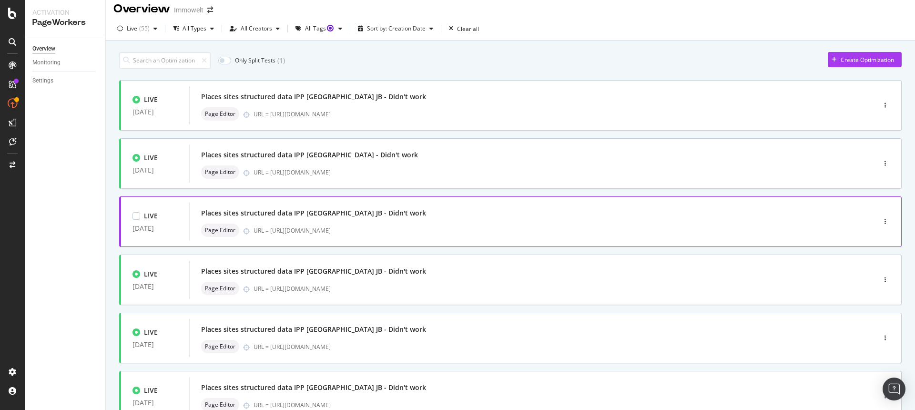
click at [415, 220] on div "Places sites structured data IPP Krefeld JB - Didn't work Page Editor URL = htt…" at bounding box center [518, 221] width 634 height 30
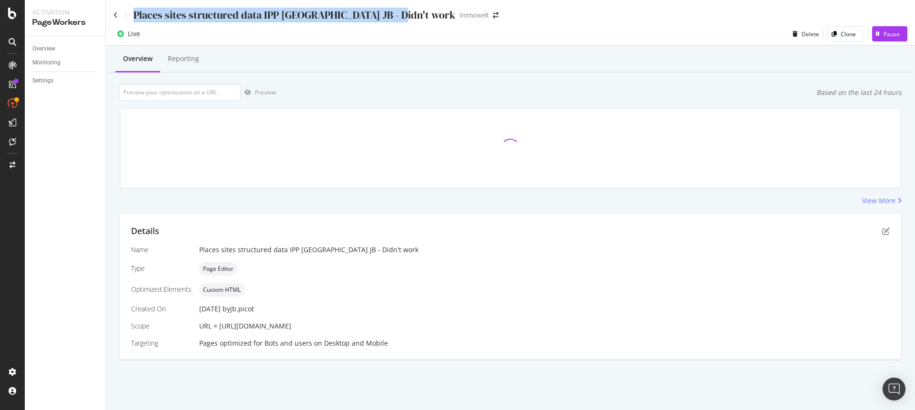
drag, startPoint x: 387, startPoint y: 17, endPoint x: 119, endPoint y: 14, distance: 268.3
click at [119, 14] on div "Places sites structured data IPP Krefeld JB - Didn't work" at bounding box center [284, 15] width 342 height 15
copy div "Places sites structured data IPP Krefeld JB - Didn't work"
click at [52, 49] on div "Overview" at bounding box center [43, 49] width 23 height 10
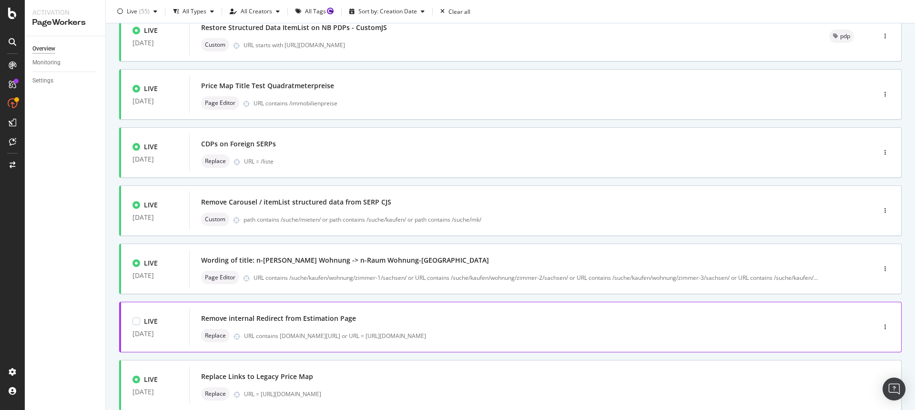
scroll to position [312, 0]
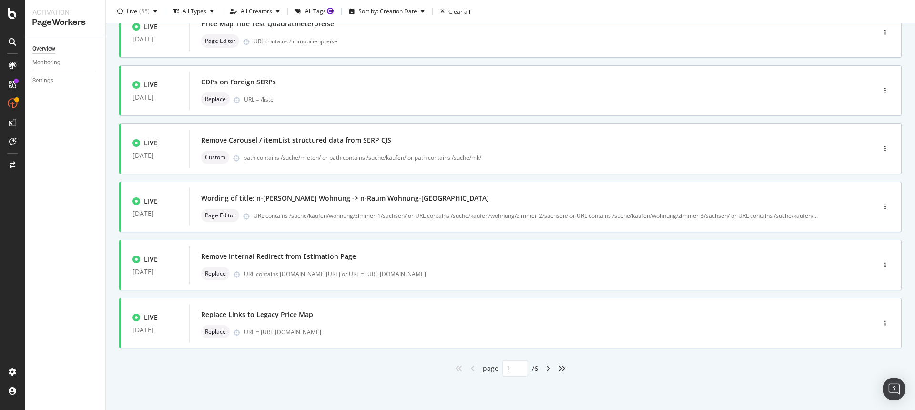
click at [542, 366] on div "angle-right" at bounding box center [548, 368] width 12 height 15
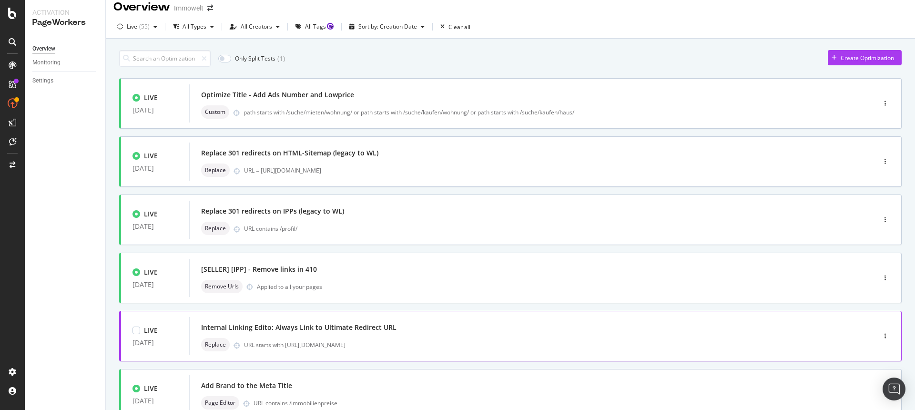
scroll to position [0, 0]
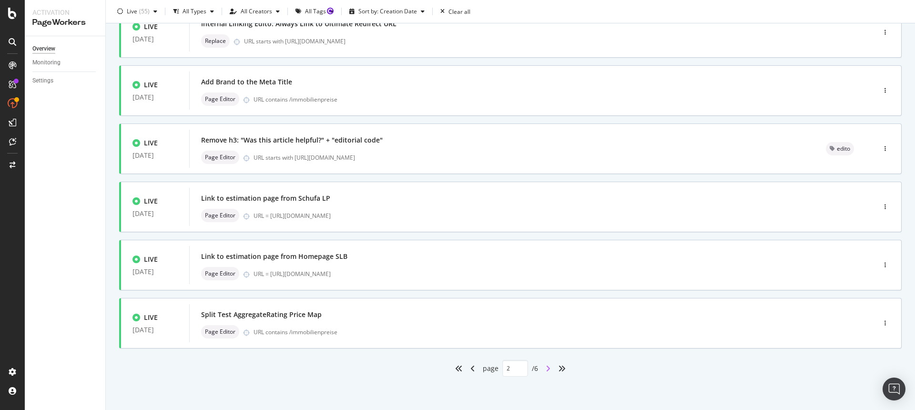
click at [546, 368] on icon "angle-right" at bounding box center [548, 368] width 5 height 8
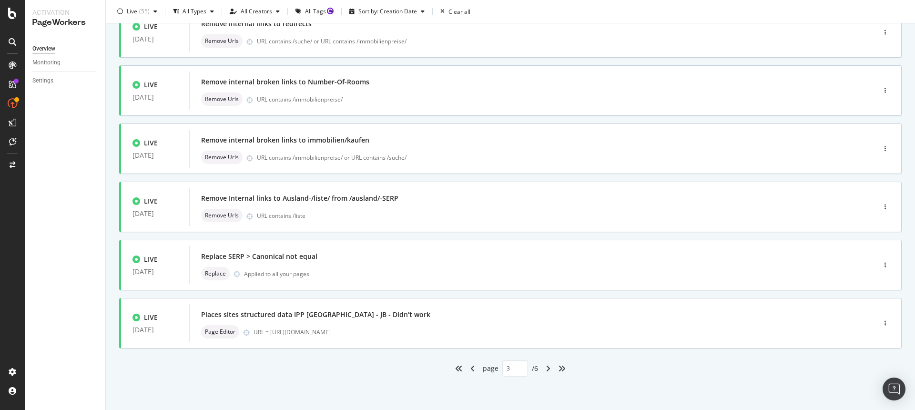
click at [547, 368] on div "angle-right" at bounding box center [548, 368] width 12 height 15
type input "4"
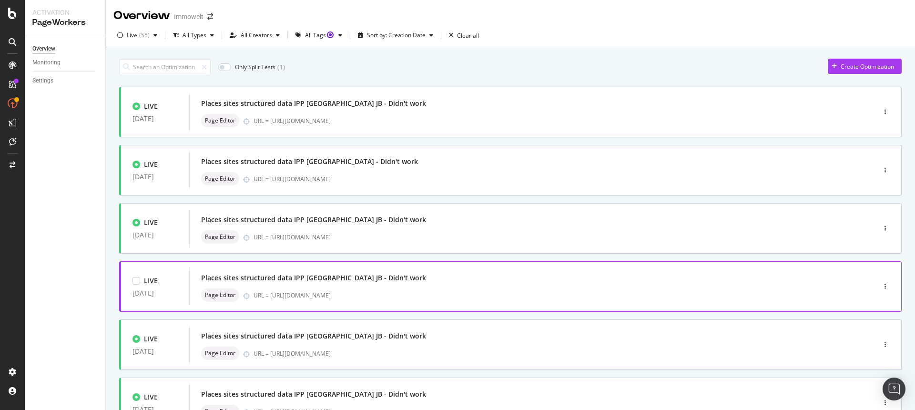
click at [421, 284] on div "Places sites structured data IPP Leipzig JB - Didn't work Page Editor URL = htt…" at bounding box center [518, 286] width 634 height 30
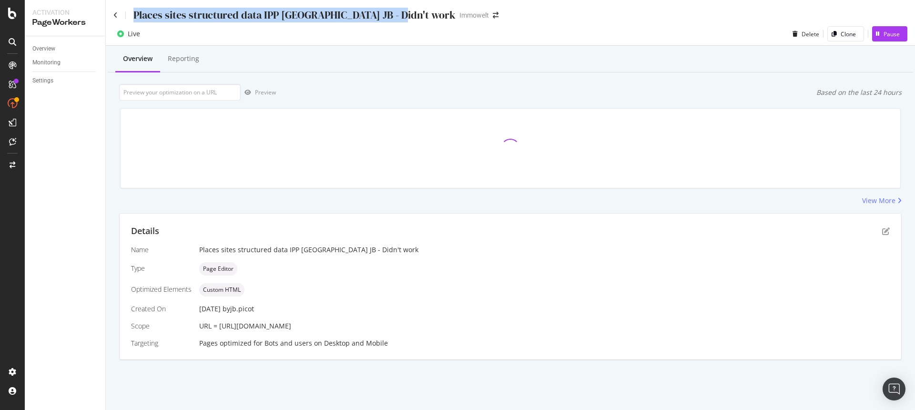
drag, startPoint x: 388, startPoint y: 18, endPoint x: 136, endPoint y: 13, distance: 252.1
click at [136, 13] on div "Places sites structured data IPP Leipzig JB - Didn't work Immowelt" at bounding box center [310, 15] width 394 height 15
copy div "Places sites structured data IPP Leipzig JB - Didn't work"
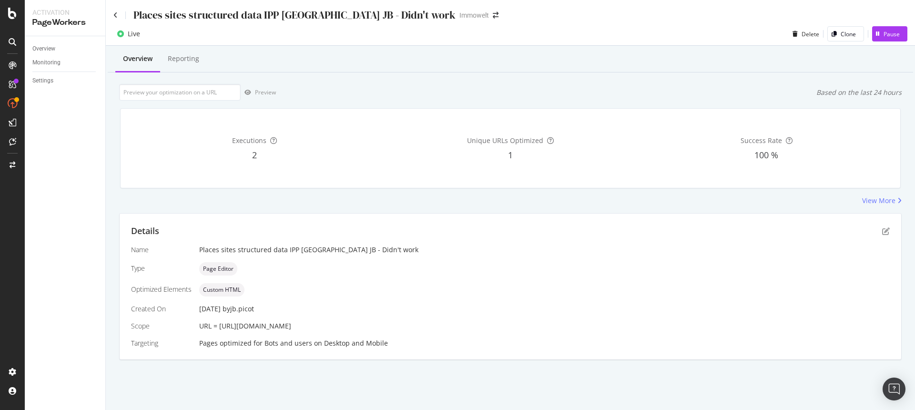
click at [380, 77] on div "Overview Reporting Preview Based on the last 24 hours Executions 2 Unique URLs …" at bounding box center [510, 219] width 809 height 347
click at [56, 46] on link "Overview" at bounding box center [65, 49] width 66 height 10
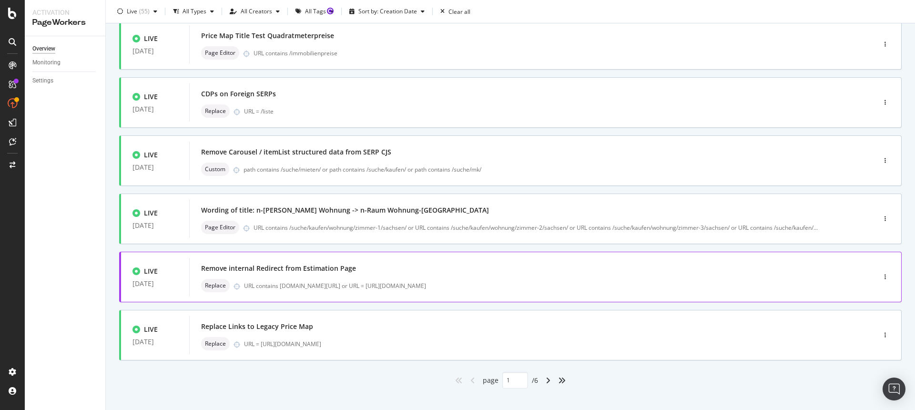
scroll to position [312, 0]
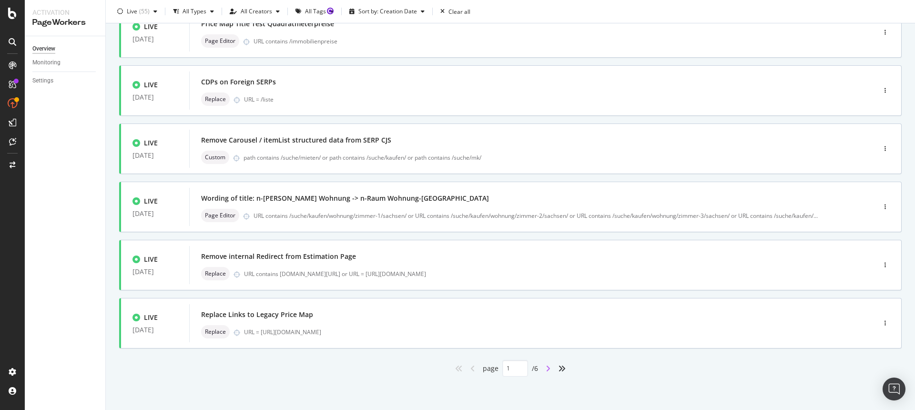
click at [546, 369] on icon "angle-right" at bounding box center [548, 368] width 5 height 8
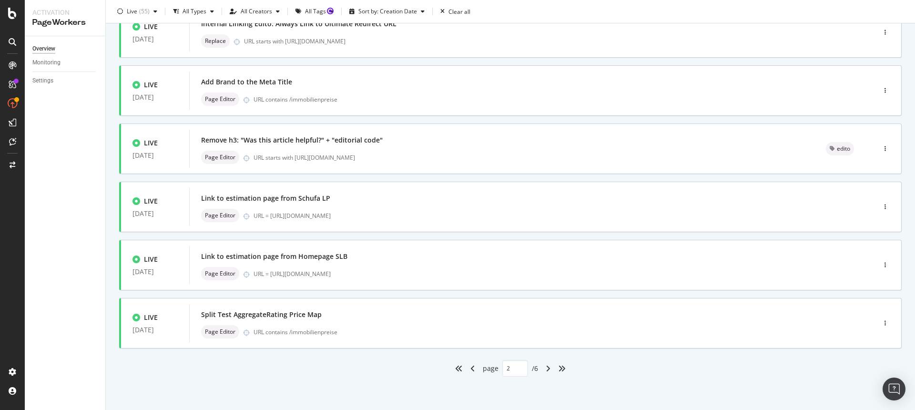
click at [631, 393] on div "Only Split Tests ( 1 ) Create Optimization LIVE 07 Jul. 2025 Optimize Title - A…" at bounding box center [510, 72] width 809 height 675
click at [546, 371] on icon "angle-right" at bounding box center [548, 368] width 5 height 8
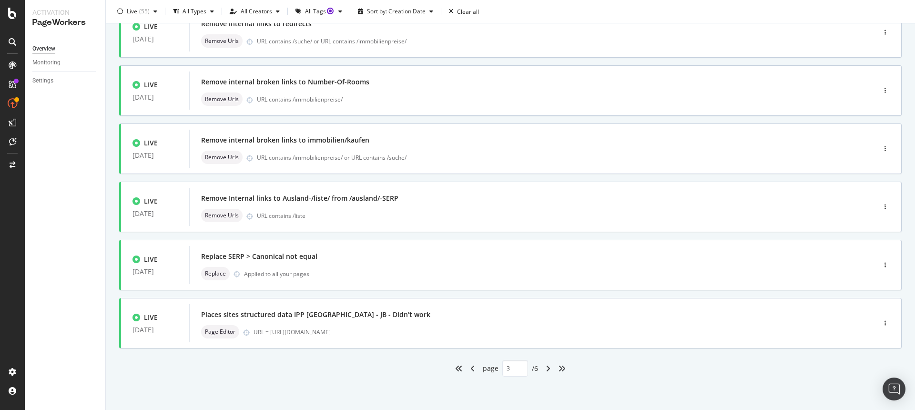
click at [616, 376] on div "page 3 / 6" at bounding box center [510, 368] width 782 height 17
click at [546, 370] on icon "angle-right" at bounding box center [548, 368] width 5 height 8
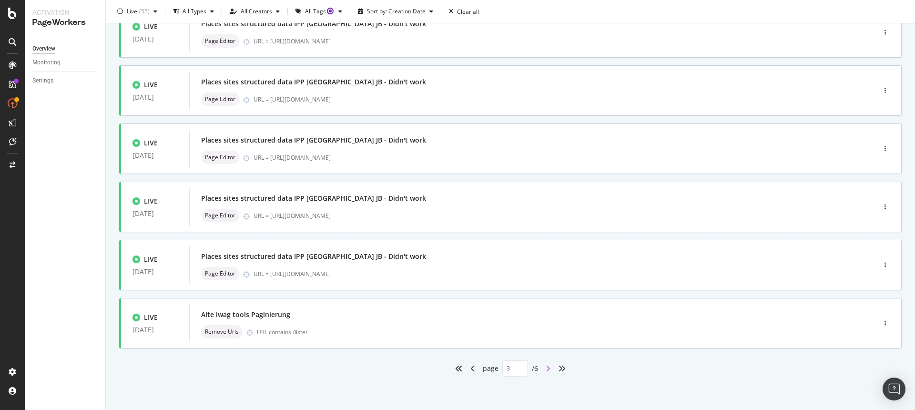
type input "4"
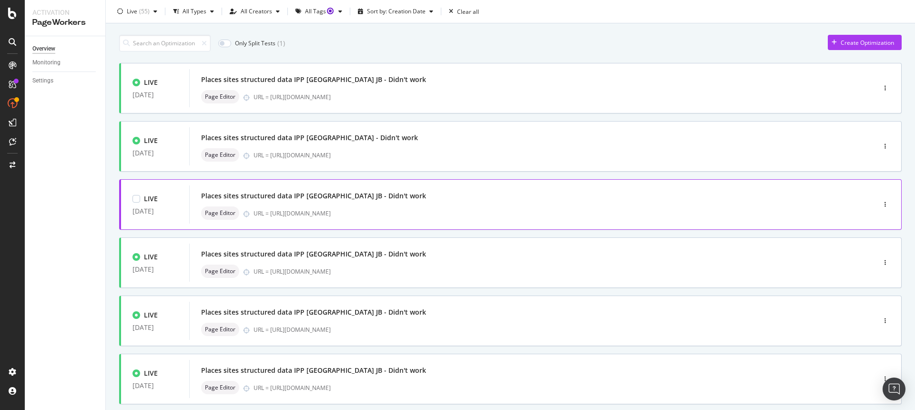
scroll to position [52, 0]
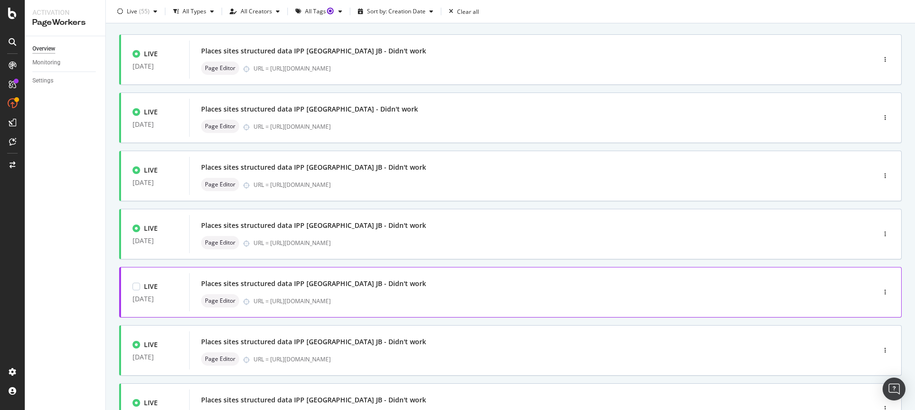
click at [428, 294] on div "Page Editor URL = https://www.immowelt.de/makler/wiesbaden" at bounding box center [518, 300] width 634 height 13
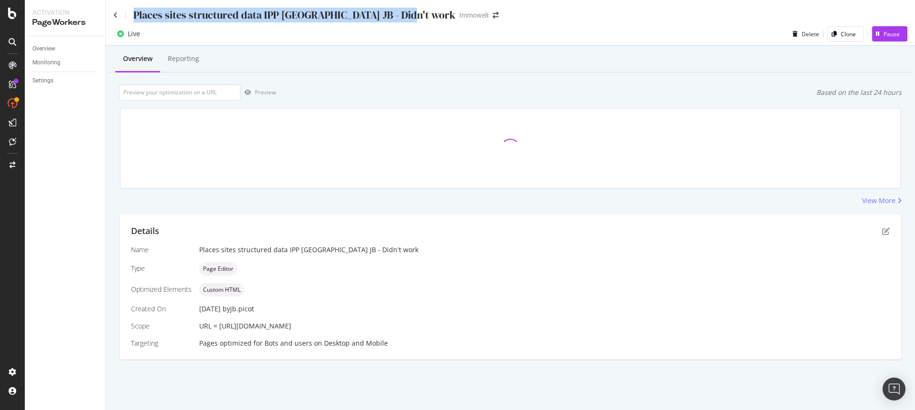
drag, startPoint x: 399, startPoint y: 17, endPoint x: 132, endPoint y: 15, distance: 266.8
click at [132, 15] on div "Places sites structured data IPP wiesbaden JB - Didn't work" at bounding box center [284, 15] width 342 height 15
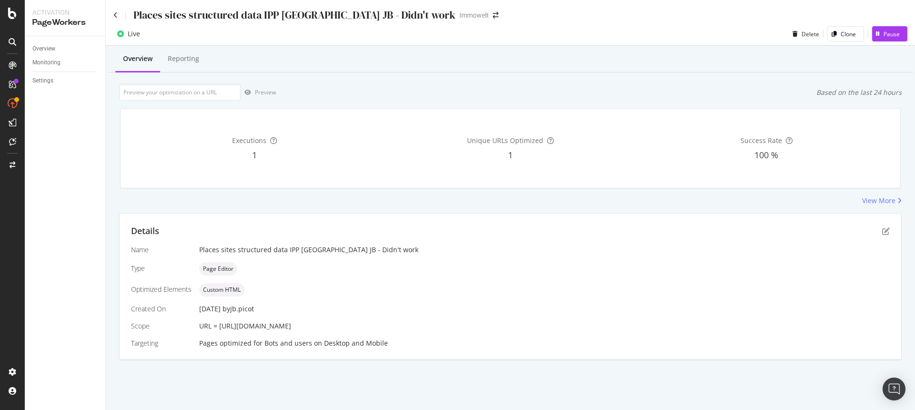
click at [65, 137] on div "Overview Monitoring Settings" at bounding box center [65, 223] width 81 height 374
click at [53, 47] on div "Overview" at bounding box center [43, 49] width 23 height 10
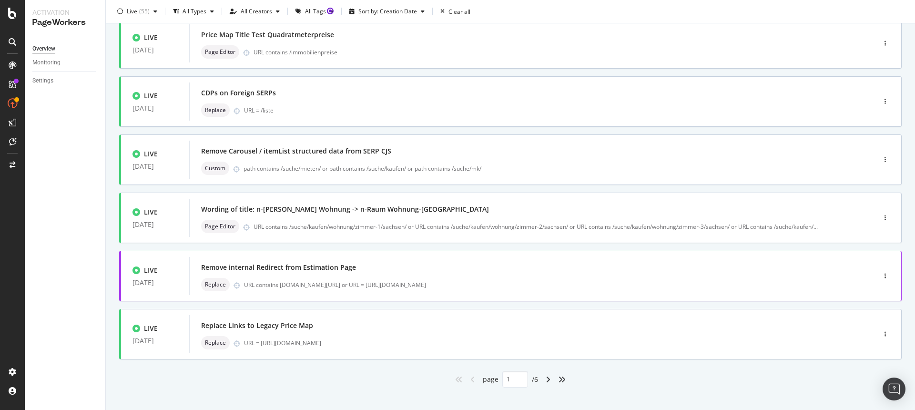
scroll to position [312, 0]
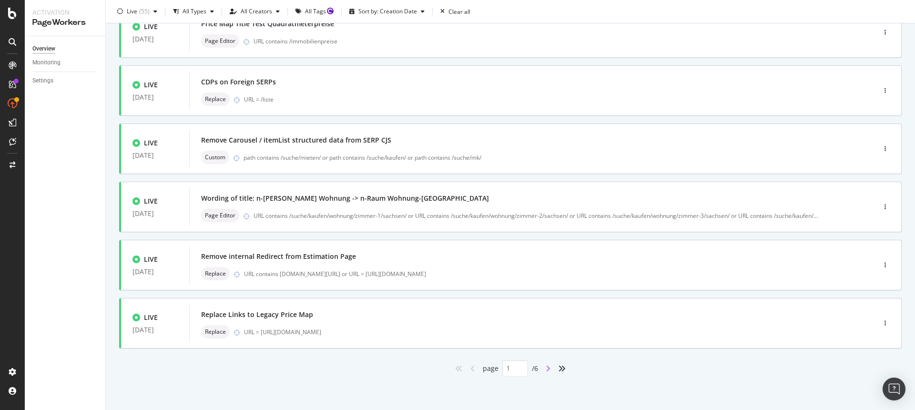
click at [546, 368] on icon "angle-right" at bounding box center [548, 368] width 5 height 8
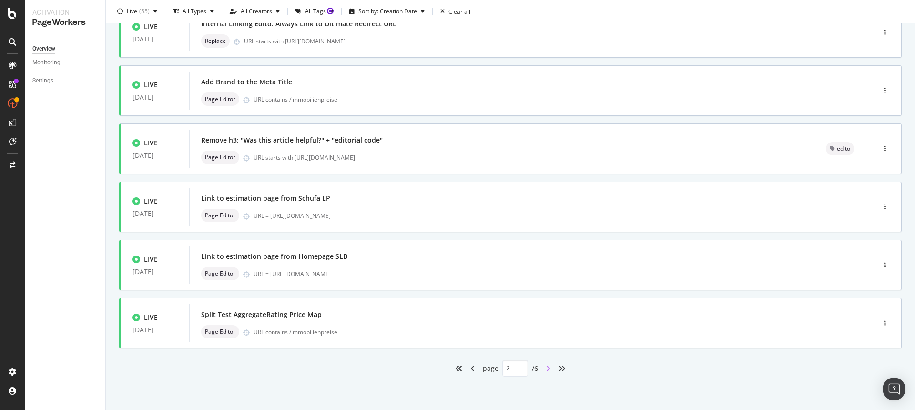
click at [546, 369] on icon "angle-right" at bounding box center [548, 368] width 5 height 8
type input "3"
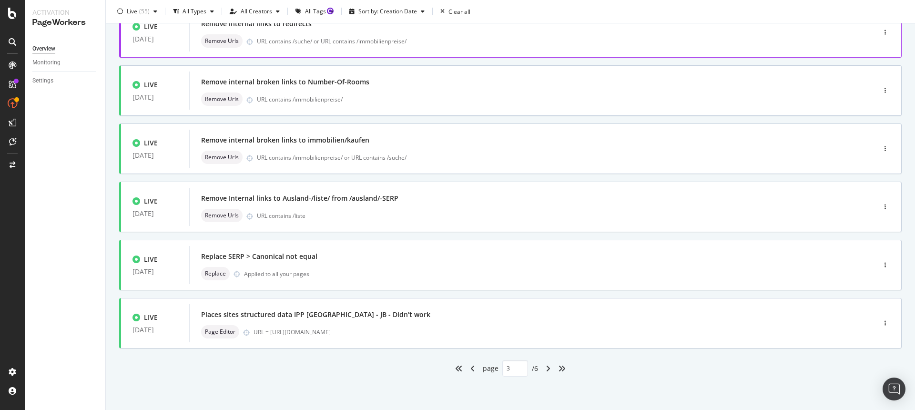
scroll to position [0, 0]
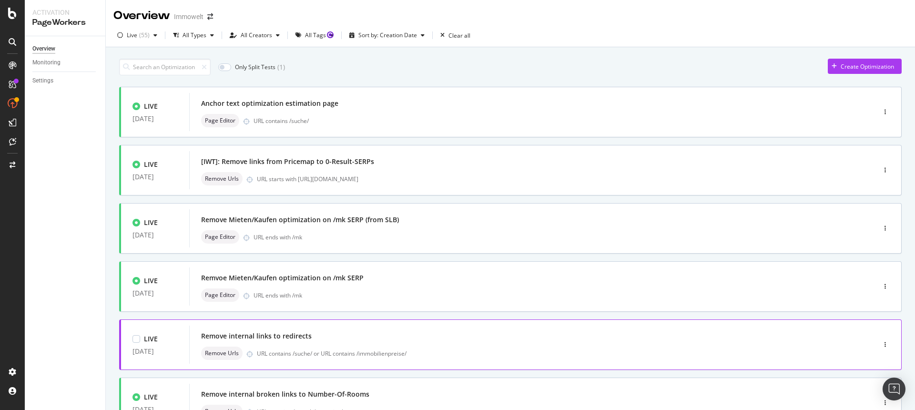
click at [545, 368] on div "LIVE 19 Dec. 2024 Remove internal links to redirects Remove Urls URL contains /…" at bounding box center [510, 344] width 782 height 51
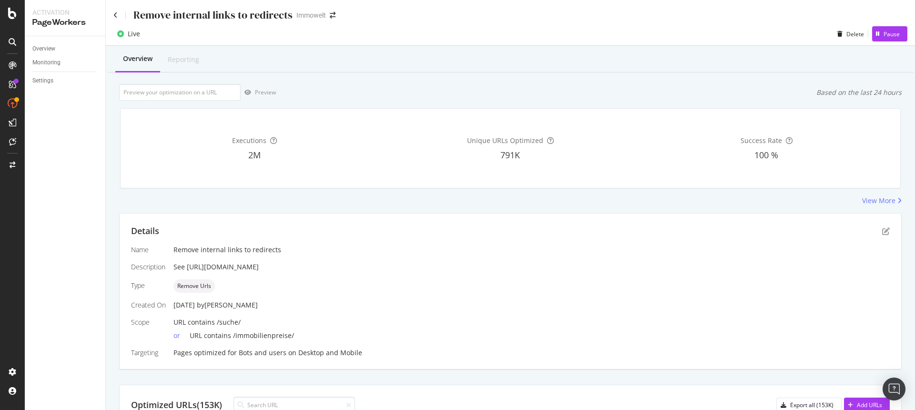
scroll to position [3, 0]
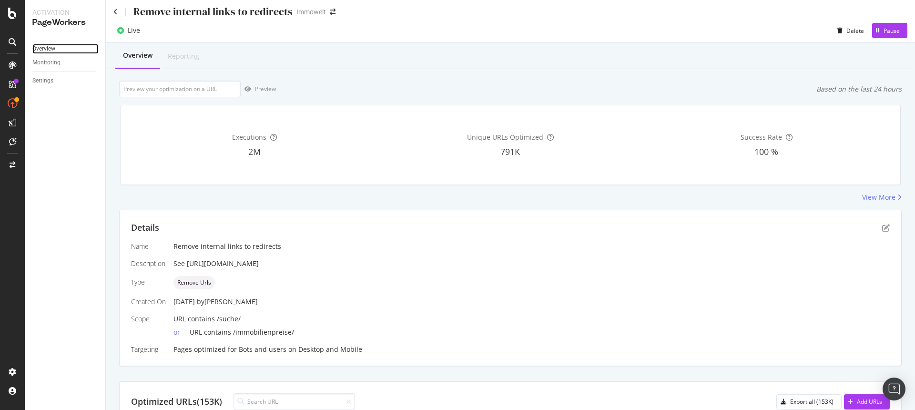
click at [66, 49] on link "Overview" at bounding box center [65, 49] width 66 height 10
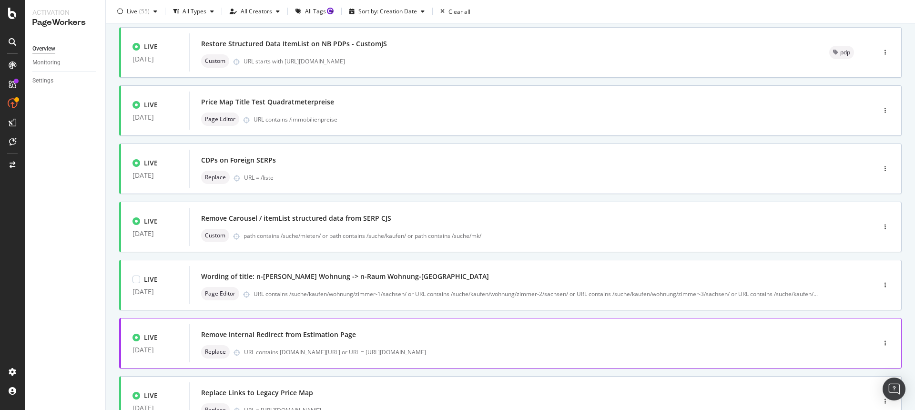
scroll to position [312, 0]
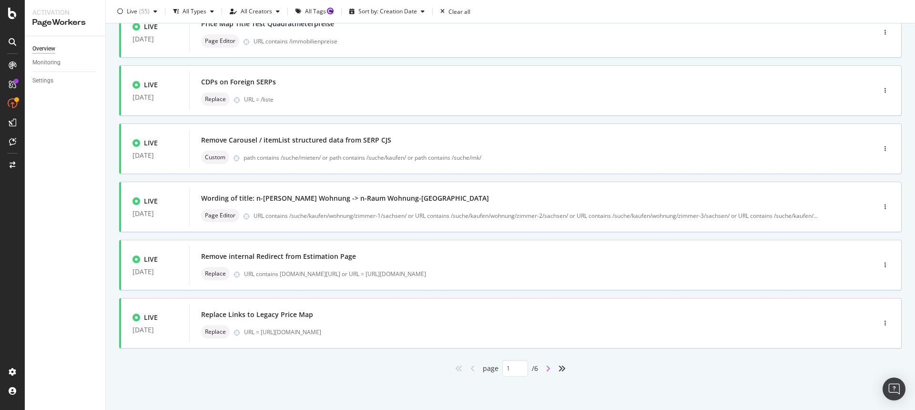
click at [547, 370] on icon "angle-right" at bounding box center [548, 368] width 5 height 8
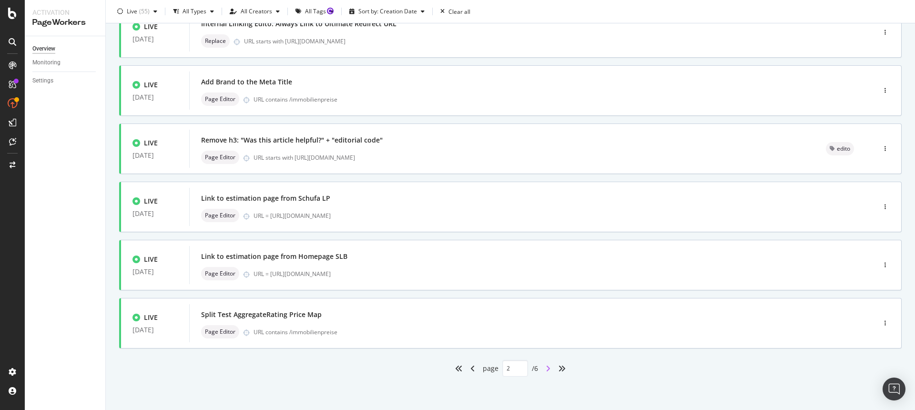
click at [546, 370] on icon "angle-right" at bounding box center [548, 368] width 5 height 8
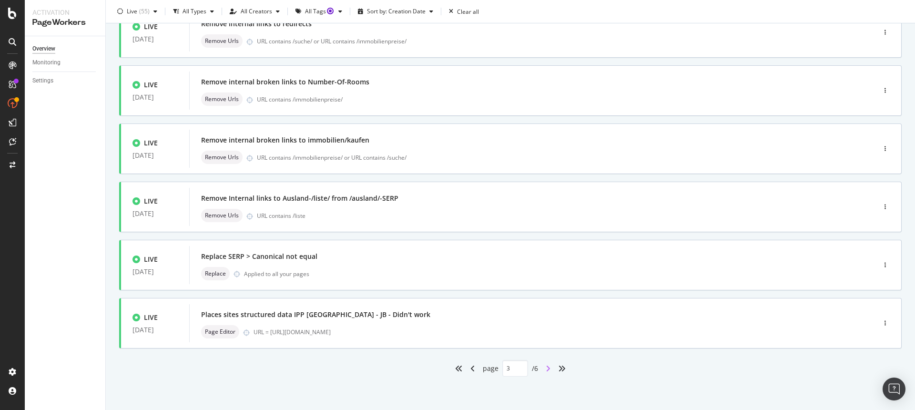
scroll to position [0, 0]
click at [546, 370] on icon "angle-right" at bounding box center [548, 368] width 5 height 8
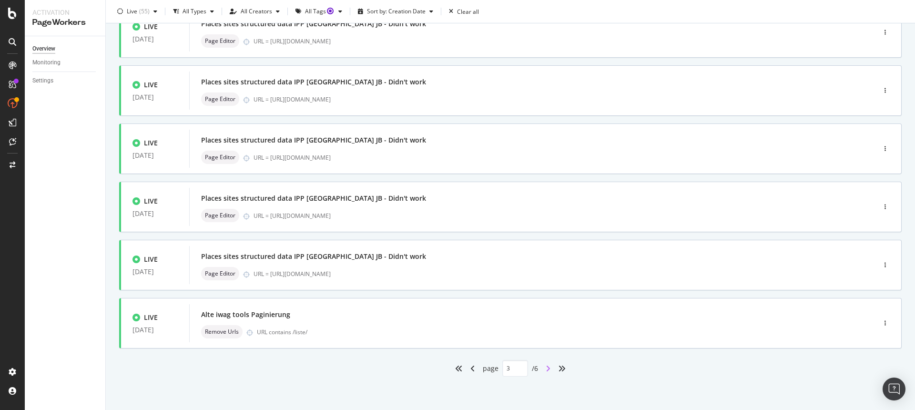
type input "4"
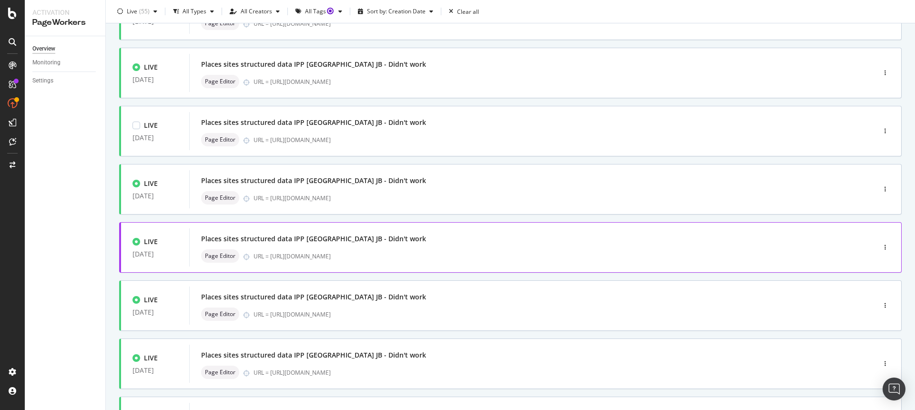
scroll to position [156, 0]
click at [404, 240] on div "Places sites structured data IPP Düsseldorf JB - Didn't work" at bounding box center [518, 238] width 634 height 13
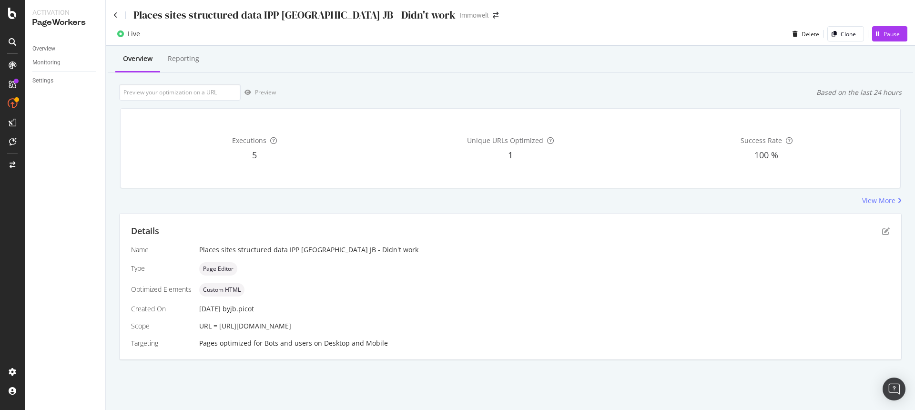
click at [562, 122] on div "Unique URLs Optimized 1" at bounding box center [510, 148] width 252 height 64
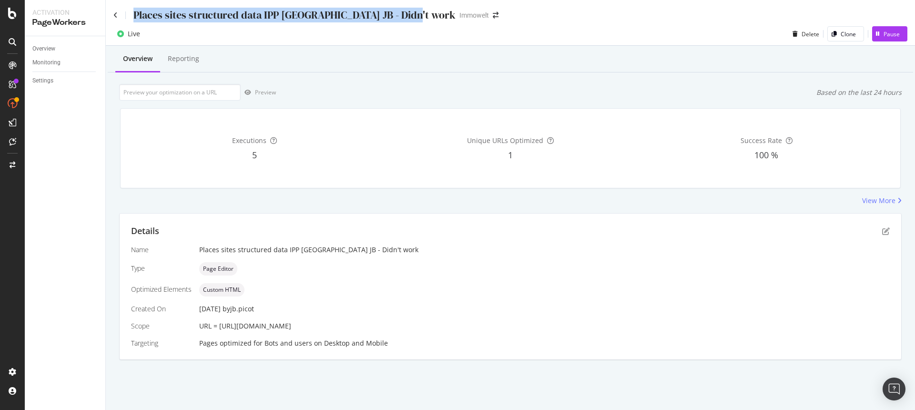
drag, startPoint x: 403, startPoint y: 16, endPoint x: 133, endPoint y: 19, distance: 269.7
click at [133, 19] on div "Places sites structured data IPP Düsseldorf JB - Didn't work" at bounding box center [294, 15] width 322 height 15
click at [68, 48] on link "Overview" at bounding box center [65, 49] width 66 height 10
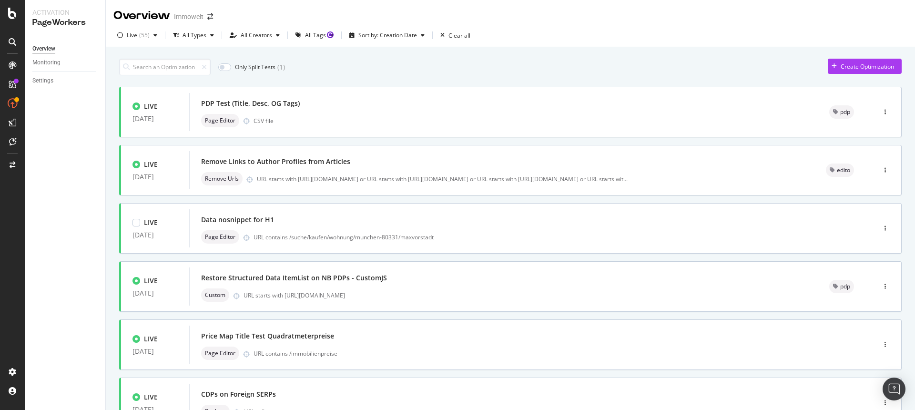
scroll to position [312, 0]
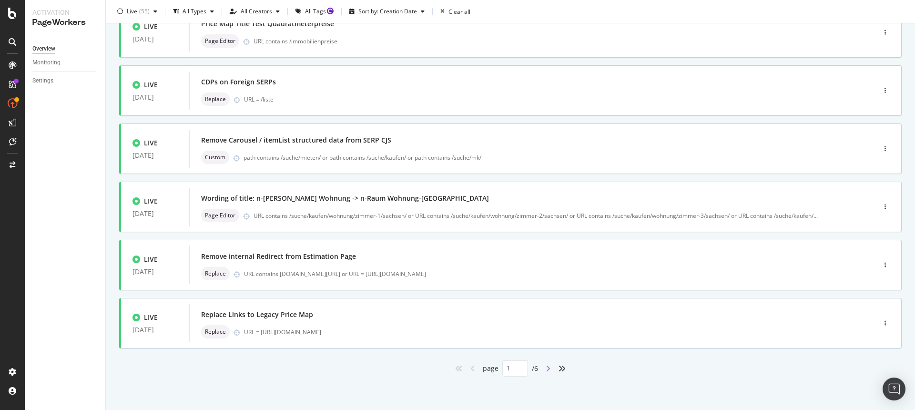
click at [546, 368] on icon "angle-right" at bounding box center [548, 368] width 5 height 8
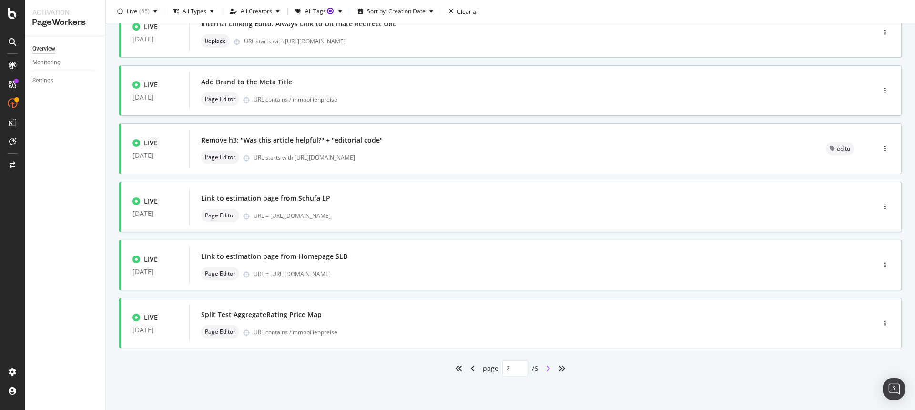
click at [546, 368] on icon "angle-right" at bounding box center [548, 368] width 5 height 8
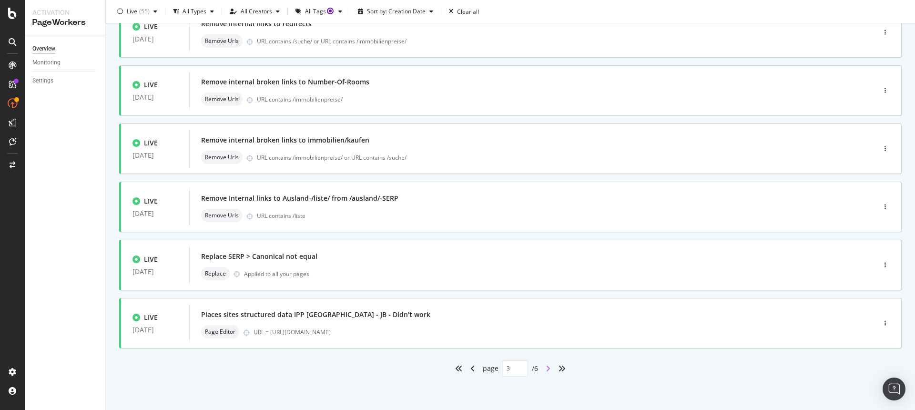
click at [546, 368] on icon "angle-right" at bounding box center [548, 368] width 5 height 8
type input "4"
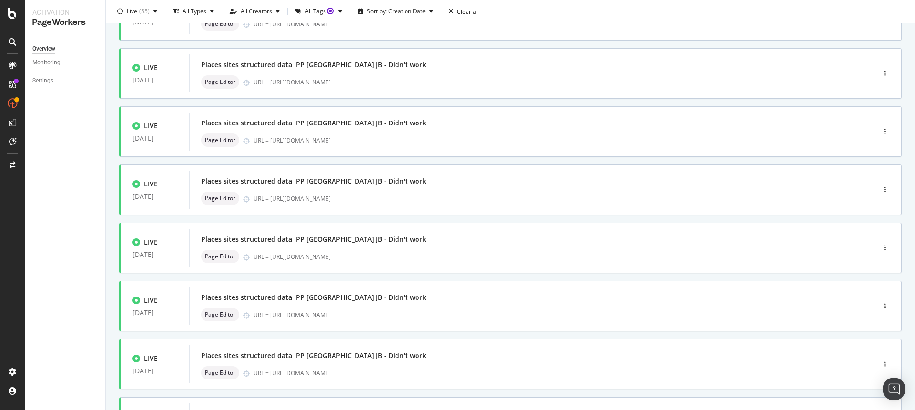
scroll to position [220, 0]
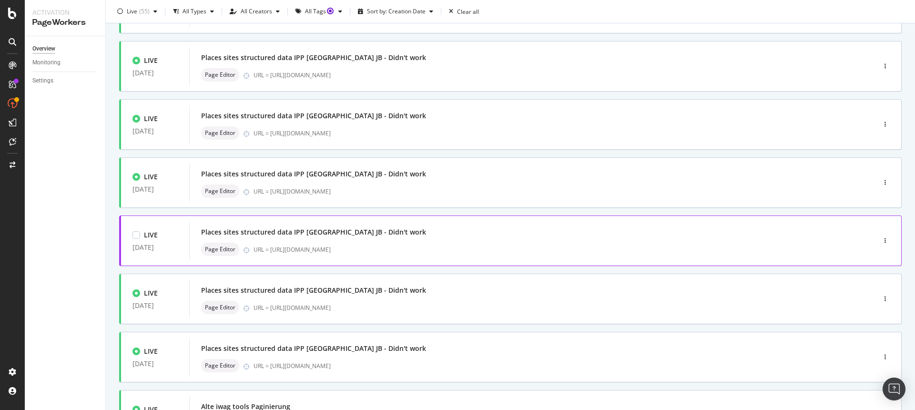
click at [441, 238] on div "Places sites structured data IPP München JB - Didn't work" at bounding box center [518, 231] width 634 height 13
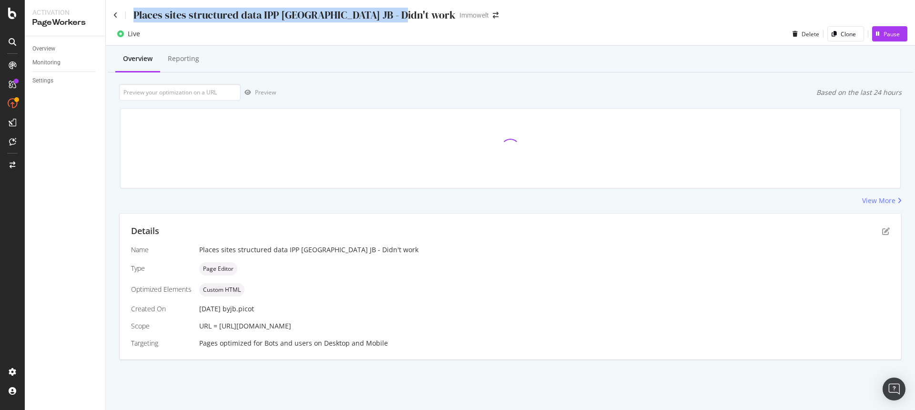
drag, startPoint x: 395, startPoint y: 15, endPoint x: 135, endPoint y: 17, distance: 260.1
click at [135, 17] on div "Places sites structured data IPP München JB - Didn't work" at bounding box center [294, 15] width 322 height 15
click at [69, 49] on link "Overview" at bounding box center [65, 49] width 66 height 10
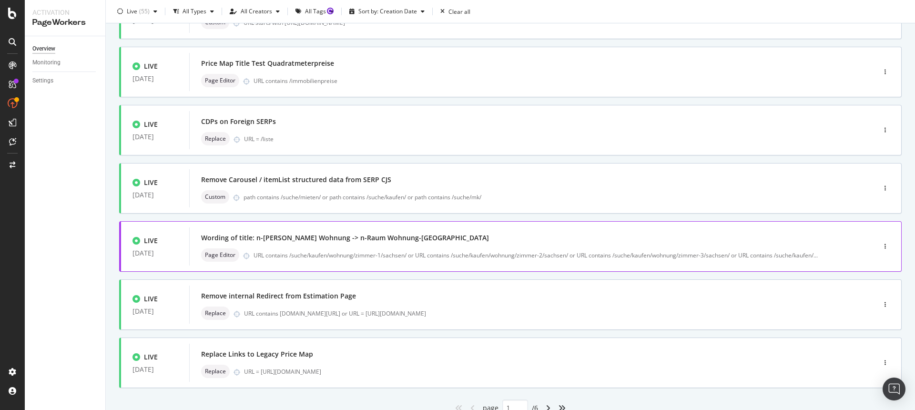
scroll to position [312, 0]
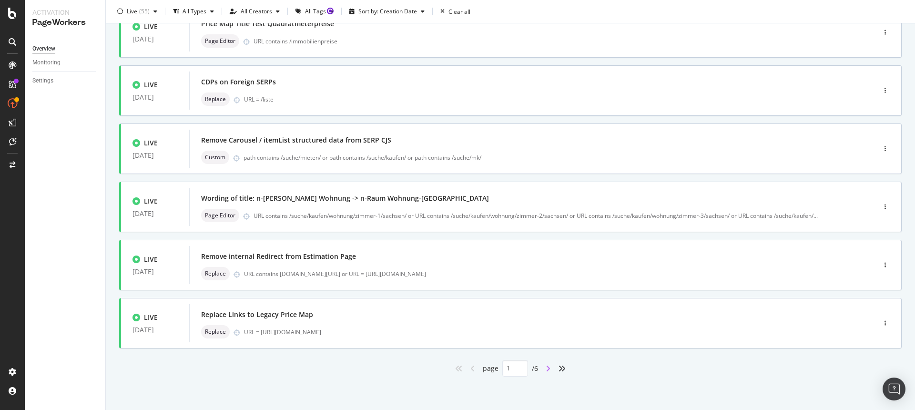
click at [546, 366] on icon "angle-right" at bounding box center [548, 368] width 5 height 8
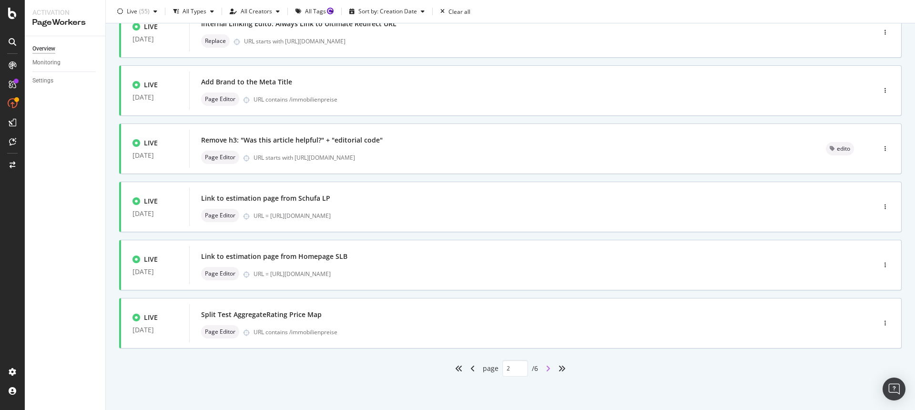
click at [546, 370] on icon "angle-right" at bounding box center [548, 368] width 5 height 8
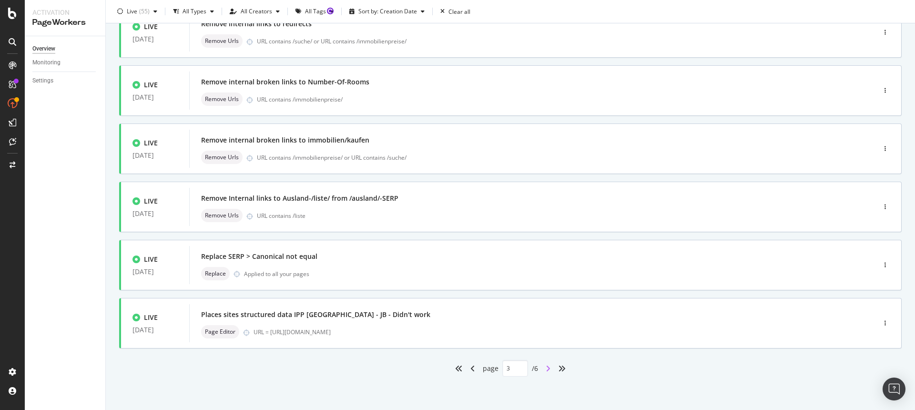
click at [546, 369] on div "LIVE 25 Feb. 2025 Anchor text optimization estimation page Page Editor URL cont…" at bounding box center [510, 76] width 782 height 602
click at [546, 368] on icon "angle-right" at bounding box center [548, 368] width 5 height 8
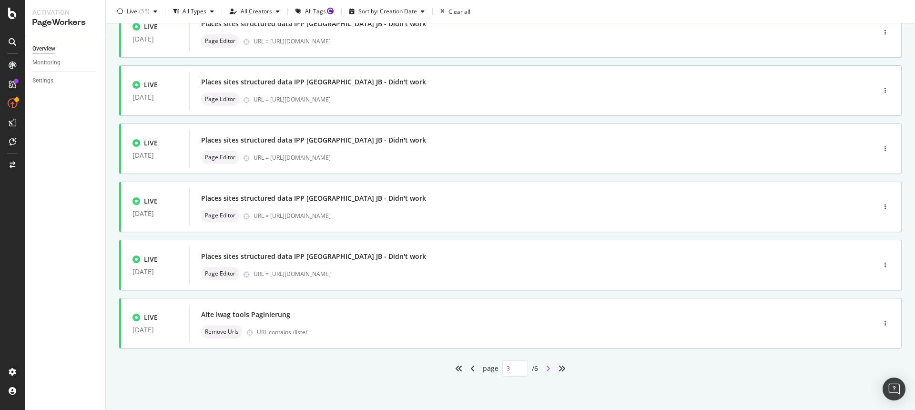
type input "4"
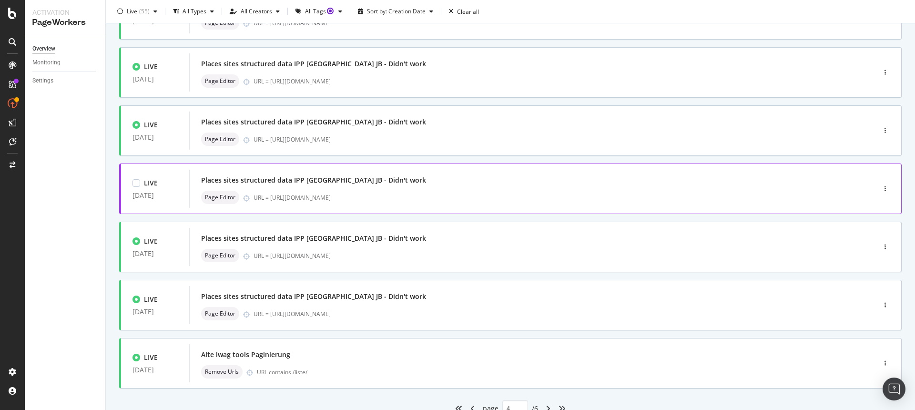
scroll to position [281, 0]
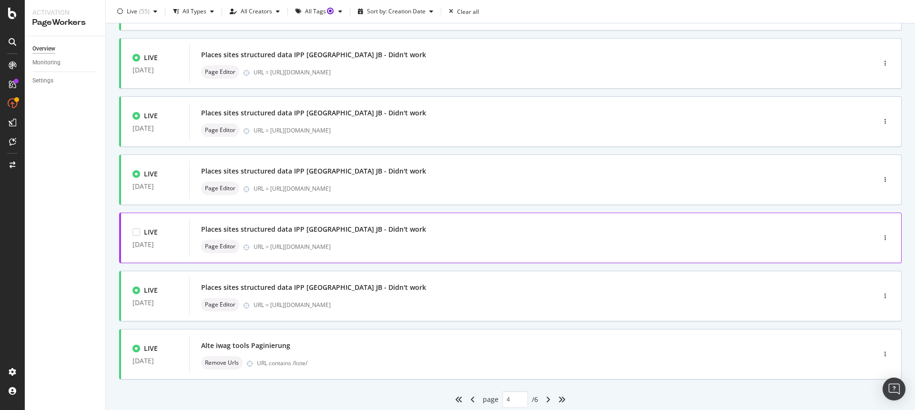
click at [450, 233] on div "Places sites structured data IPP Bremen JB - Didn't work" at bounding box center [518, 228] width 634 height 13
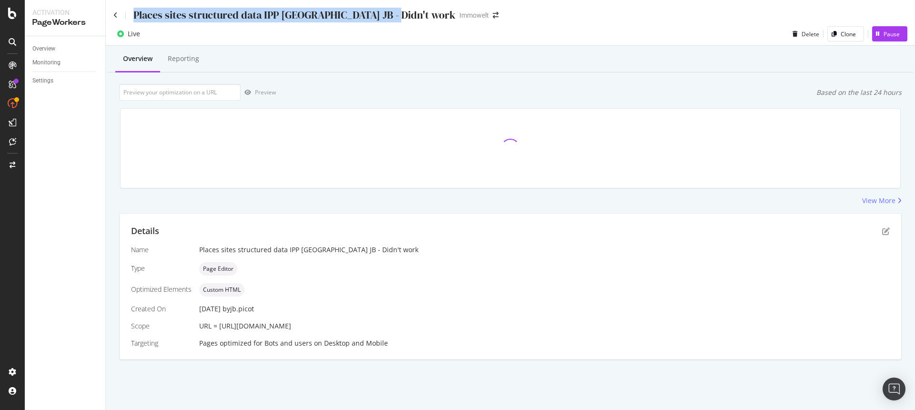
drag, startPoint x: 390, startPoint y: 16, endPoint x: 135, endPoint y: 17, distance: 254.4
click at [135, 17] on div "Places sites structured data IPP Bremen JB - Didn't work" at bounding box center [294, 15] width 322 height 15
click at [61, 49] on link "Overview" at bounding box center [65, 49] width 66 height 10
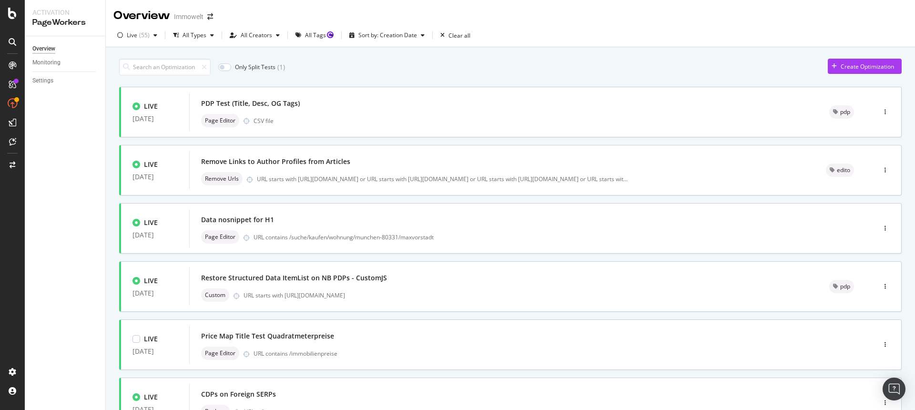
scroll to position [312, 0]
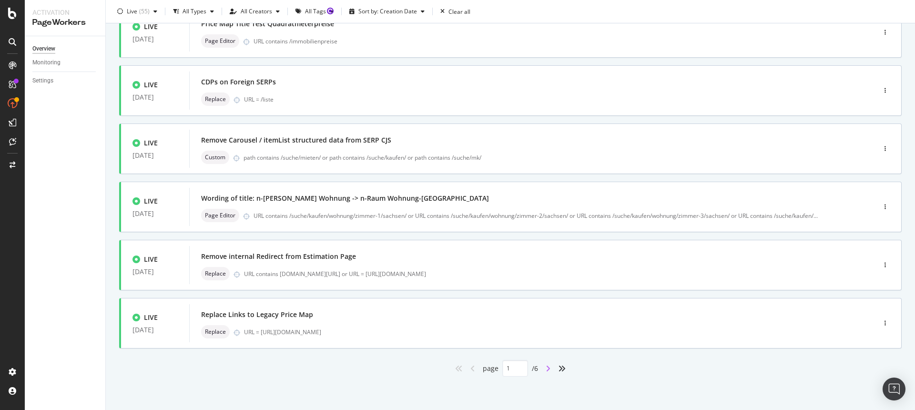
click at [546, 369] on icon "angle-right" at bounding box center [548, 368] width 5 height 8
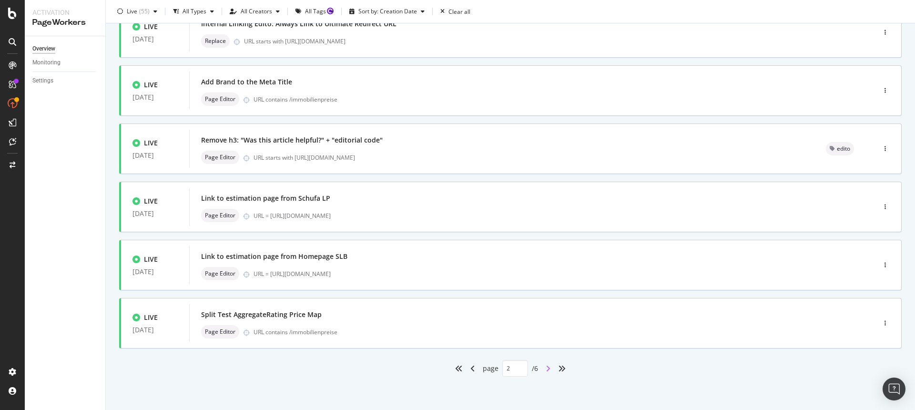
click at [546, 366] on icon "angle-right" at bounding box center [548, 368] width 5 height 8
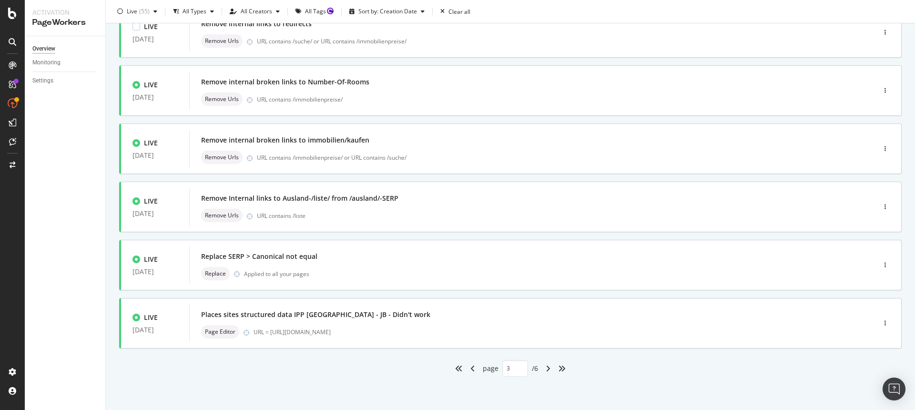
scroll to position [0, 0]
click at [546, 368] on icon "angle-right" at bounding box center [548, 368] width 5 height 8
type input "4"
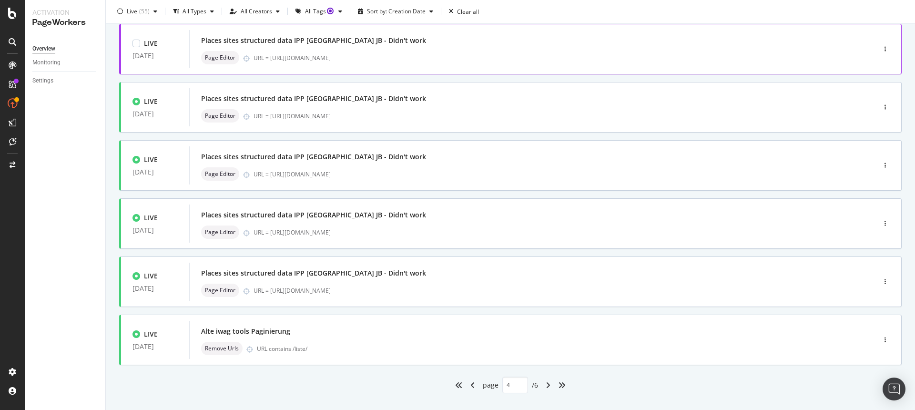
scroll to position [296, 0]
click at [439, 278] on div "Places sites structured data IPP Köln JB - Didn't work" at bounding box center [518, 271] width 634 height 13
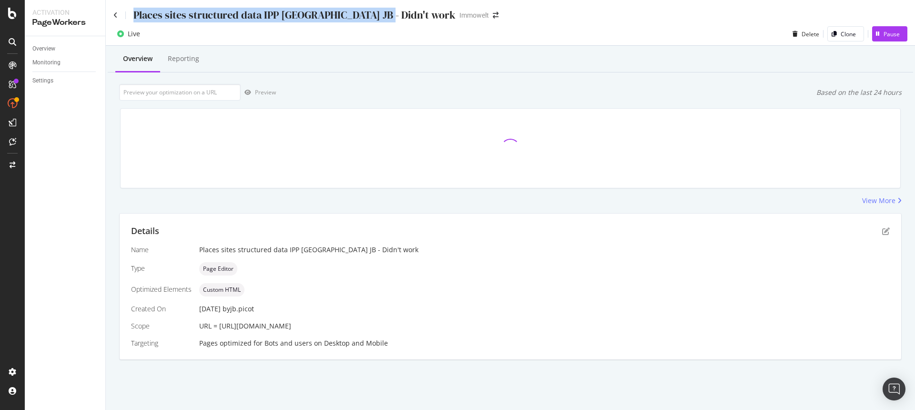
drag, startPoint x: 375, startPoint y: 15, endPoint x: 130, endPoint y: 20, distance: 245.4
click at [130, 20] on div "Places sites structured data IPP Köln JB - Didn't work" at bounding box center [284, 15] width 342 height 15
click at [58, 49] on link "Overview" at bounding box center [65, 49] width 66 height 10
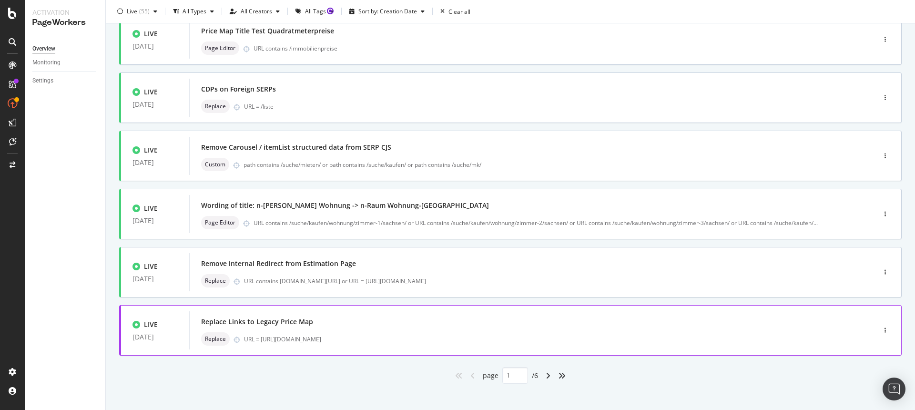
scroll to position [312, 0]
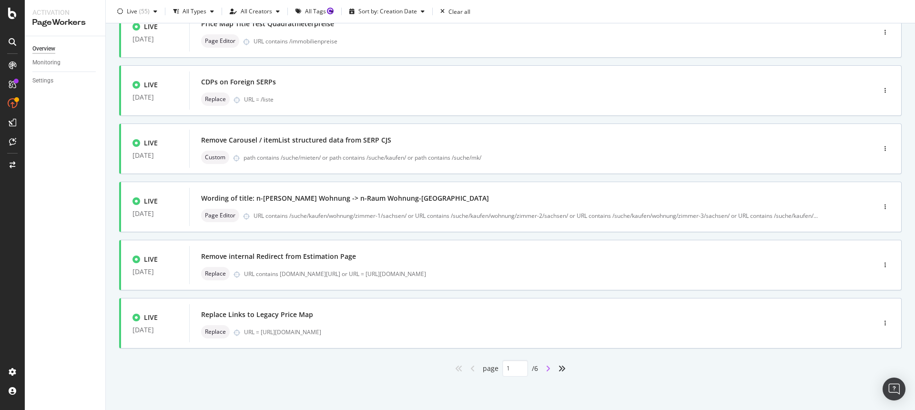
click at [546, 370] on icon "angle-right" at bounding box center [548, 368] width 5 height 8
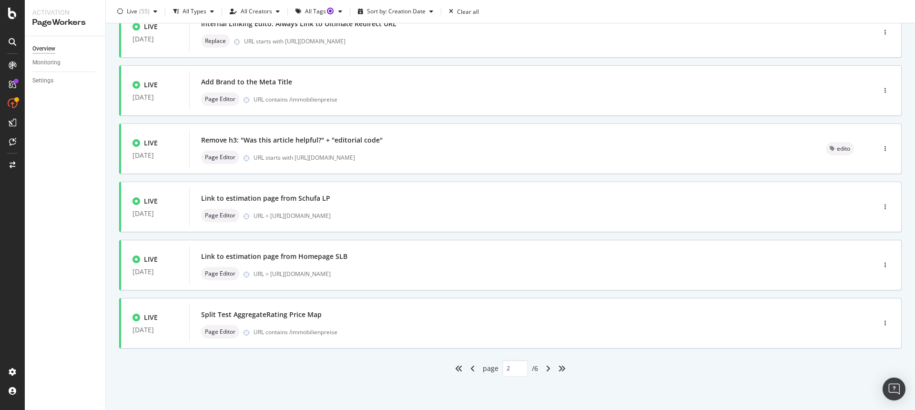
click at [627, 374] on div "page 2 / 6" at bounding box center [510, 368] width 782 height 17
click at [546, 370] on icon "angle-right" at bounding box center [548, 368] width 5 height 8
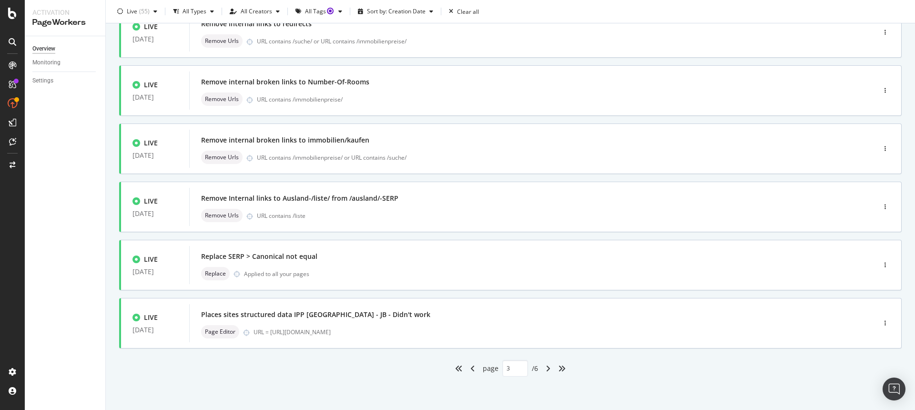
click at [619, 376] on div "page 3 / 6" at bounding box center [510, 368] width 782 height 17
click at [546, 369] on icon "angle-right" at bounding box center [548, 368] width 5 height 8
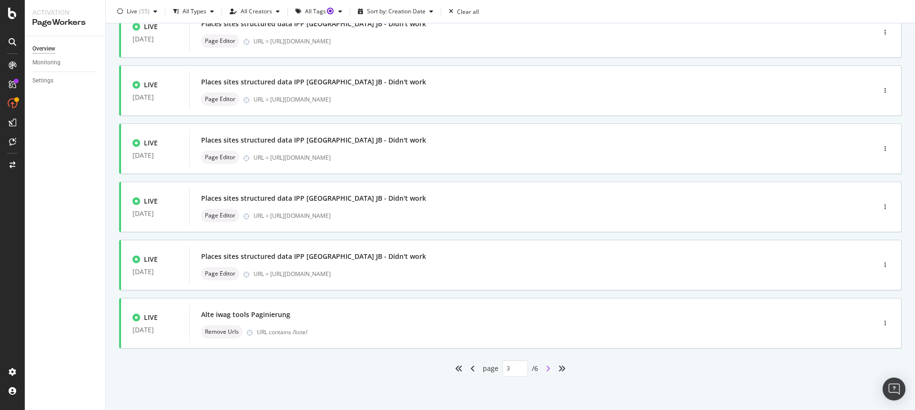
type input "4"
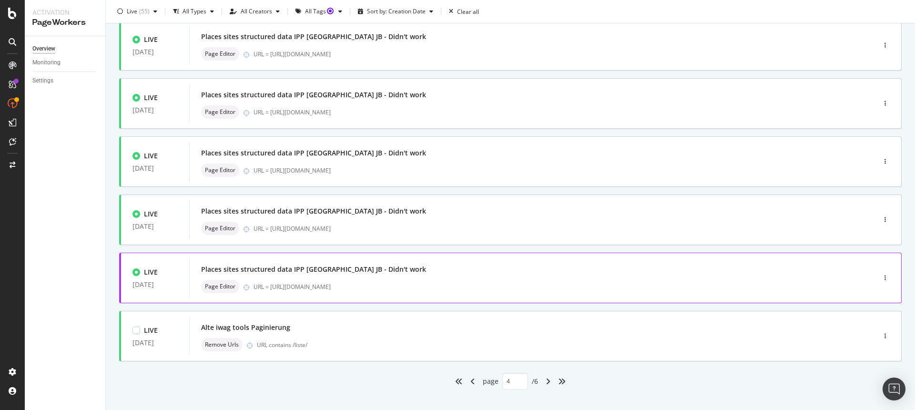
scroll to position [312, 0]
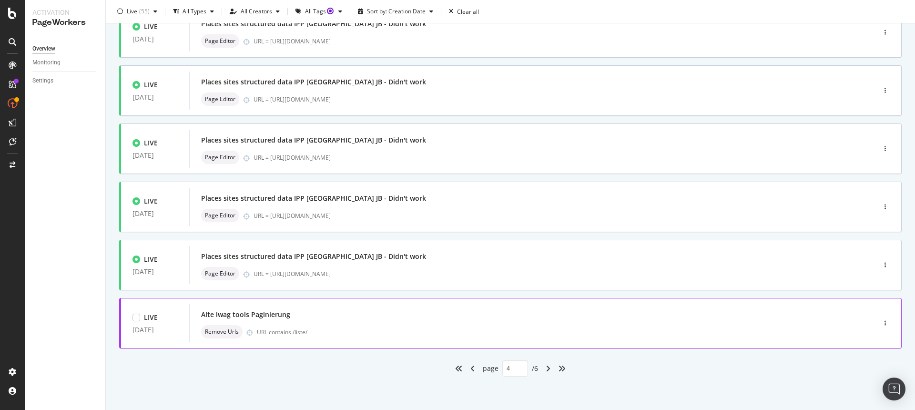
click at [354, 317] on div "Alte iwag tools Paginierung" at bounding box center [518, 314] width 634 height 13
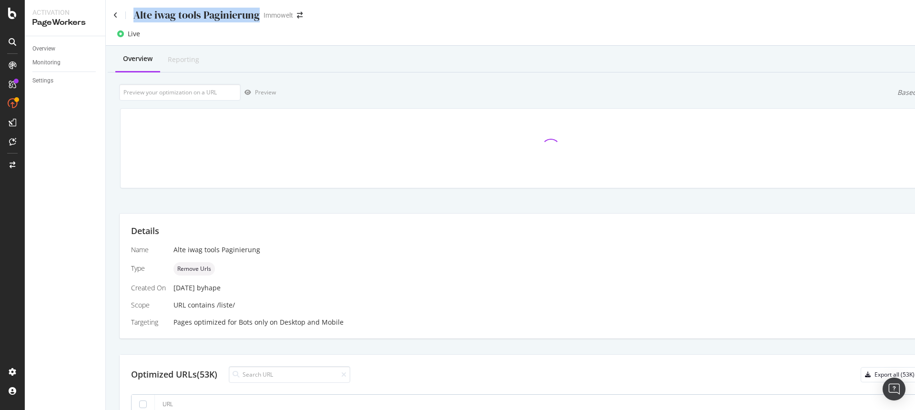
drag, startPoint x: 259, startPoint y: 16, endPoint x: 131, endPoint y: 20, distance: 127.8
click at [131, 20] on div "Alte iwag tools Paginierung" at bounding box center [186, 15] width 146 height 15
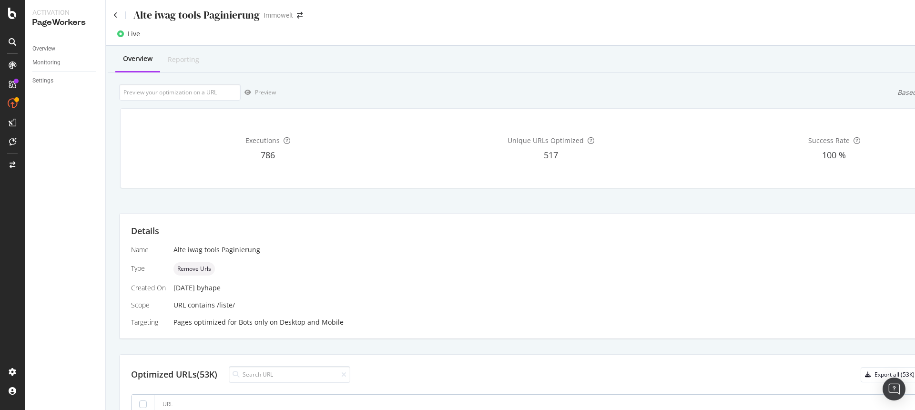
click at [91, 224] on div "Overview Monitoring Settings" at bounding box center [65, 223] width 81 height 374
click at [61, 48] on link "Overview" at bounding box center [65, 49] width 66 height 10
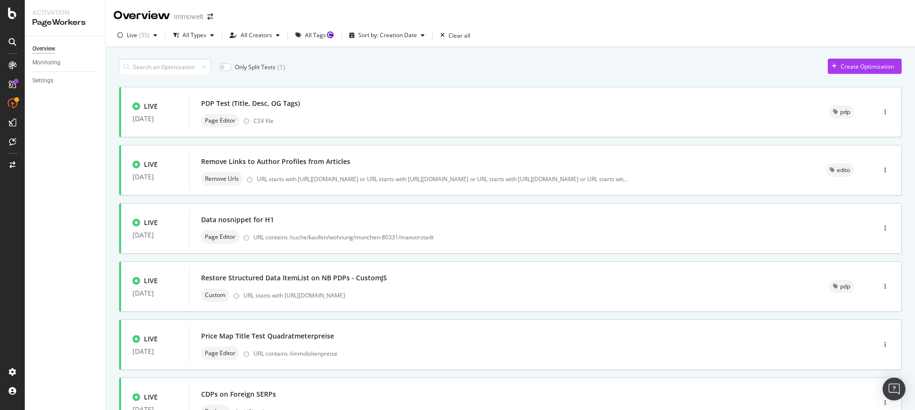
scroll to position [312, 0]
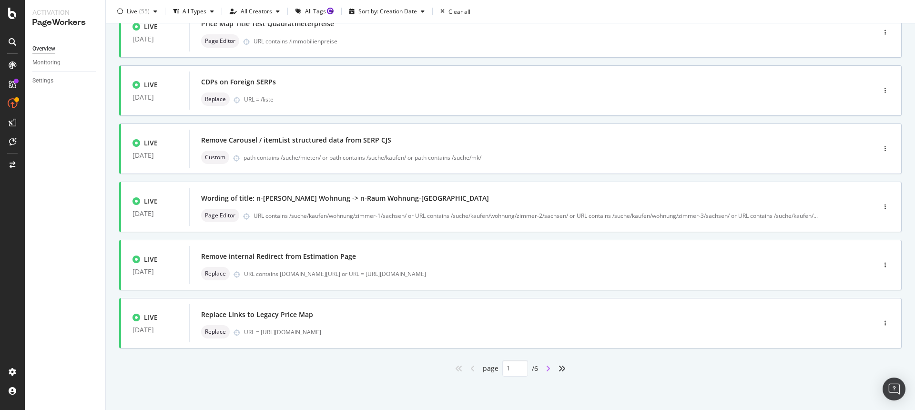
click at [546, 368] on icon "angle-right" at bounding box center [548, 368] width 5 height 8
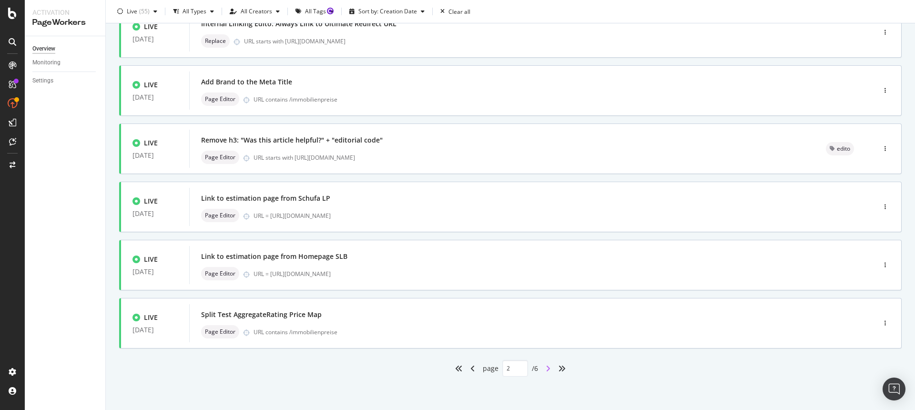
click at [546, 366] on icon "angle-right" at bounding box center [548, 368] width 5 height 8
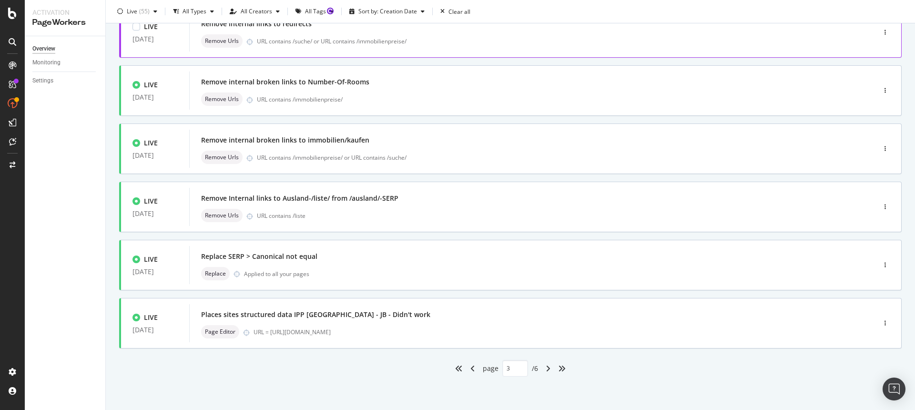
scroll to position [0, 0]
click at [546, 372] on div "angle-right" at bounding box center [548, 368] width 12 height 15
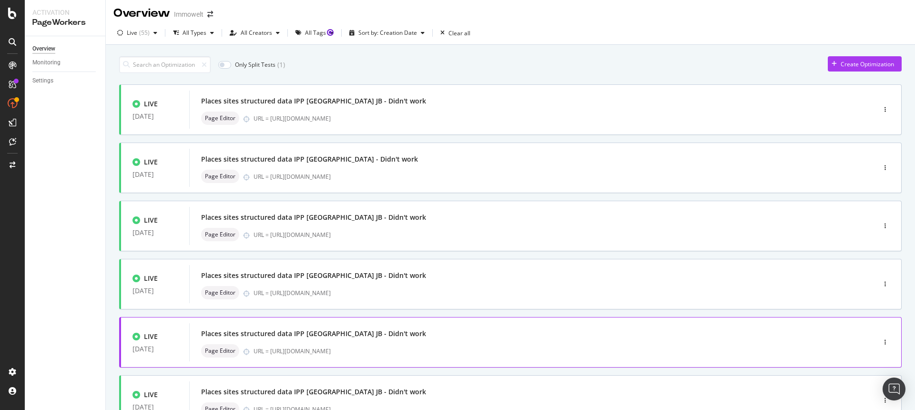
scroll to position [312, 0]
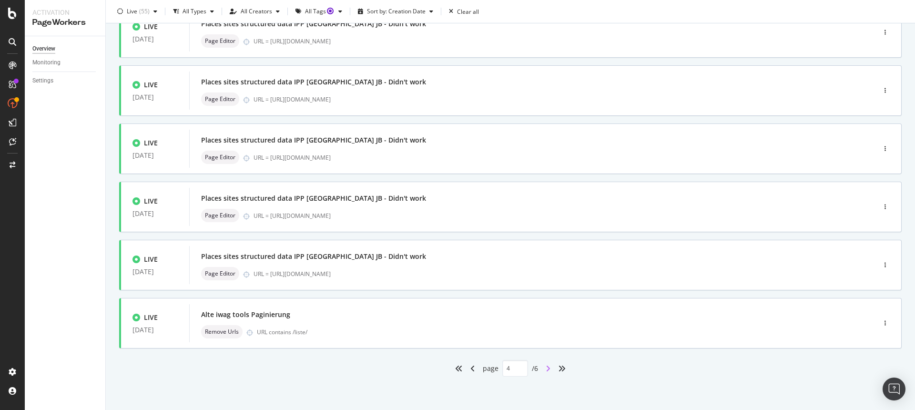
click at [546, 370] on icon "angle-right" at bounding box center [548, 368] width 5 height 8
type input "5"
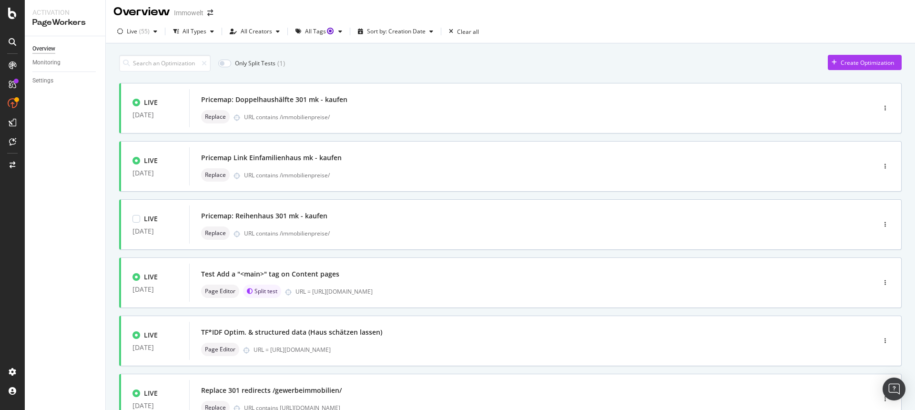
scroll to position [0, 0]
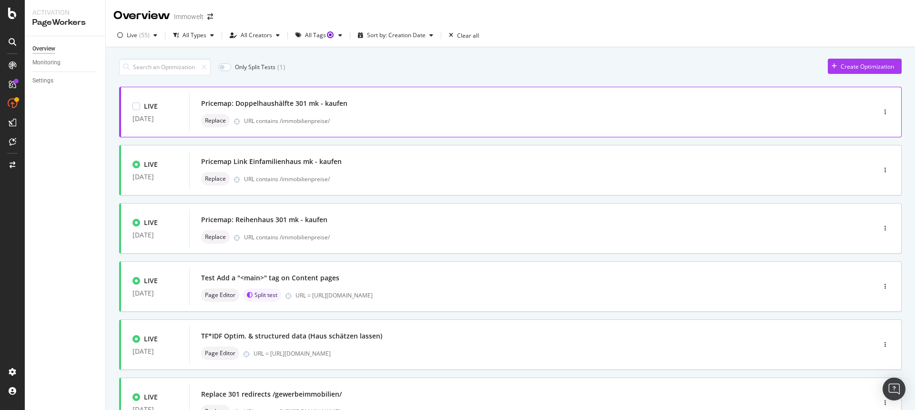
click at [410, 115] on div "Replace URL contains /immobilienpreise/" at bounding box center [518, 120] width 634 height 13
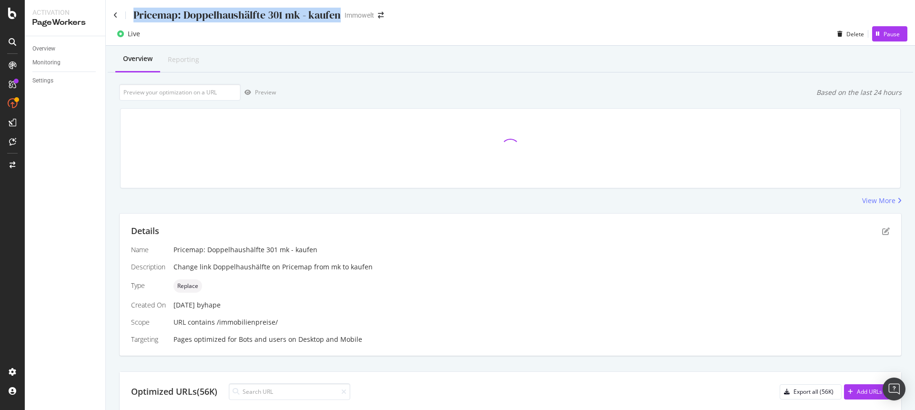
drag, startPoint x: 339, startPoint y: 16, endPoint x: 131, endPoint y: 17, distance: 207.7
click at [131, 17] on div "Pricemap: Doppelhaushälfte 301 mk - kaufen Immowelt" at bounding box center [253, 15] width 280 height 15
click at [51, 48] on div "Overview" at bounding box center [43, 49] width 23 height 10
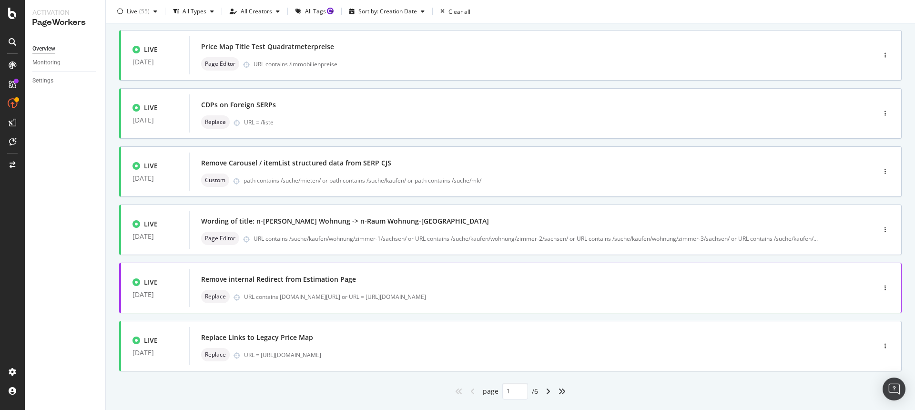
scroll to position [312, 0]
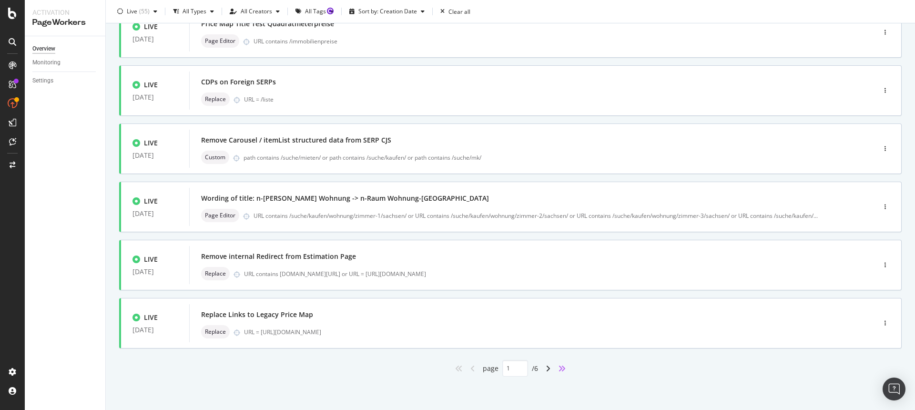
click at [561, 368] on icon "angles-right" at bounding box center [562, 368] width 8 height 8
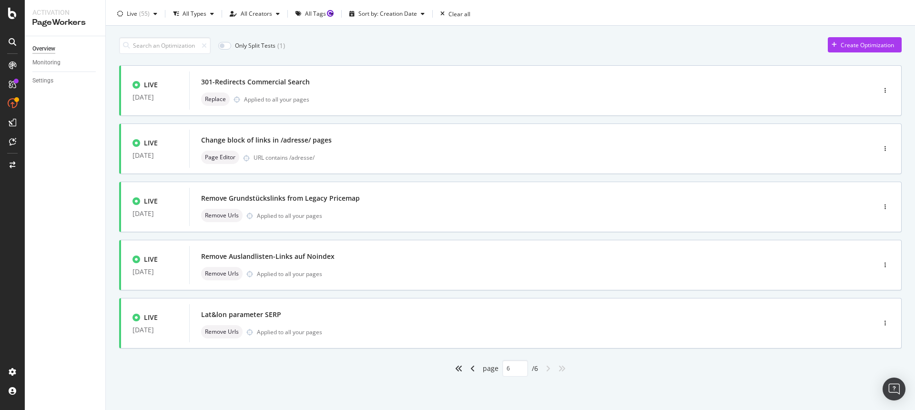
scroll to position [21, 0]
click at [466, 368] on div "angle-left" at bounding box center [472, 368] width 12 height 15
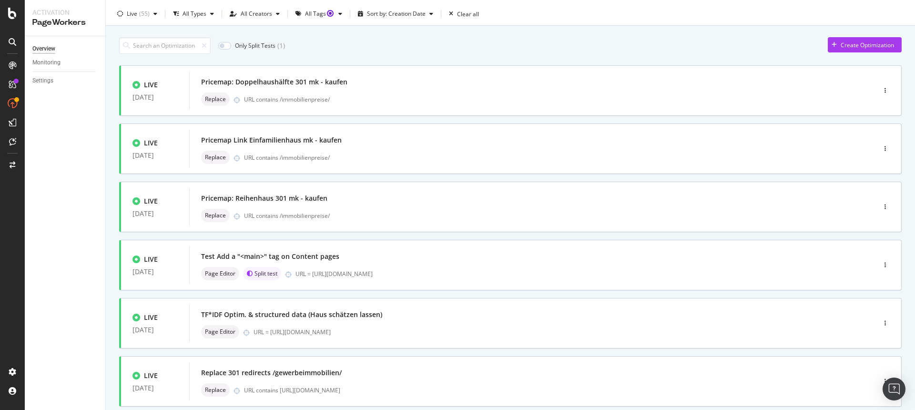
type input "5"
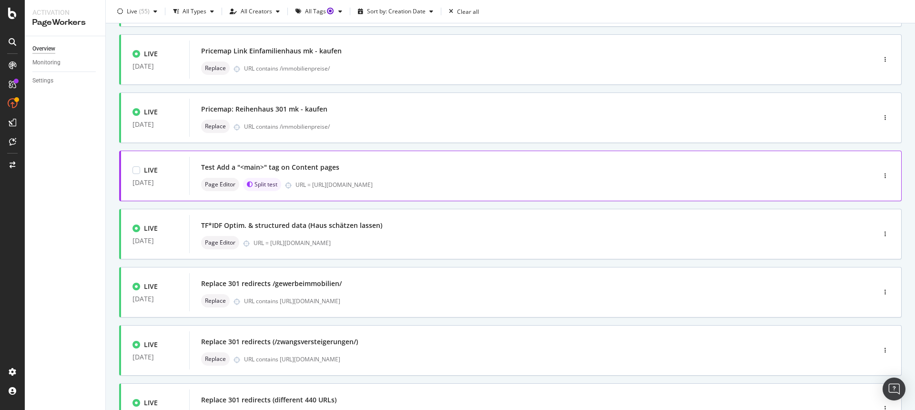
scroll to position [0, 0]
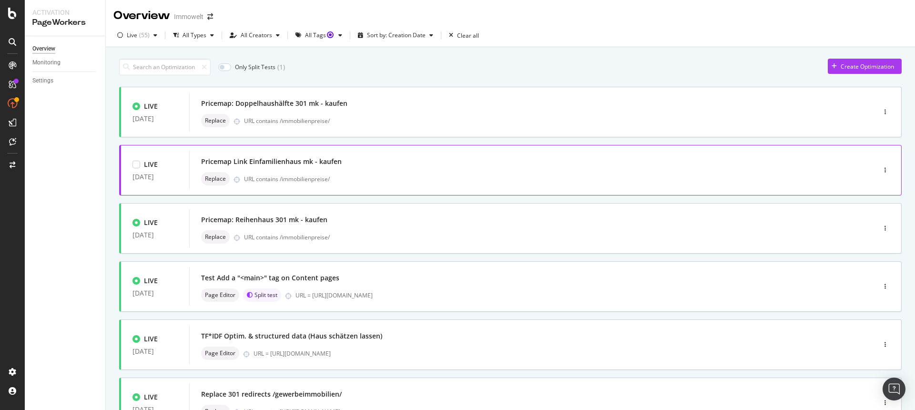
click at [397, 170] on div "Pricemap Link Einfamilienhaus mk - kaufen Replace URL contains /immobilienpreis…" at bounding box center [518, 170] width 634 height 30
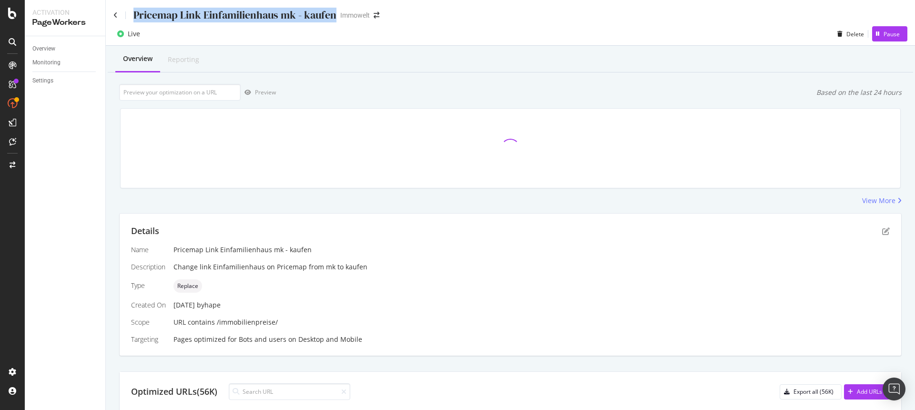
drag, startPoint x: 334, startPoint y: 17, endPoint x: 127, endPoint y: 18, distance: 207.3
click at [127, 18] on div "Pricemap Link Einfamilienhaus mk - kaufen" at bounding box center [224, 15] width 223 height 15
click at [55, 48] on div "Overview" at bounding box center [43, 49] width 23 height 10
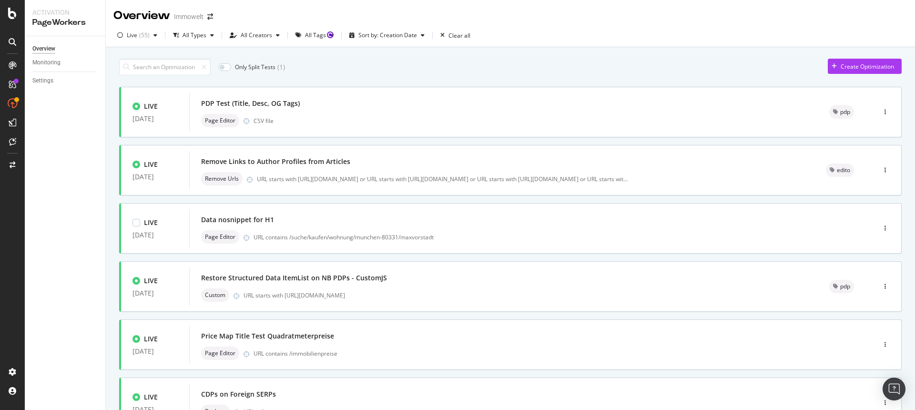
scroll to position [312, 0]
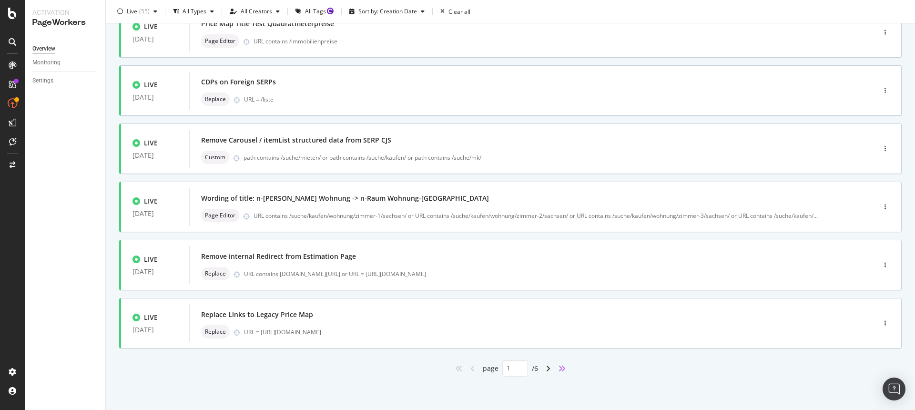
click at [558, 366] on icon "angles-right" at bounding box center [562, 368] width 8 height 8
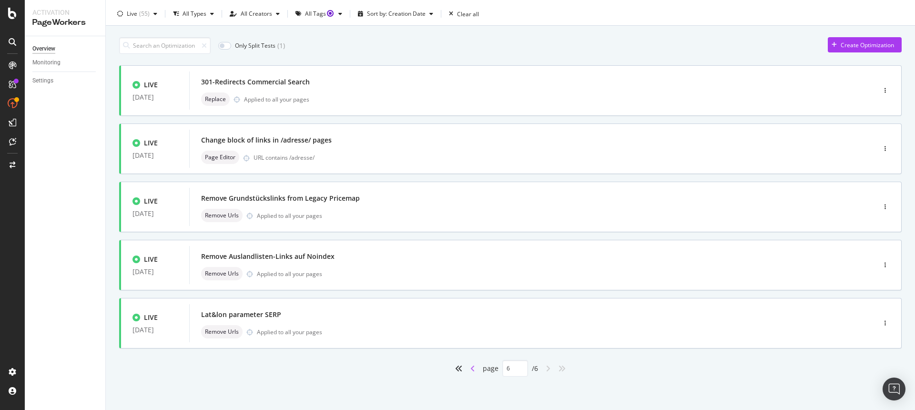
click at [470, 371] on icon "angle-left" at bounding box center [472, 368] width 5 height 8
type input "5"
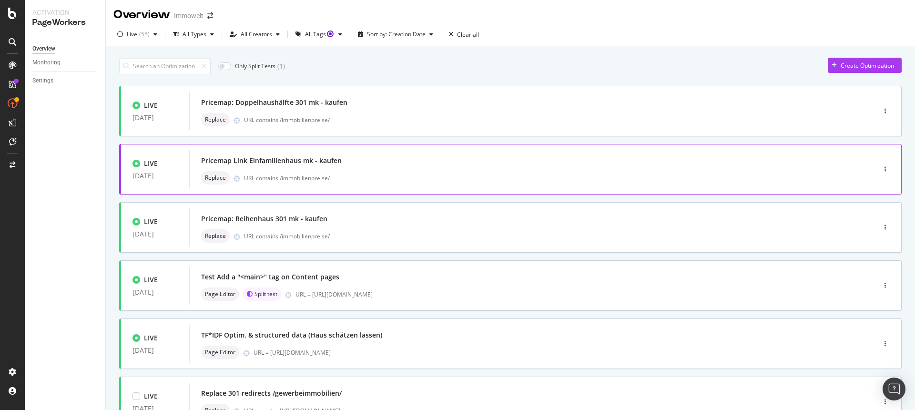
scroll to position [0, 0]
click at [363, 223] on div "Pricemap: Reihenhaus 301 mk - kaufen" at bounding box center [518, 219] width 634 height 13
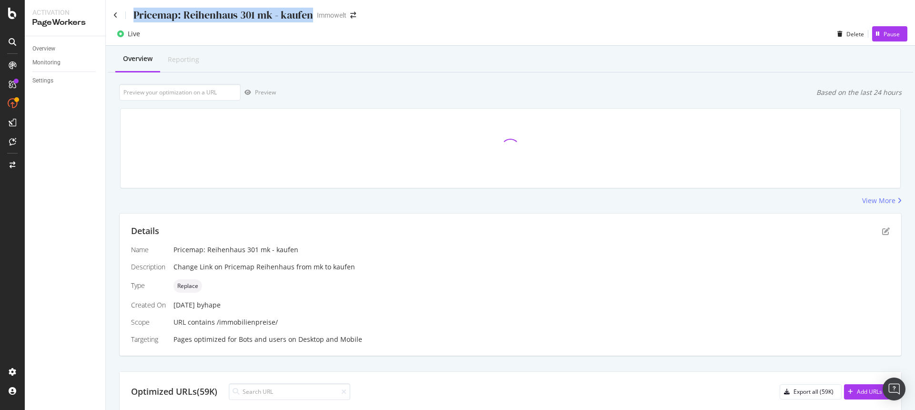
drag, startPoint x: 313, startPoint y: 17, endPoint x: 133, endPoint y: 17, distance: 179.1
click at [133, 17] on div "Pricemap: Reihenhaus 301 mk - kaufen Immowelt" at bounding box center [239, 15] width 252 height 15
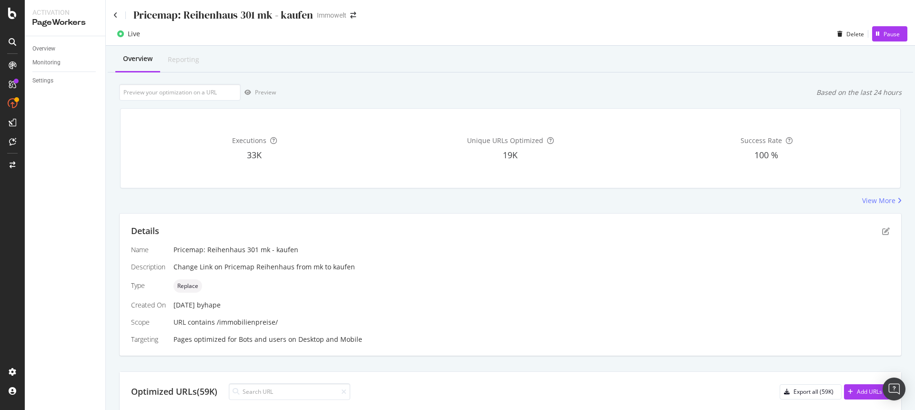
click at [206, 145] on div "Executions" at bounding box center [254, 141] width 252 height 10
click at [62, 49] on link "Overview" at bounding box center [65, 49] width 66 height 10
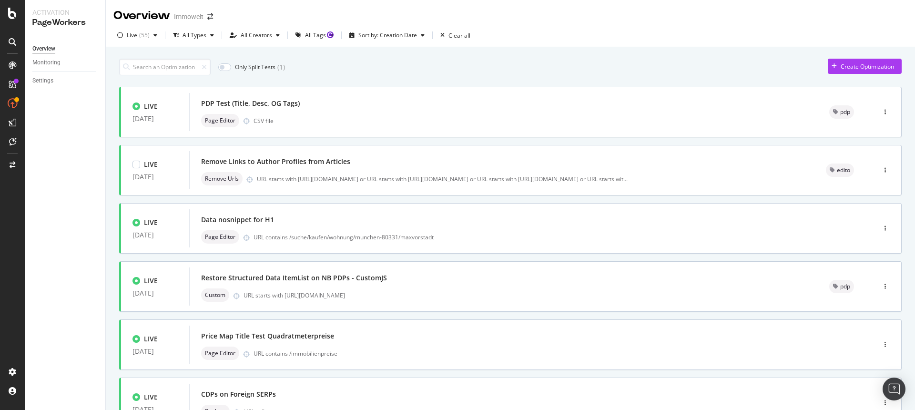
scroll to position [312, 0]
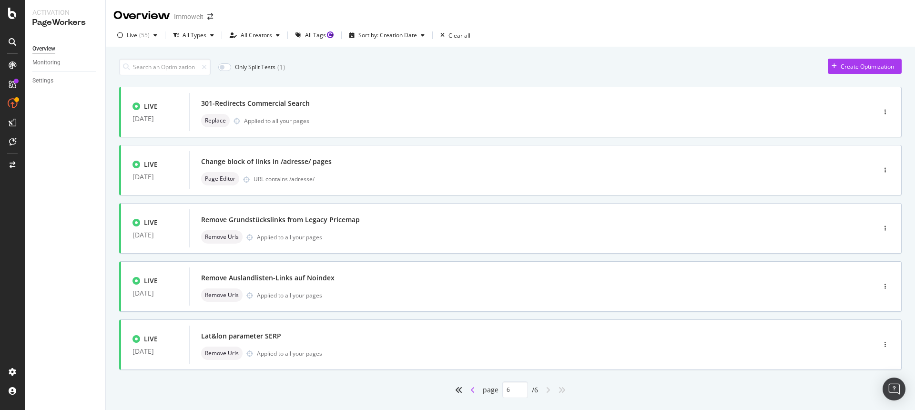
click at [470, 389] on icon "angle-left" at bounding box center [472, 390] width 5 height 8
type input "5"
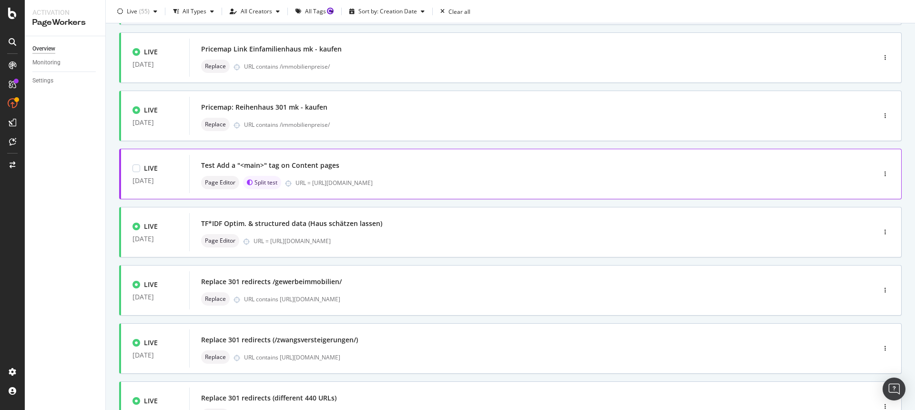
scroll to position [113, 0]
click at [433, 171] on div "Test Add a "<main>" tag on Content pages" at bounding box center [518, 164] width 634 height 13
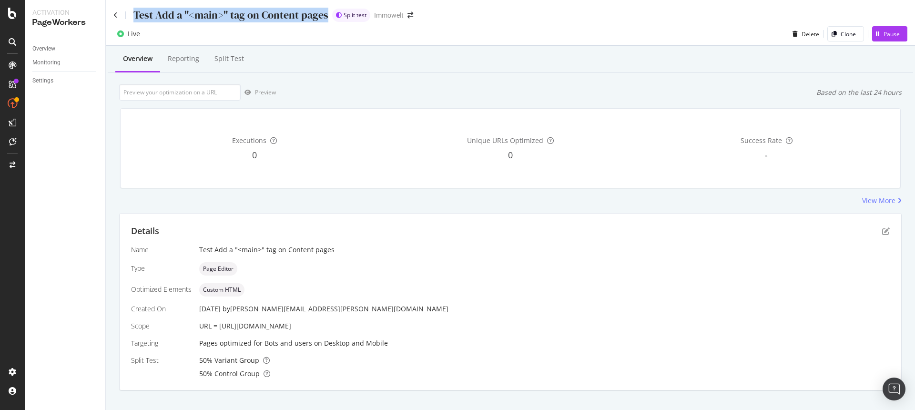
drag, startPoint x: 327, startPoint y: 16, endPoint x: 134, endPoint y: 19, distance: 193.0
click at [134, 19] on div "Test Add a "<main>" tag on Content pages Split test" at bounding box center [241, 15] width 257 height 15
copy div "Test Add a "<main>" tag on Content pages"
click at [67, 48] on link "Overview" at bounding box center [65, 49] width 66 height 10
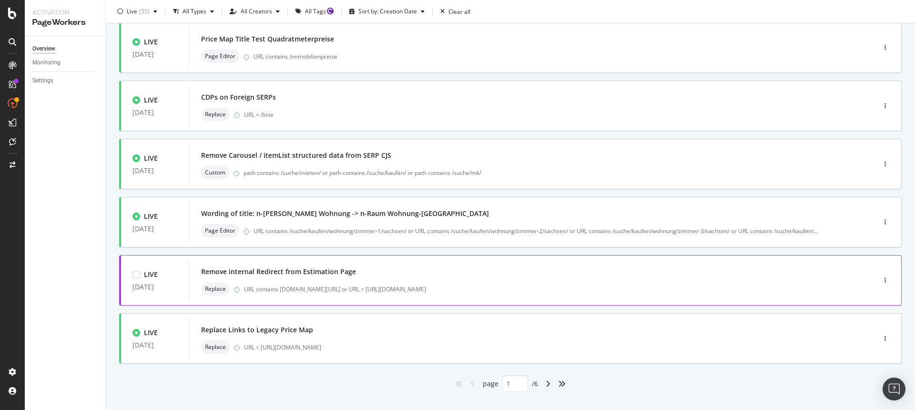
scroll to position [312, 0]
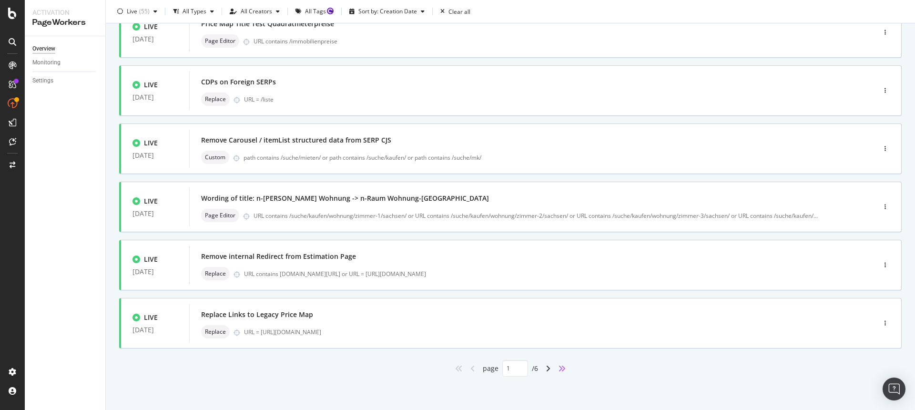
click at [560, 367] on icon "angles-right" at bounding box center [562, 368] width 8 height 8
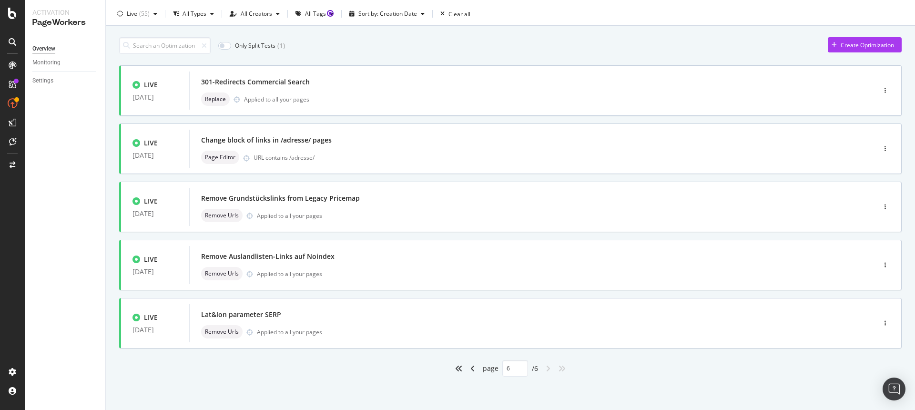
scroll to position [21, 0]
click at [470, 372] on icon "angle-left" at bounding box center [472, 368] width 5 height 8
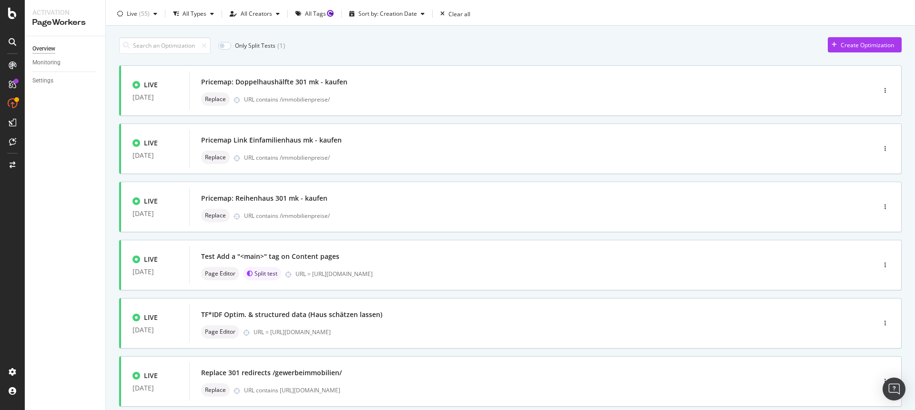
type input "5"
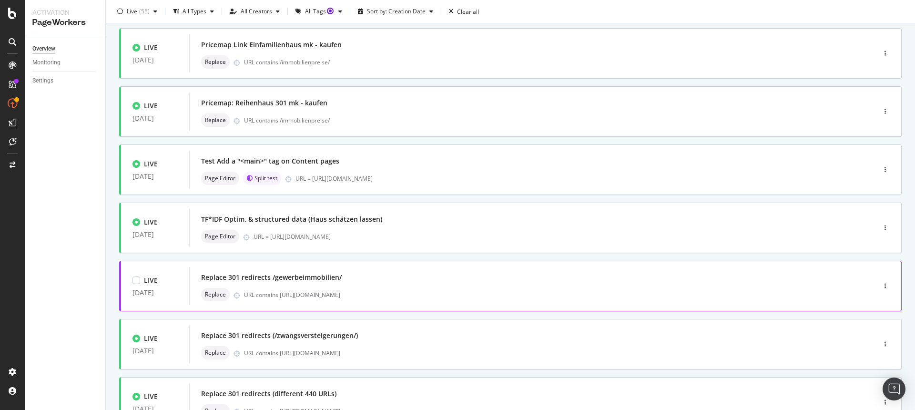
scroll to position [151, 0]
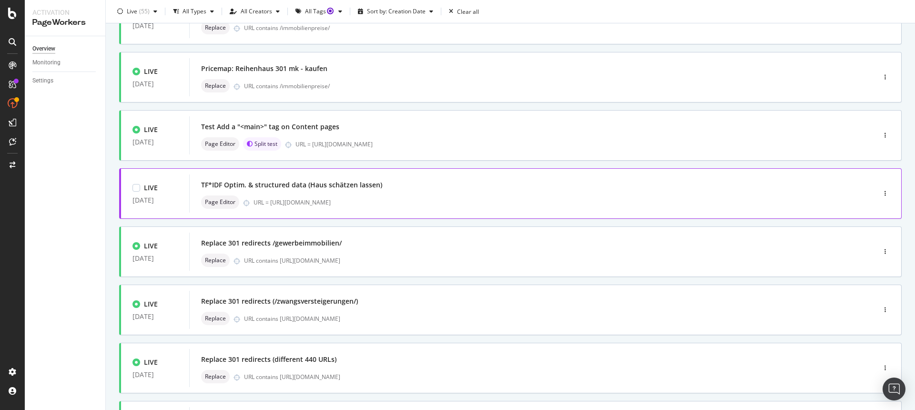
click at [395, 195] on div "Page Editor URL = https://www.immowelt.de/anbieten/haus-schaetzen-lassen" at bounding box center [518, 201] width 634 height 13
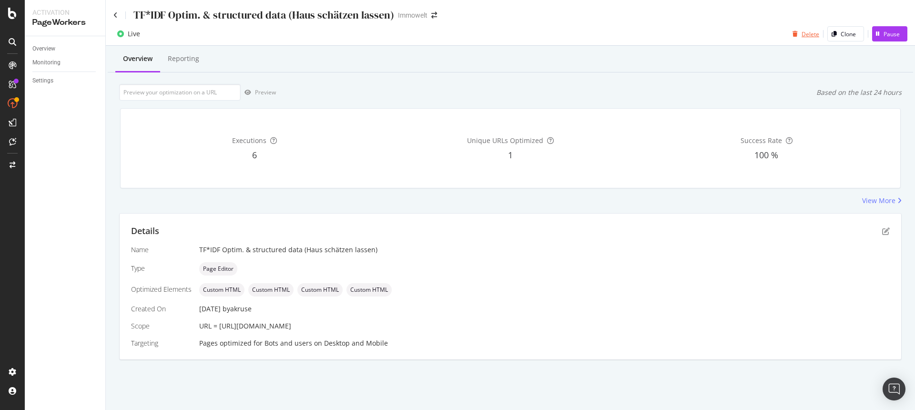
click at [805, 33] on div "Delete" at bounding box center [810, 34] width 18 height 8
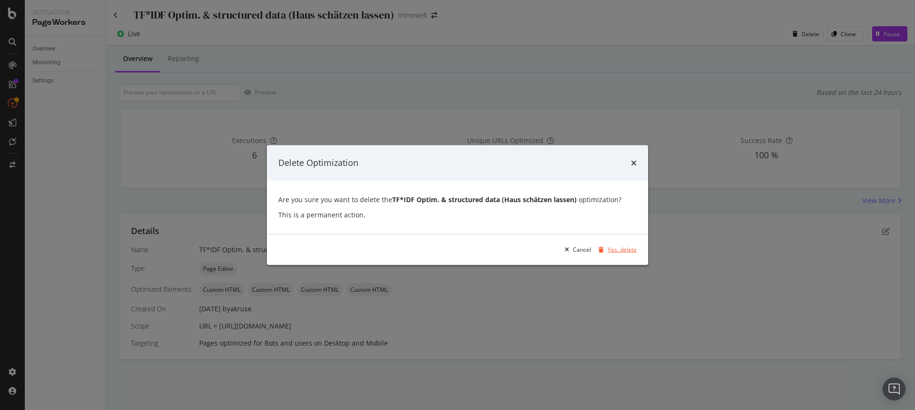
click at [618, 250] on div "Yes, delete" at bounding box center [621, 249] width 29 height 8
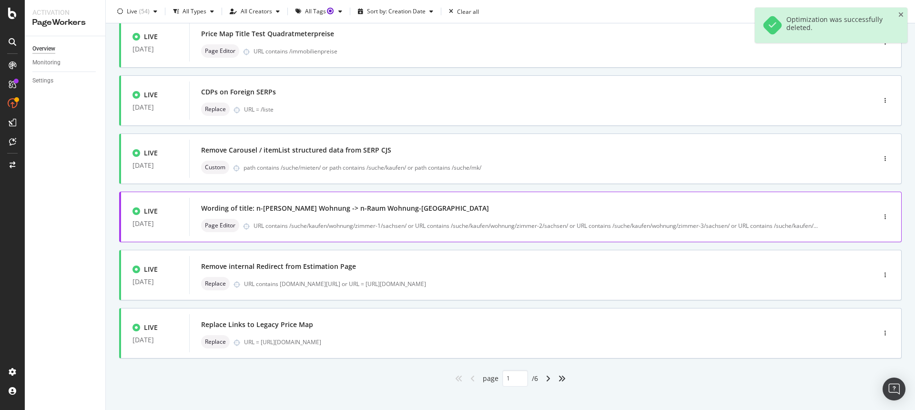
scroll to position [312, 0]
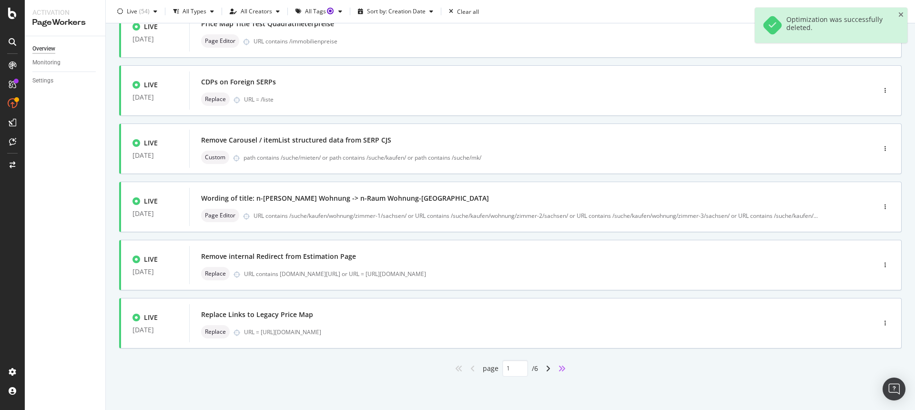
click at [561, 370] on icon "angles-right" at bounding box center [562, 368] width 8 height 8
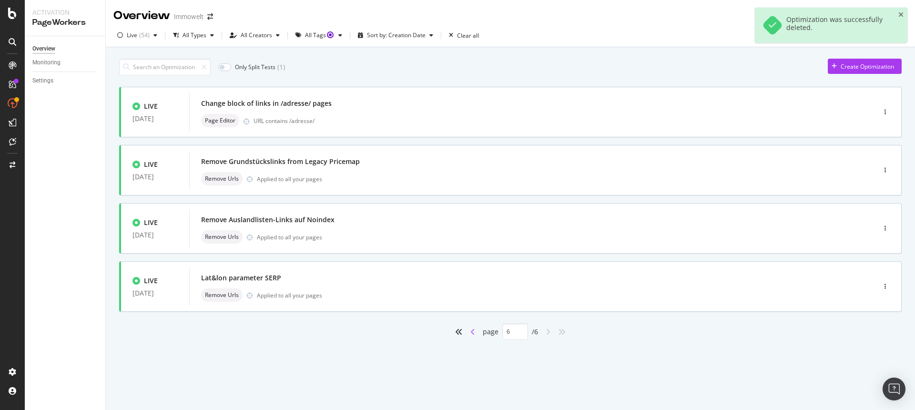
click at [473, 334] on icon "angle-left" at bounding box center [472, 332] width 5 height 8
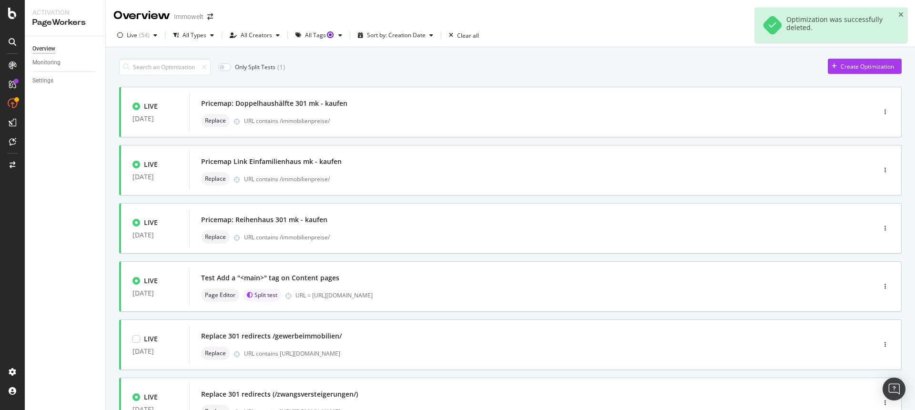
type input "5"
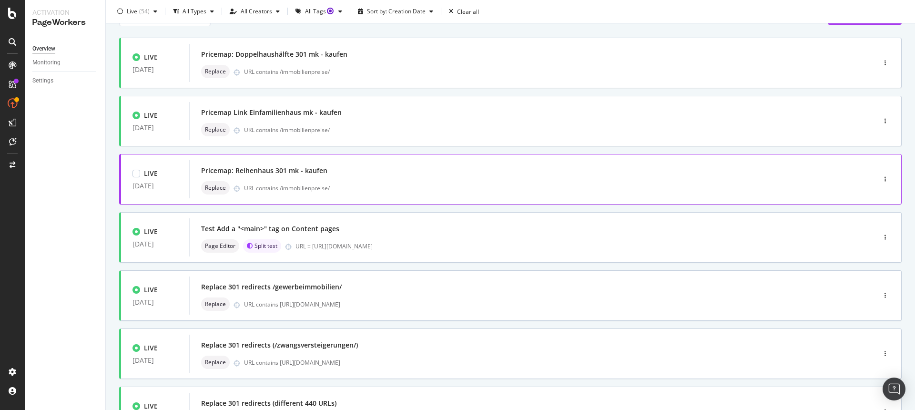
scroll to position [84, 0]
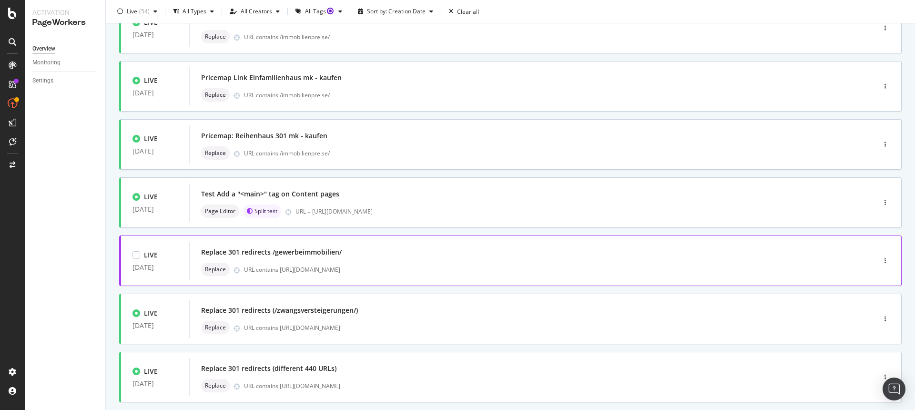
click at [401, 254] on div "Replace 301 redirects /gewerbeimmobilien/" at bounding box center [518, 251] width 634 height 13
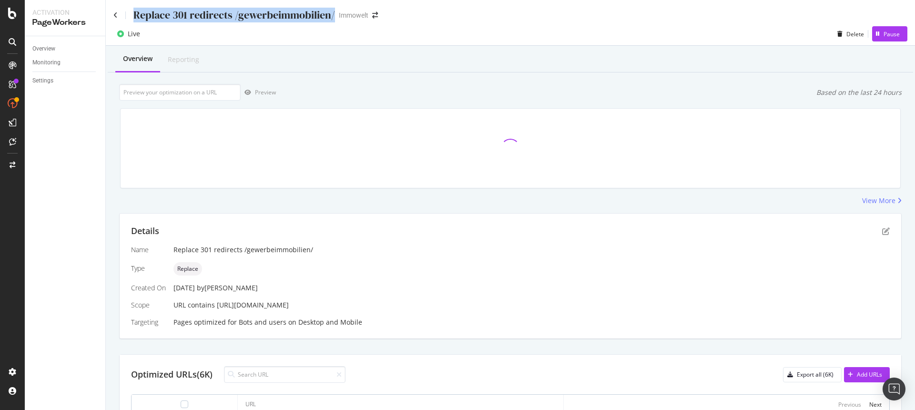
drag, startPoint x: 334, startPoint y: 16, endPoint x: 136, endPoint y: 17, distance: 197.2
click at [136, 17] on div "Replace 301 redirects /gewerbeimmobilien/ Immowelt" at bounding box center [250, 15] width 274 height 15
copy div "Replace 301 redirects /gewerbeimmobilien/"
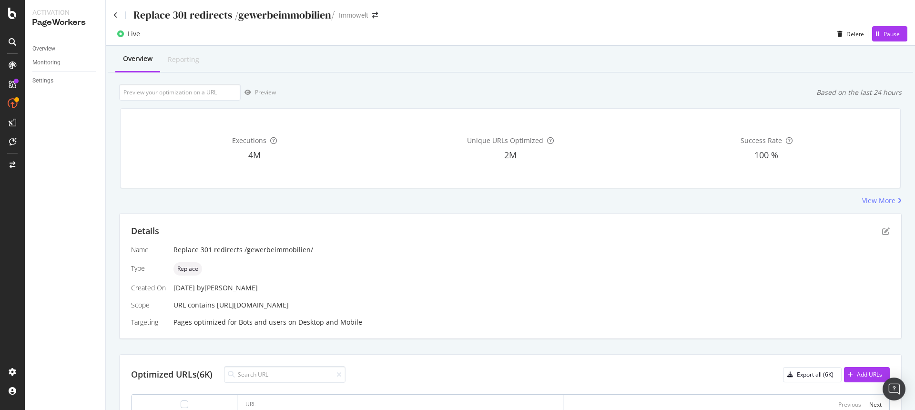
click at [63, 110] on div "Overview Monitoring Settings" at bounding box center [65, 223] width 81 height 374
click at [52, 45] on div "Overview" at bounding box center [43, 49] width 23 height 10
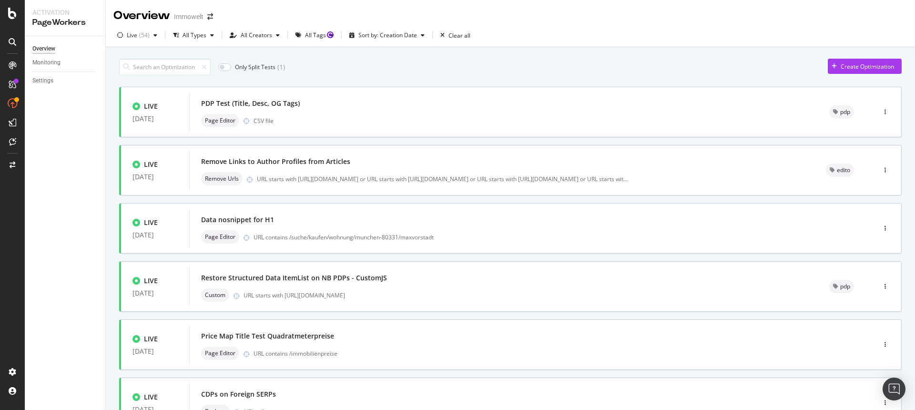
scroll to position [312, 0]
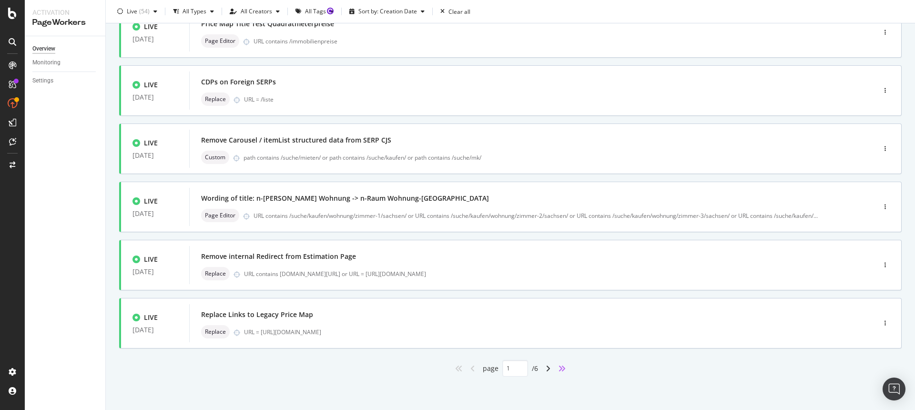
click at [558, 367] on icon "angles-right" at bounding box center [562, 368] width 8 height 8
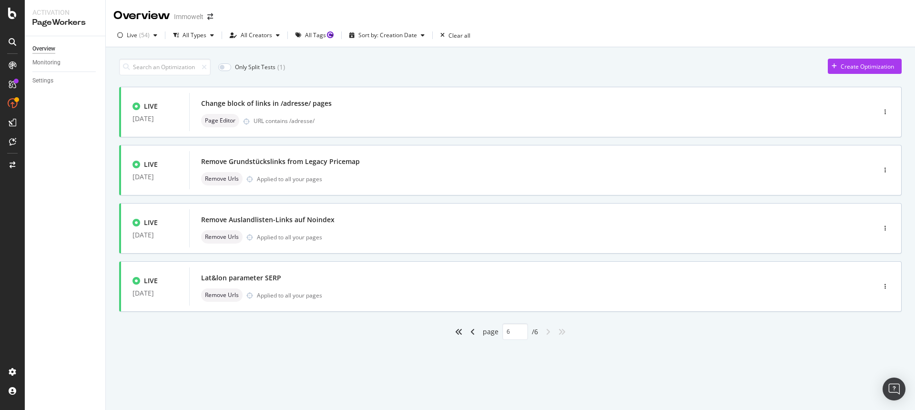
scroll to position [0, 0]
click at [475, 333] on div "angle-left" at bounding box center [472, 331] width 12 height 15
type input "5"
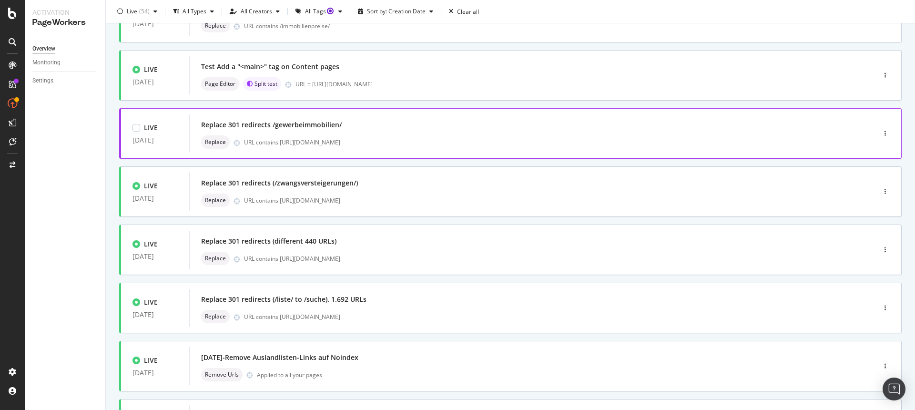
scroll to position [226, 0]
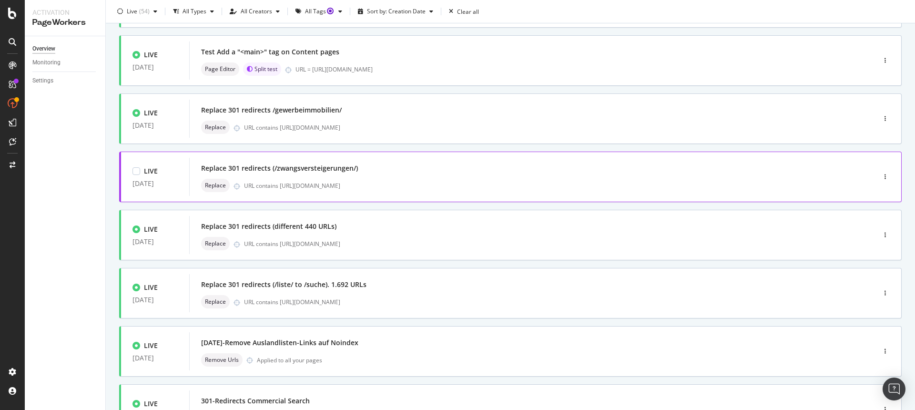
click at [391, 182] on div "URL contains https://www.immowelt.de/" at bounding box center [539, 186] width 591 height 8
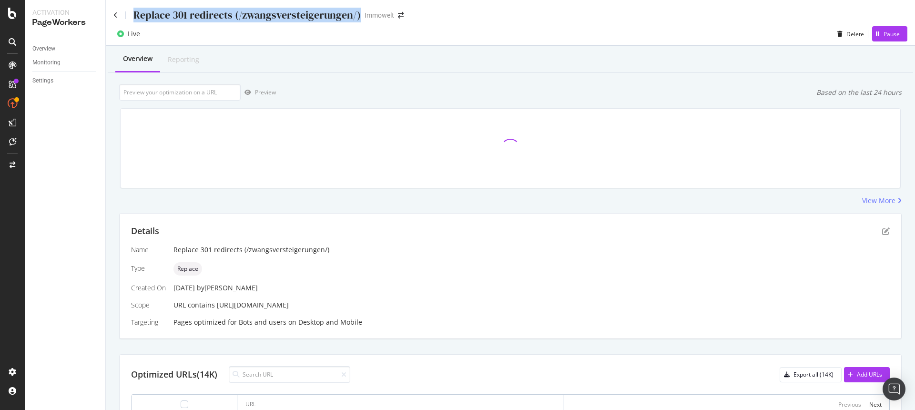
drag, startPoint x: 359, startPoint y: 19, endPoint x: 120, endPoint y: 14, distance: 238.7
click at [120, 14] on div "Replace 301 redirects (/zwangsversteigerungen/) Immowelt" at bounding box center [263, 15] width 300 height 15
copy div "Replace 301 redirects (/zwangsversteigerungen/)"
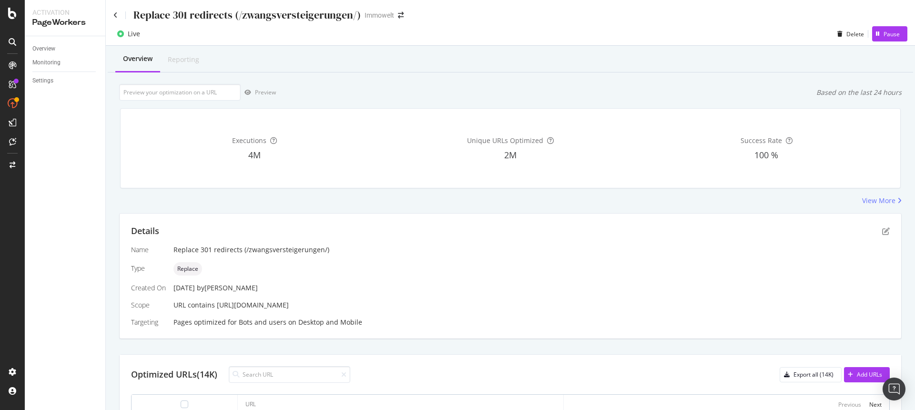
click at [597, 71] on div "Overview Reporting" at bounding box center [510, 60] width 805 height 26
click at [54, 46] on div "Overview" at bounding box center [43, 49] width 23 height 10
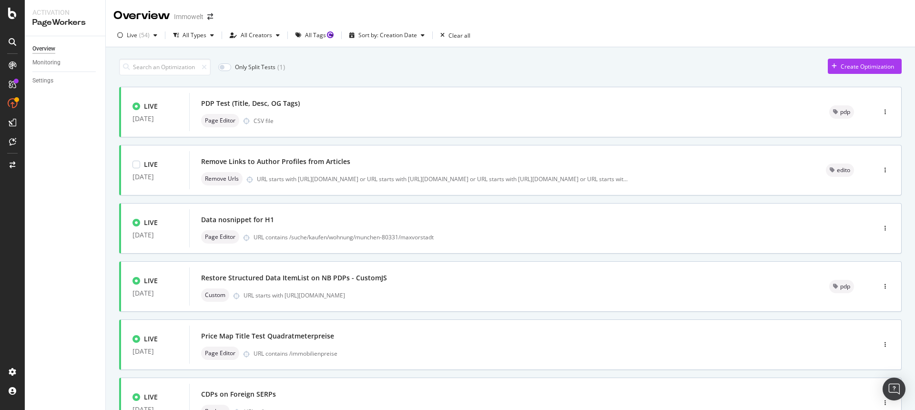
scroll to position [312, 0]
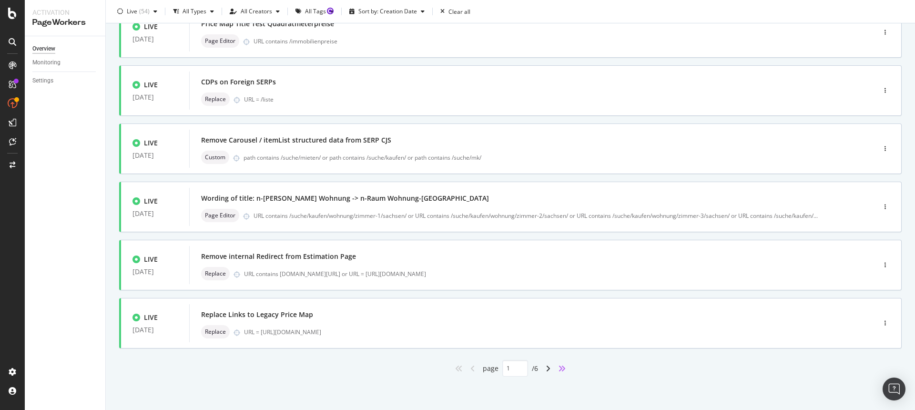
click at [558, 365] on icon "angles-right" at bounding box center [562, 368] width 8 height 8
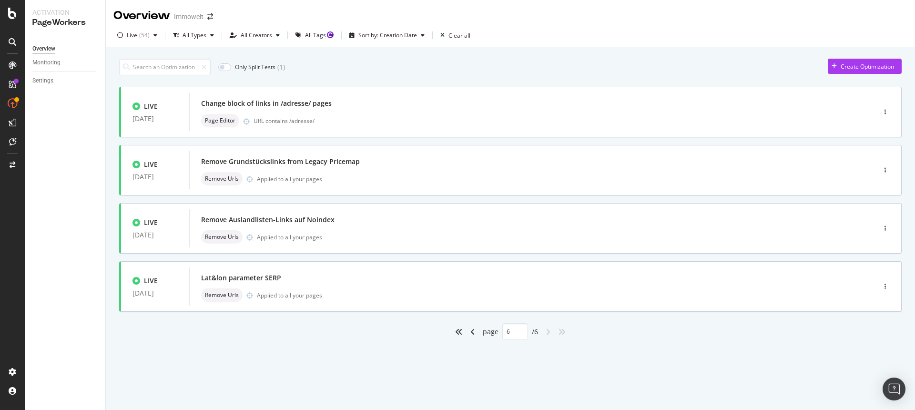
scroll to position [0, 0]
click at [475, 334] on div "angle-left" at bounding box center [472, 331] width 12 height 15
type input "5"
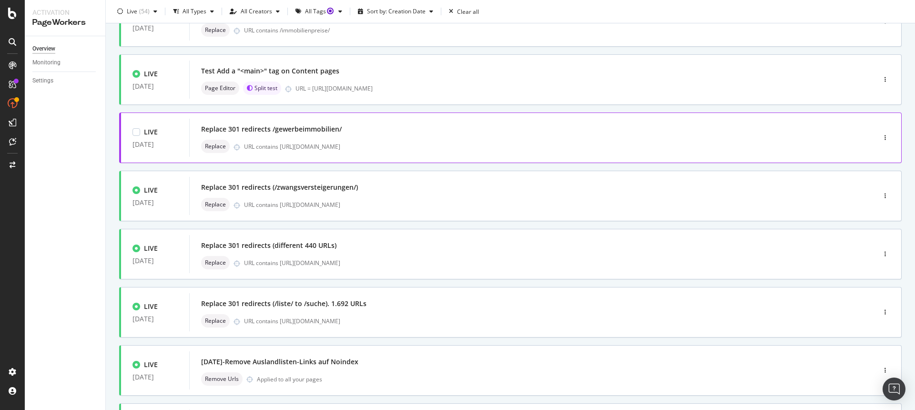
scroll to position [213, 0]
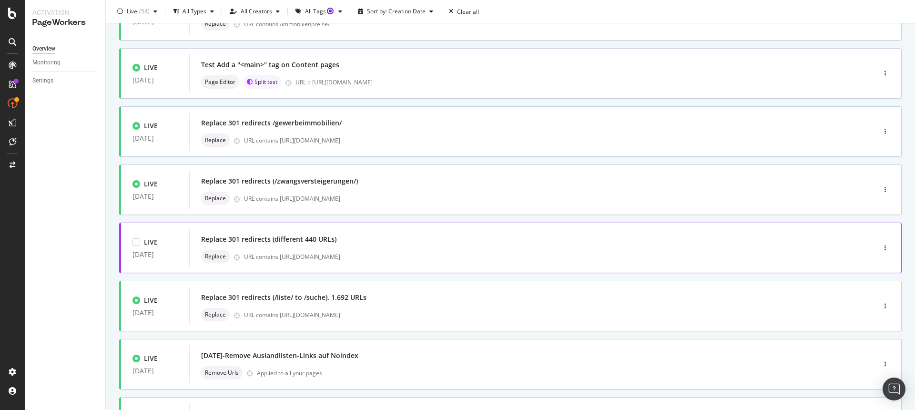
click at [365, 241] on div "Replace 301 redirects (different 440 URLs)" at bounding box center [518, 239] width 634 height 13
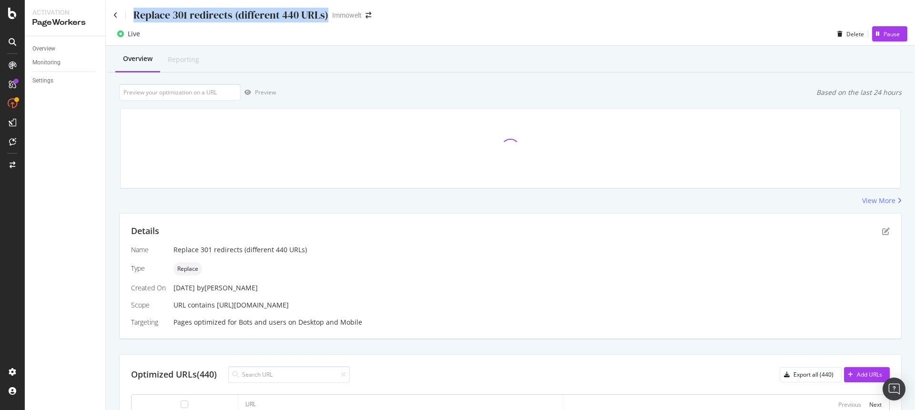
drag, startPoint x: 327, startPoint y: 16, endPoint x: 131, endPoint y: 20, distance: 196.4
click at [131, 20] on div "Replace 301 redirects (different 440 URLs) Immowelt" at bounding box center [246, 15] width 267 height 15
copy div "Replace 301 redirects (different 440 URLs)"
click at [48, 50] on div "Overview" at bounding box center [43, 49] width 23 height 10
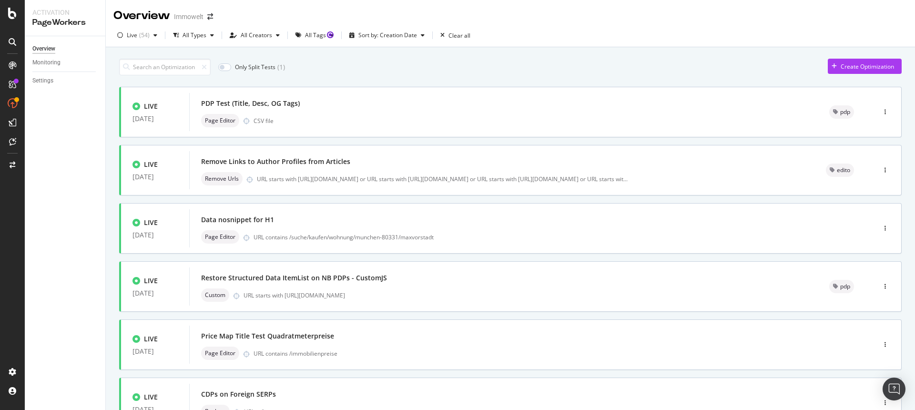
scroll to position [312, 0]
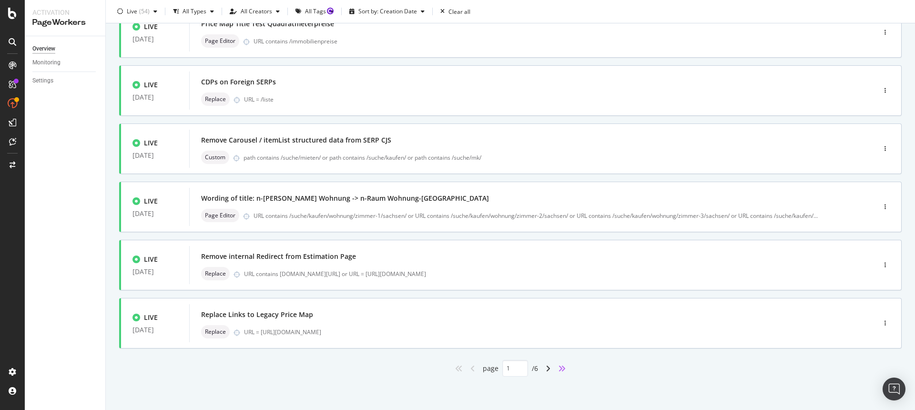
click at [560, 367] on icon "angles-right" at bounding box center [562, 368] width 8 height 8
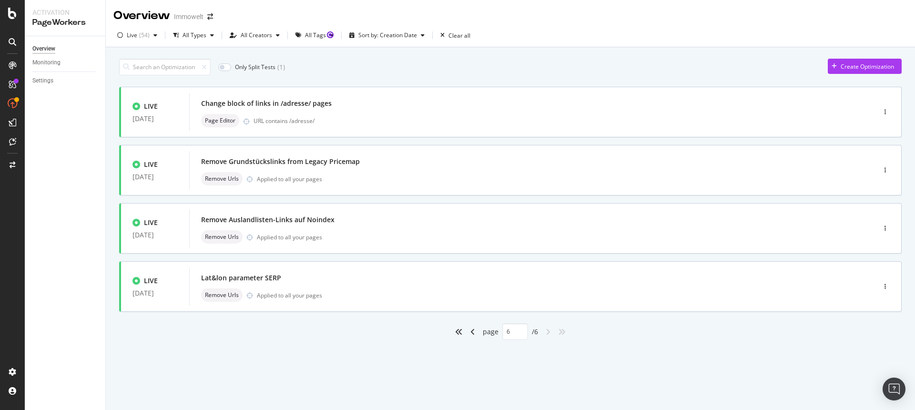
scroll to position [0, 0]
click at [473, 334] on icon "angle-left" at bounding box center [472, 332] width 5 height 8
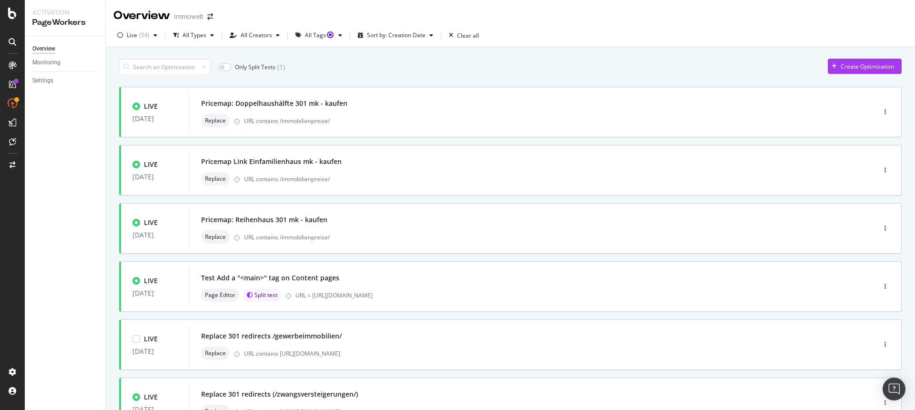
type input "5"
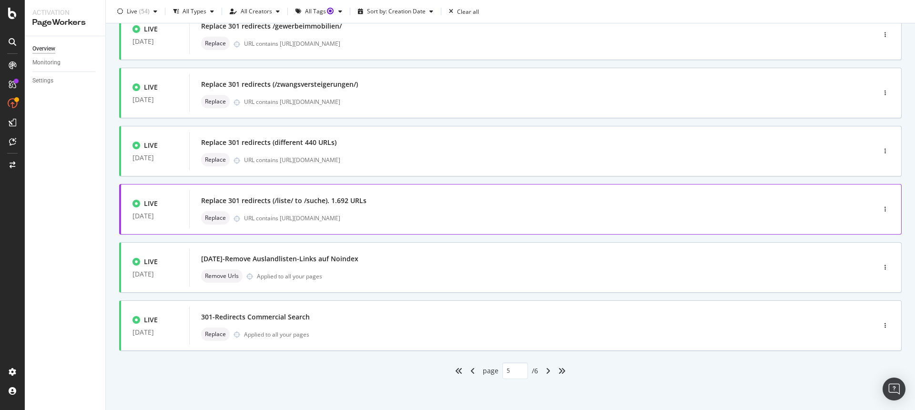
scroll to position [312, 0]
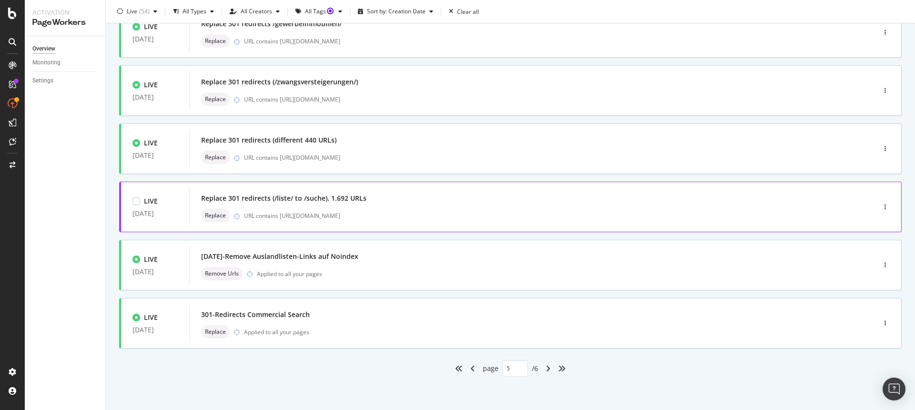
click at [398, 199] on div "Replace 301 redirects (/liste/ to /suche). 1.692 URLs" at bounding box center [518, 198] width 634 height 13
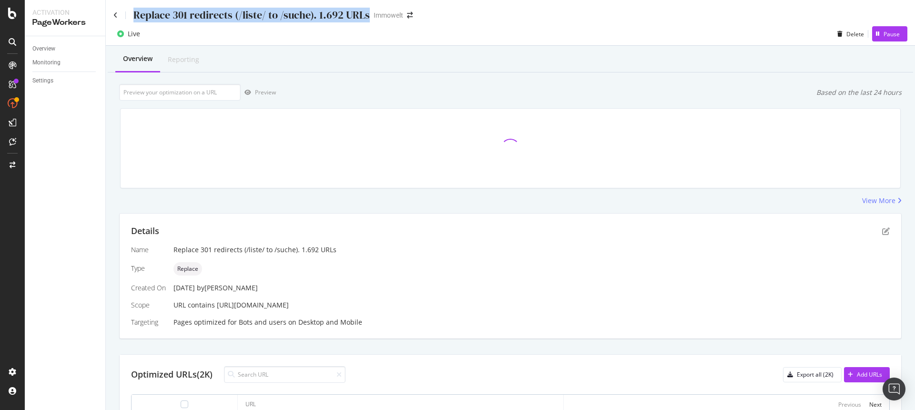
drag, startPoint x: 366, startPoint y: 16, endPoint x: 134, endPoint y: 15, distance: 231.6
click at [134, 15] on div "Replace 301 redirects (/liste/ to /suche). 1.692 URLs Immowelt" at bounding box center [267, 15] width 309 height 15
copy div "Replace 301 redirects (/liste/ to /suche). 1.692 URLs"
click at [58, 47] on link "Overview" at bounding box center [65, 49] width 66 height 10
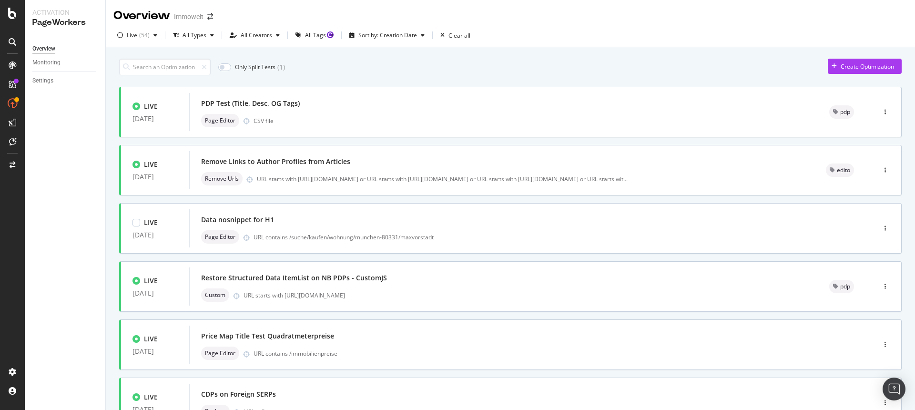
scroll to position [312, 0]
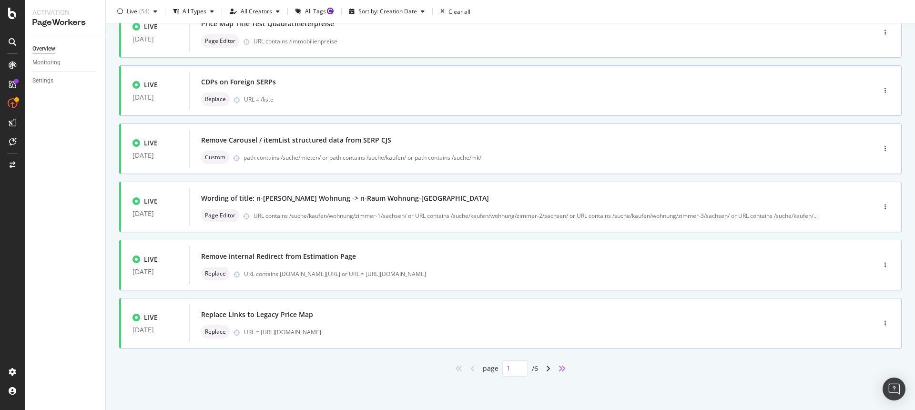
click at [560, 369] on icon "angles-right" at bounding box center [562, 368] width 8 height 8
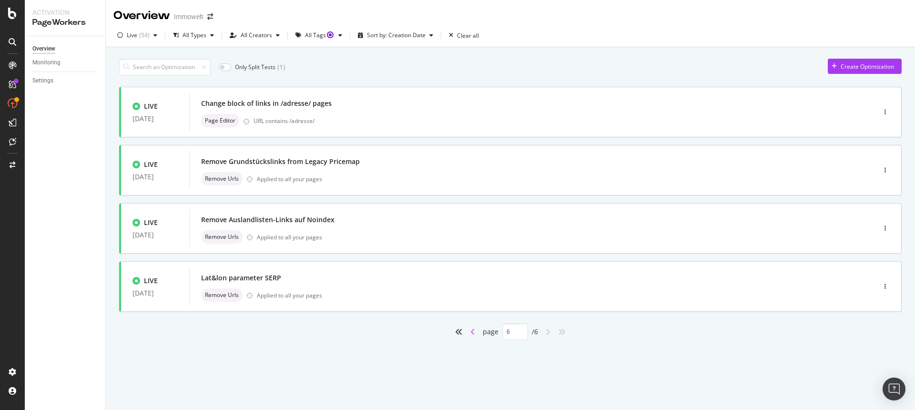
click at [473, 334] on icon "angle-left" at bounding box center [472, 332] width 5 height 8
type input "5"
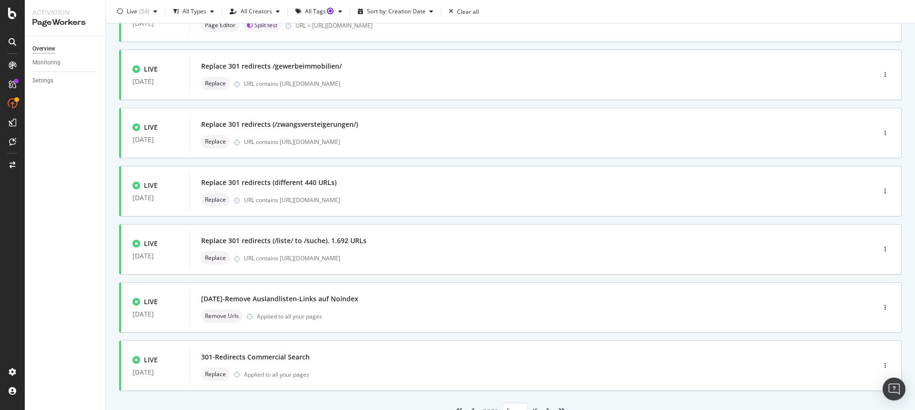
scroll to position [312, 0]
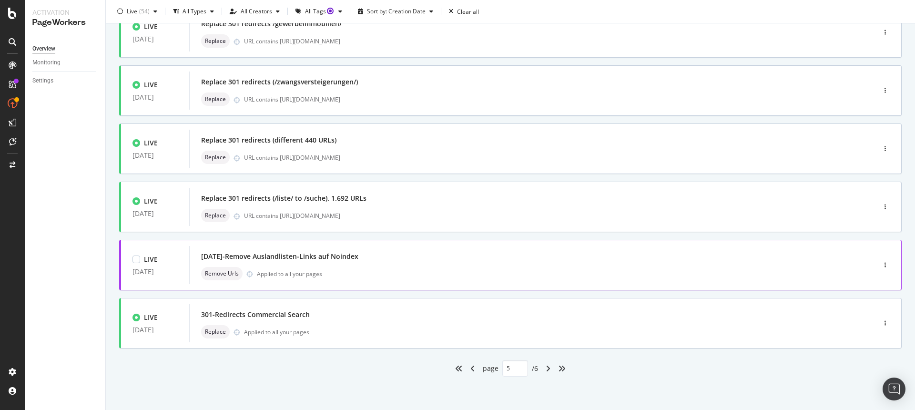
click at [375, 261] on div "2023-12-06-Remove Auslandlisten-Links auf Noindex" at bounding box center [518, 256] width 634 height 13
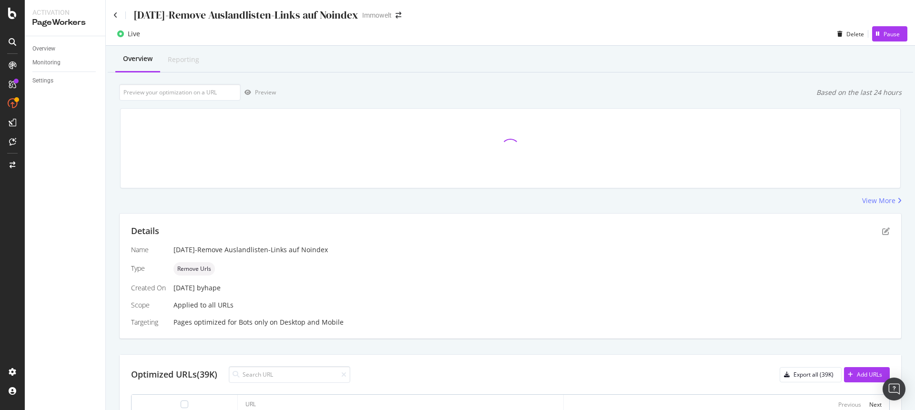
drag, startPoint x: 374, startPoint y: 17, endPoint x: 128, endPoint y: 8, distance: 246.5
click at [128, 8] on div "2023-12-06-Remove Auslandlisten-Links auf Noindex Immowelt" at bounding box center [261, 15] width 297 height 15
copy div "2023-12-06-Remove Auslandlisten-Links auf Noindex"
click at [492, 42] on div "Live Delete Pause" at bounding box center [510, 35] width 809 height 19
click at [347, 255] on div "Name 2023-12-06-Remove Auslandlisten-Links auf Noindex Type Remove Urls Created…" at bounding box center [510, 286] width 759 height 82
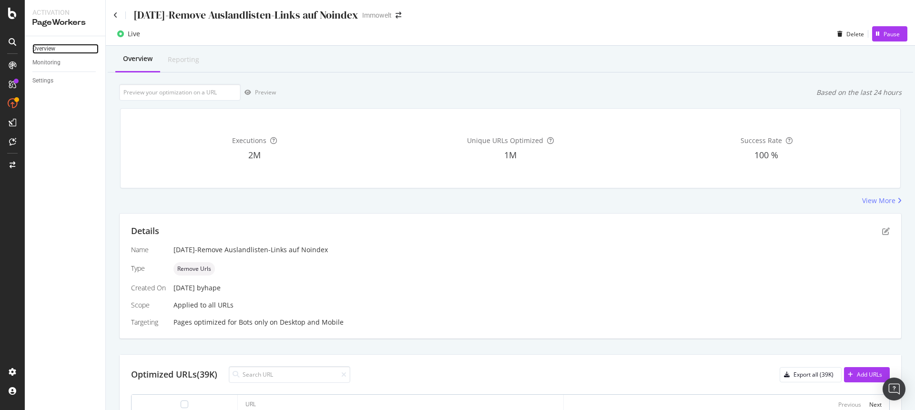
click at [62, 47] on link "Overview" at bounding box center [65, 49] width 66 height 10
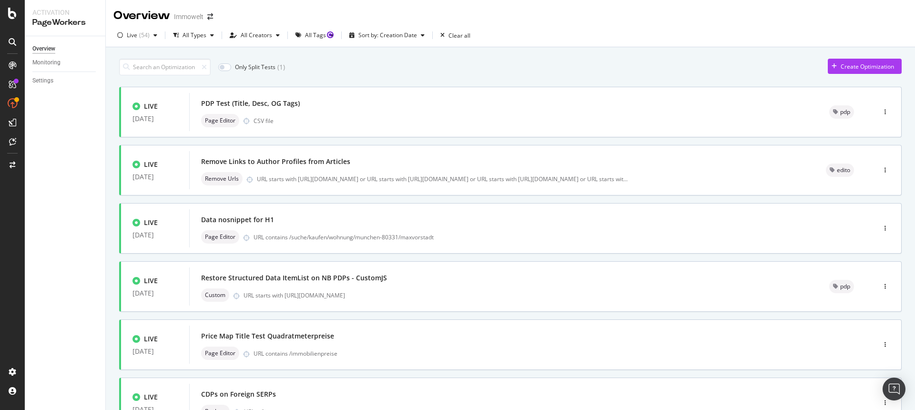
scroll to position [312, 0]
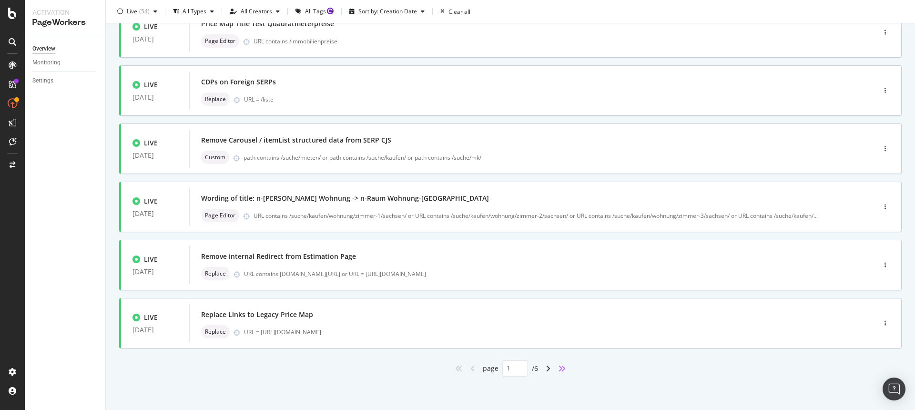
click at [558, 371] on icon "angles-right" at bounding box center [562, 368] width 8 height 8
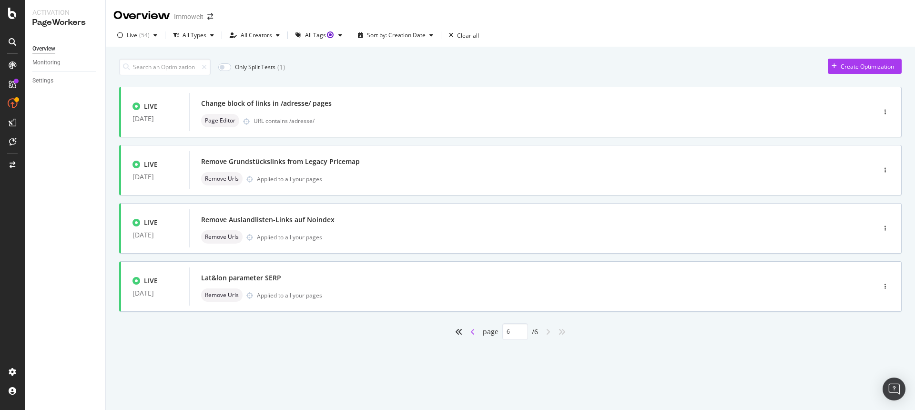
click at [474, 333] on icon "angle-left" at bounding box center [472, 332] width 5 height 8
type input "5"
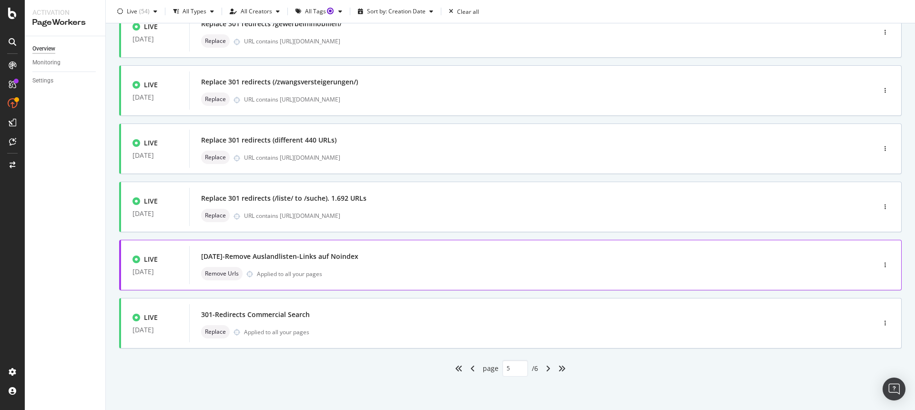
scroll to position [312, 0]
click at [368, 322] on div "301-Redirects Commercial Search Replace Applied to all your pages" at bounding box center [518, 323] width 634 height 30
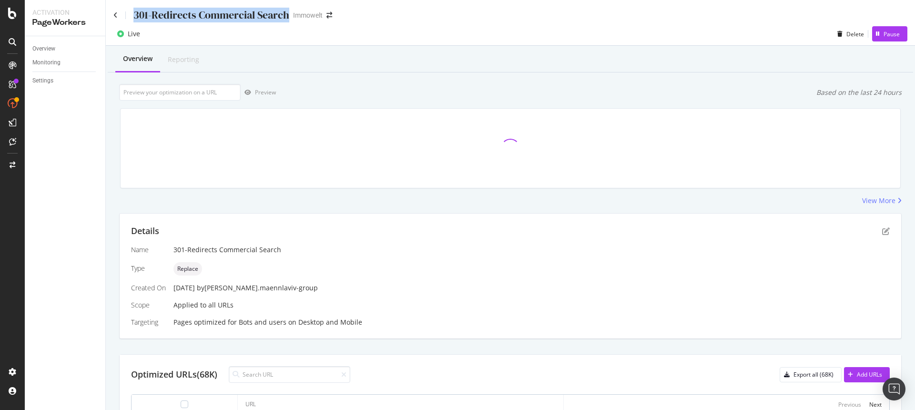
drag, startPoint x: 287, startPoint y: 15, endPoint x: 125, endPoint y: 15, distance: 162.0
click at [125, 15] on div "301-Redirects Commercial Search" at bounding box center [201, 15] width 176 height 15
copy div "301-Redirects Commercial Search"
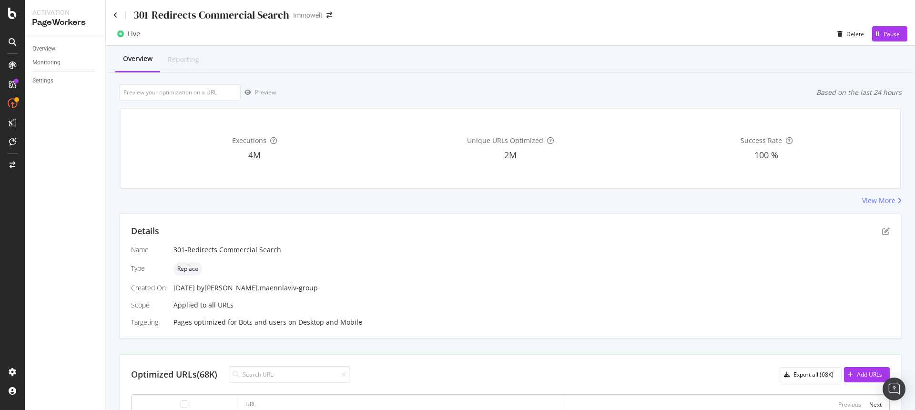
click at [435, 2] on div "301-Redirects Commercial Search Immowelt" at bounding box center [510, 11] width 809 height 22
click at [216, 136] on div "Executions" at bounding box center [254, 141] width 252 height 10
click at [47, 48] on div "Overview" at bounding box center [43, 49] width 23 height 10
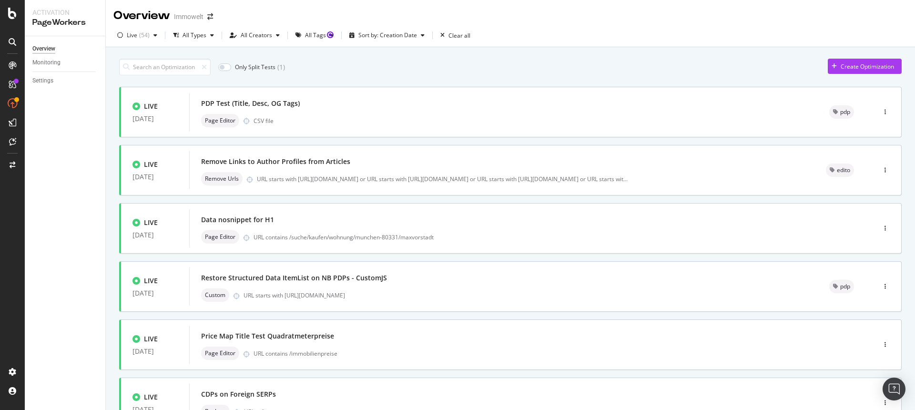
scroll to position [312, 0]
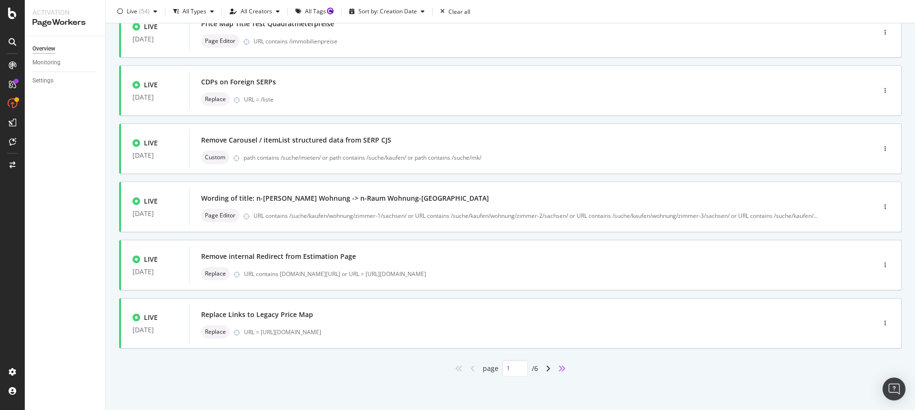
click at [558, 367] on icon "angles-right" at bounding box center [562, 368] width 8 height 8
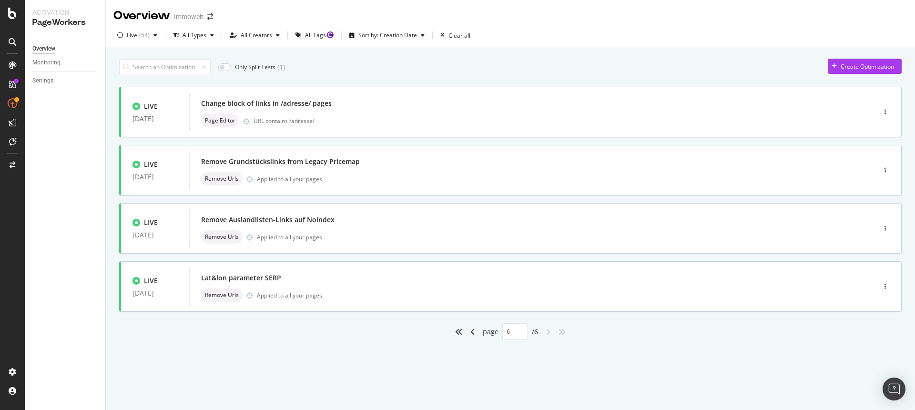
scroll to position [0, 0]
click at [475, 335] on div "angle-left" at bounding box center [472, 331] width 12 height 15
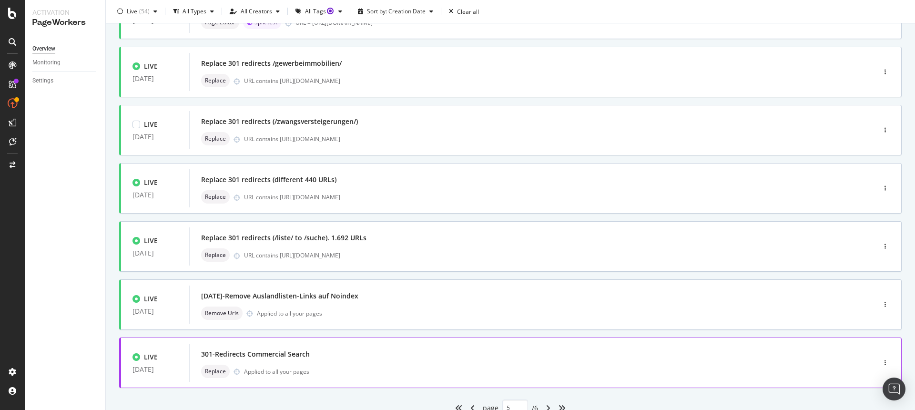
scroll to position [312, 0]
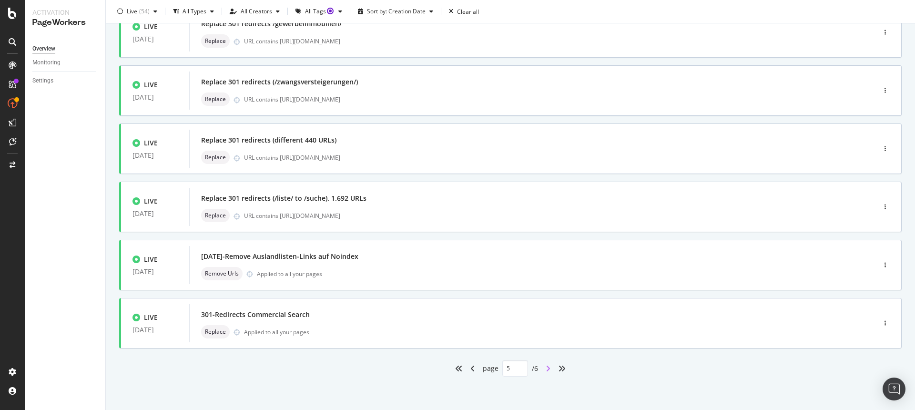
click at [546, 366] on icon "angle-right" at bounding box center [548, 368] width 5 height 8
type input "6"
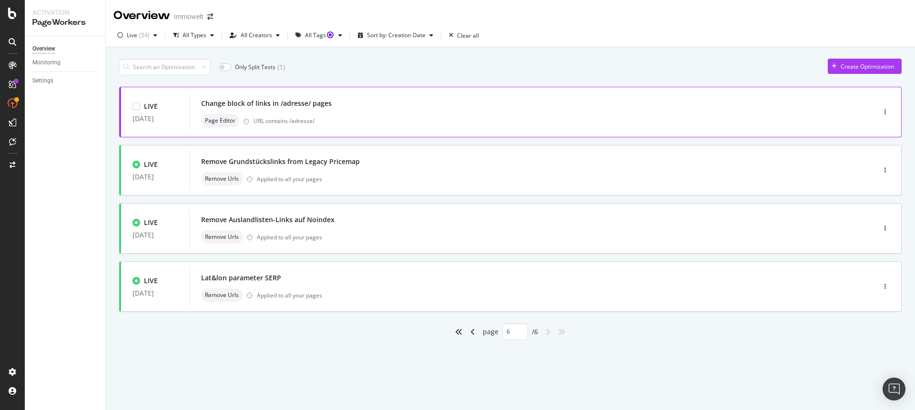
click at [360, 110] on div "Change block of links in /adresse/ pages" at bounding box center [518, 103] width 634 height 13
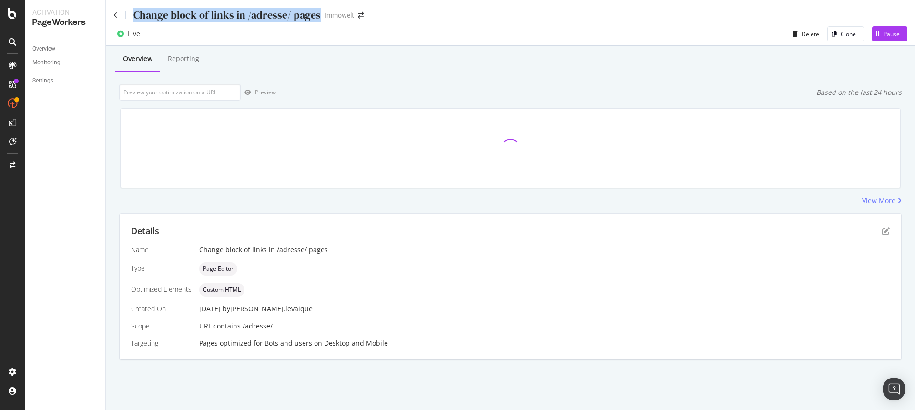
drag, startPoint x: 318, startPoint y: 16, endPoint x: 126, endPoint y: 13, distance: 191.6
click at [126, 13] on div "Change block of links in /adresse/ pages Immowelt" at bounding box center [243, 15] width 260 height 15
copy div "Change block of links in /adresse/ pages"
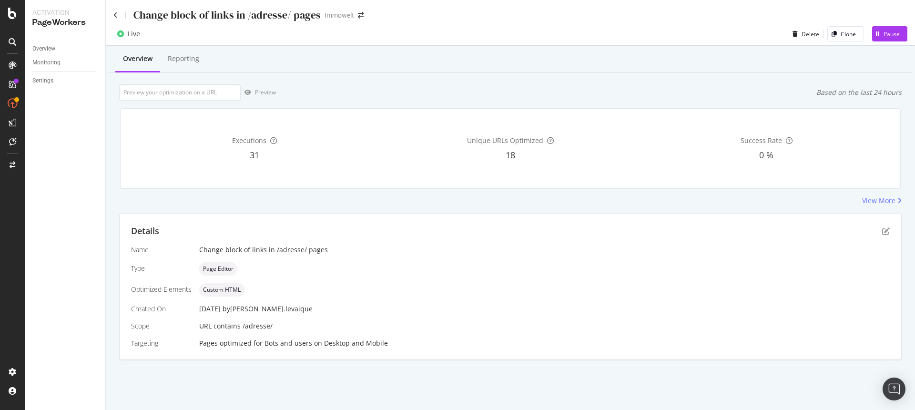
click at [418, 44] on div "Live Delete Clone Pause" at bounding box center [510, 35] width 809 height 19
click at [151, 148] on div "Executions 31" at bounding box center [254, 148] width 252 height 64
click at [48, 48] on div "Overview" at bounding box center [43, 49] width 23 height 10
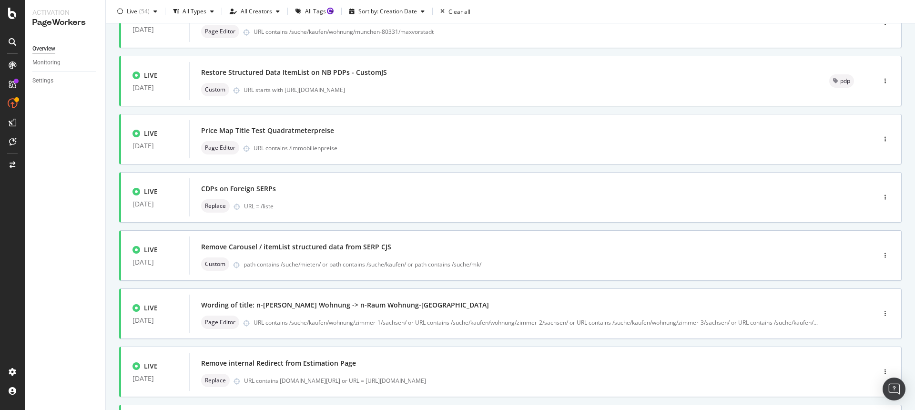
scroll to position [312, 0]
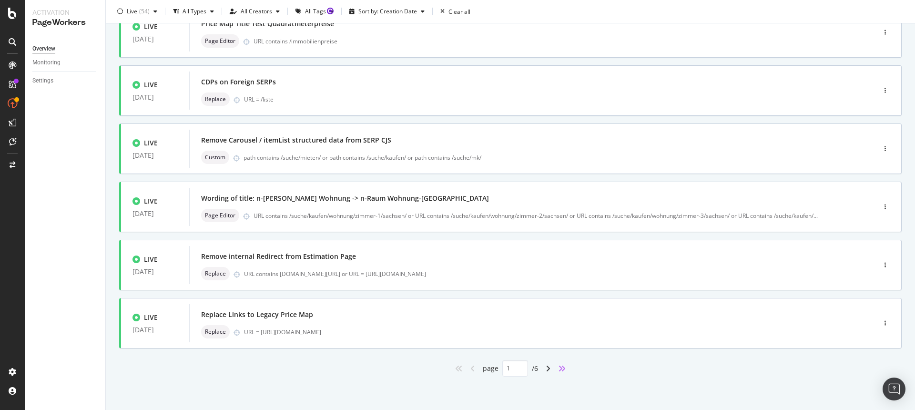
click at [558, 366] on icon "angles-right" at bounding box center [562, 368] width 8 height 8
type input "6"
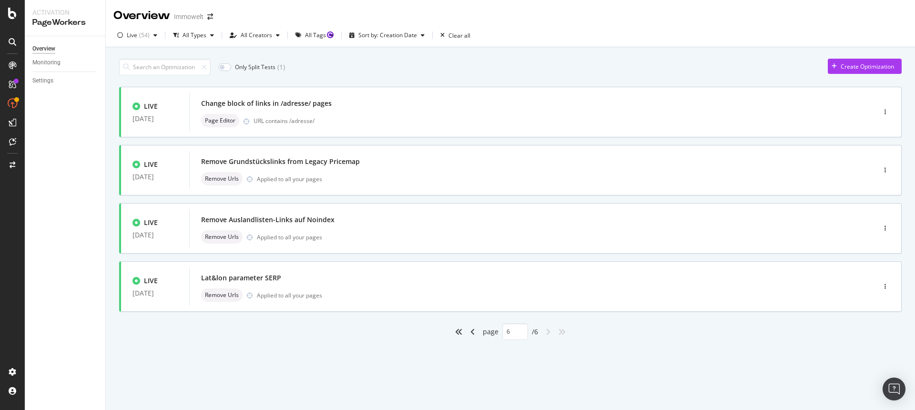
scroll to position [0, 0]
click at [381, 174] on div "Remove Urls Applied to all your pages" at bounding box center [518, 178] width 634 height 13
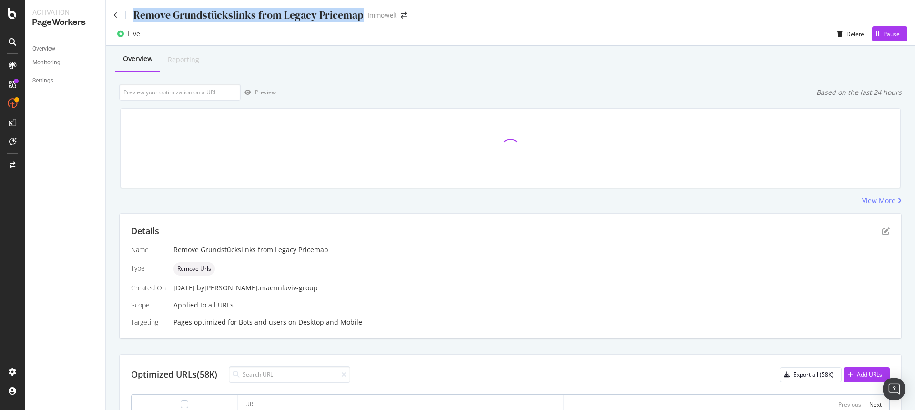
drag, startPoint x: 360, startPoint y: 18, endPoint x: 130, endPoint y: 21, distance: 229.7
click at [130, 21] on div "Remove Grundstückslinks from Legacy Pricemap" at bounding box center [238, 15] width 250 height 15
copy div "Remove Grundstückslinks from Legacy Pricemap"
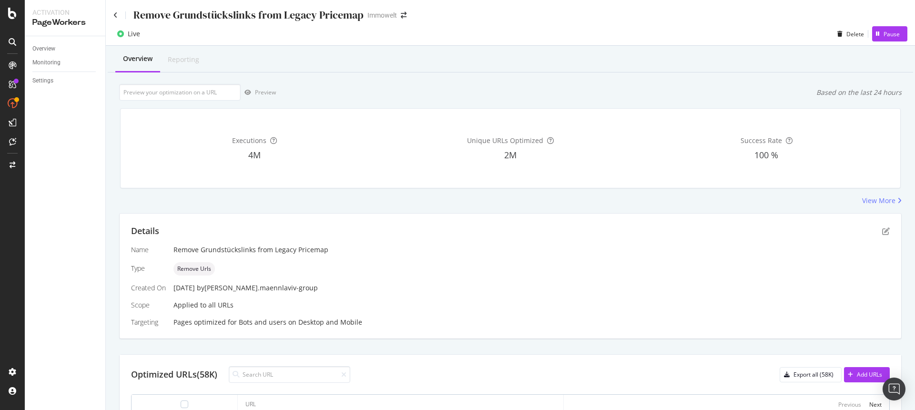
click at [463, 30] on div "Live Delete Pause" at bounding box center [510, 35] width 809 height 19
click at [47, 48] on div "Overview" at bounding box center [43, 49] width 23 height 10
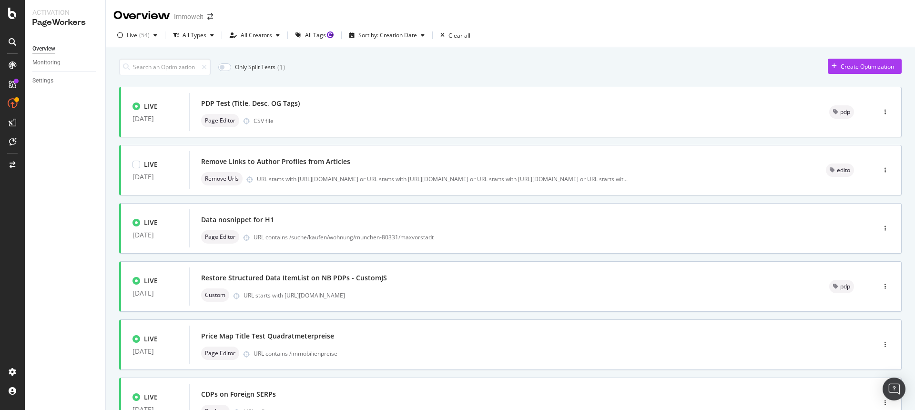
scroll to position [312, 0]
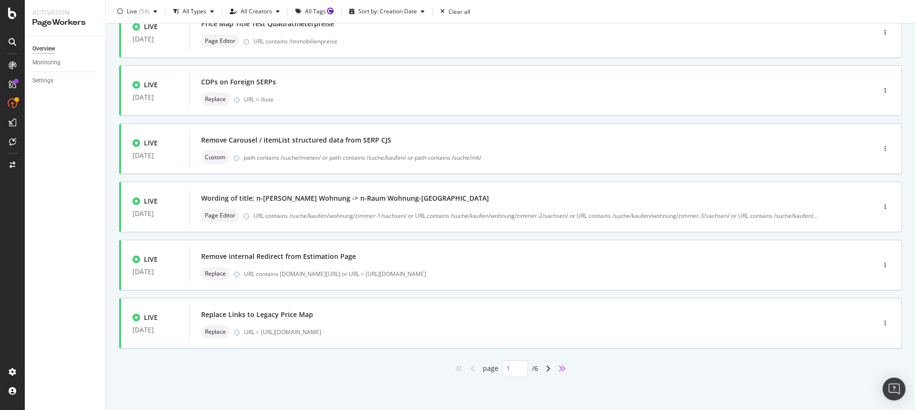
click at [560, 367] on icon "angles-right" at bounding box center [562, 368] width 8 height 8
type input "6"
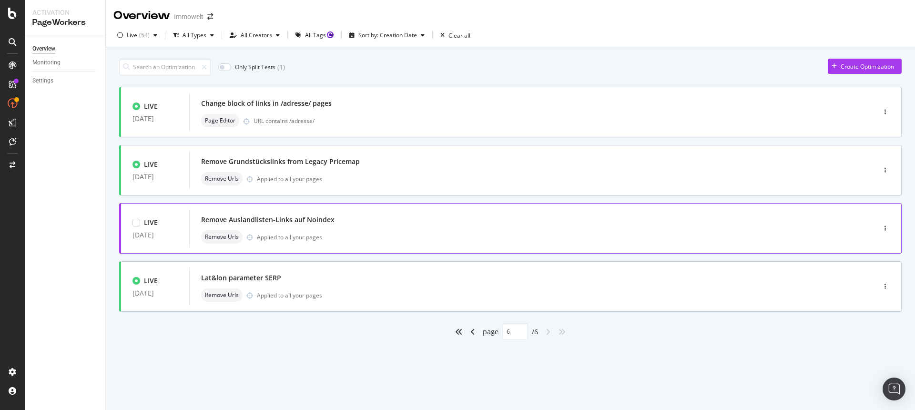
click at [383, 227] on div "Remove Auslandlisten-Links auf Noindex Remove Urls Applied to all your pages" at bounding box center [518, 228] width 634 height 30
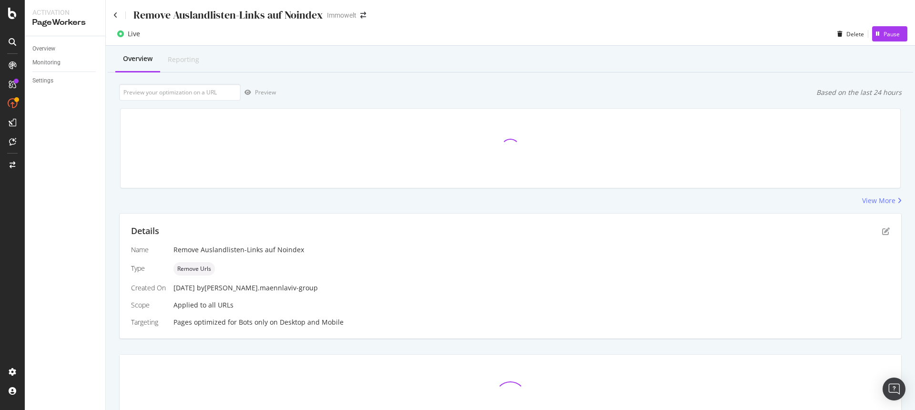
click at [166, 16] on div "Remove Auslandlisten-Links auf Noindex" at bounding box center [228, 15] width 190 height 15
click at [152, 18] on div "Remove Auslandlisten-Links auf Noindex" at bounding box center [228, 15] width 190 height 15
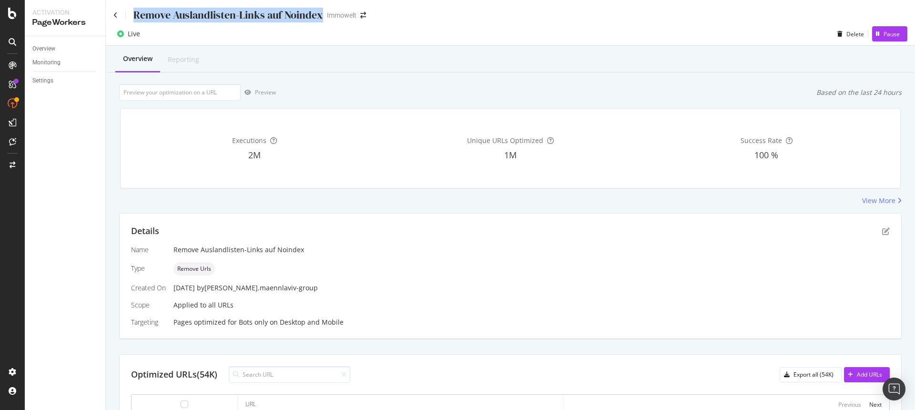
drag, startPoint x: 131, startPoint y: 18, endPoint x: 324, endPoint y: 16, distance: 192.5
click at [324, 16] on div "Remove Auslandlisten-Links auf Noindex Immowelt" at bounding box center [244, 15] width 262 height 15
copy div "Remove Auslandlisten-Links auf Noindex"
click at [400, 280] on div "Name Remove Auslandlisten-Links auf Noindex Type Remove Urls Created On 23 Oct.…" at bounding box center [510, 286] width 759 height 82
click at [319, 134] on div "Executions 2M" at bounding box center [254, 148] width 252 height 64
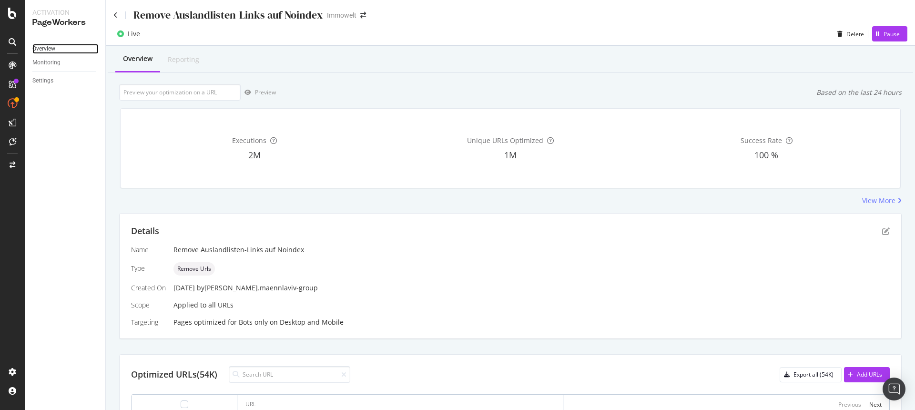
click at [63, 48] on link "Overview" at bounding box center [65, 49] width 66 height 10
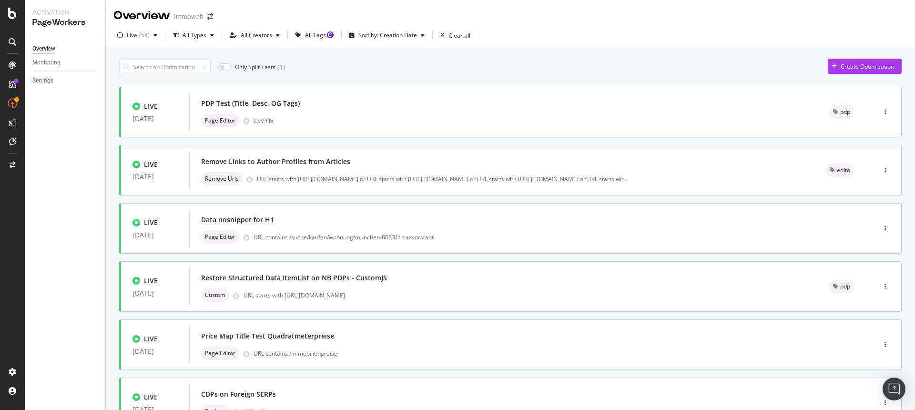
scroll to position [312, 0]
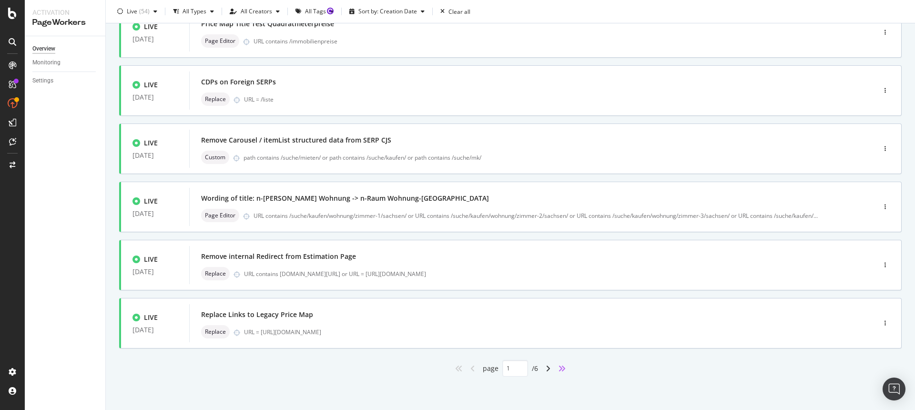
click at [558, 367] on icon "angles-right" at bounding box center [562, 368] width 8 height 8
type input "6"
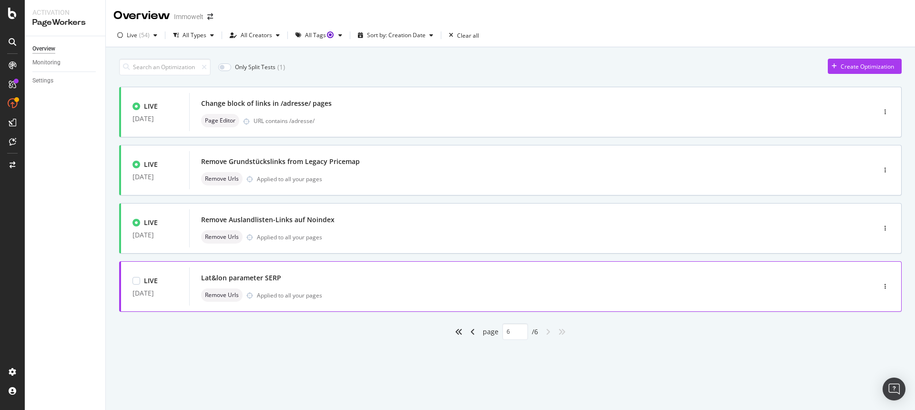
click at [369, 284] on div "Lat&lon parameter SERP" at bounding box center [518, 277] width 634 height 13
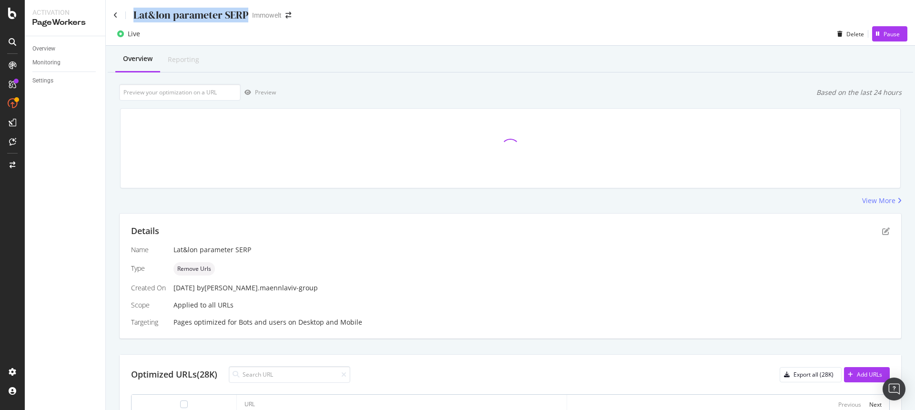
drag, startPoint x: 248, startPoint y: 13, endPoint x: 131, endPoint y: 16, distance: 116.3
click at [131, 16] on div "Lat&lon parameter SERP" at bounding box center [180, 15] width 135 height 15
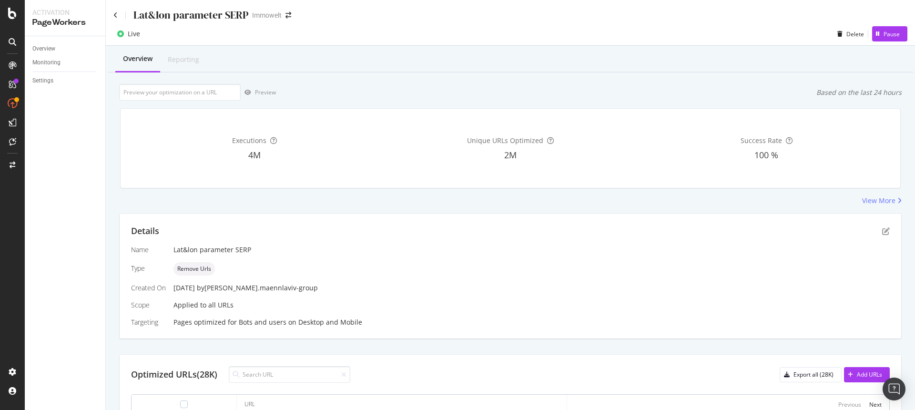
click at [407, 3] on div "Lat&lon parameter SERP Immowelt" at bounding box center [510, 11] width 809 height 22
click at [46, 51] on div "Overview" at bounding box center [43, 49] width 23 height 10
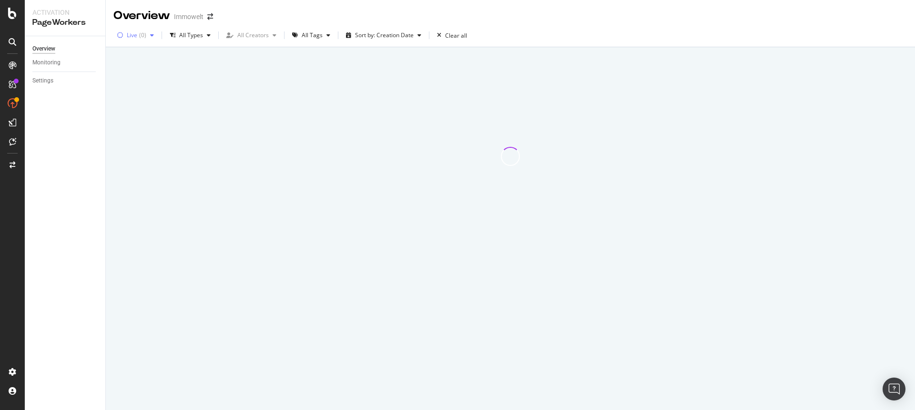
click at [148, 38] on div "button" at bounding box center [151, 35] width 11 height 6
